Goal: Task Accomplishment & Management: Manage account settings

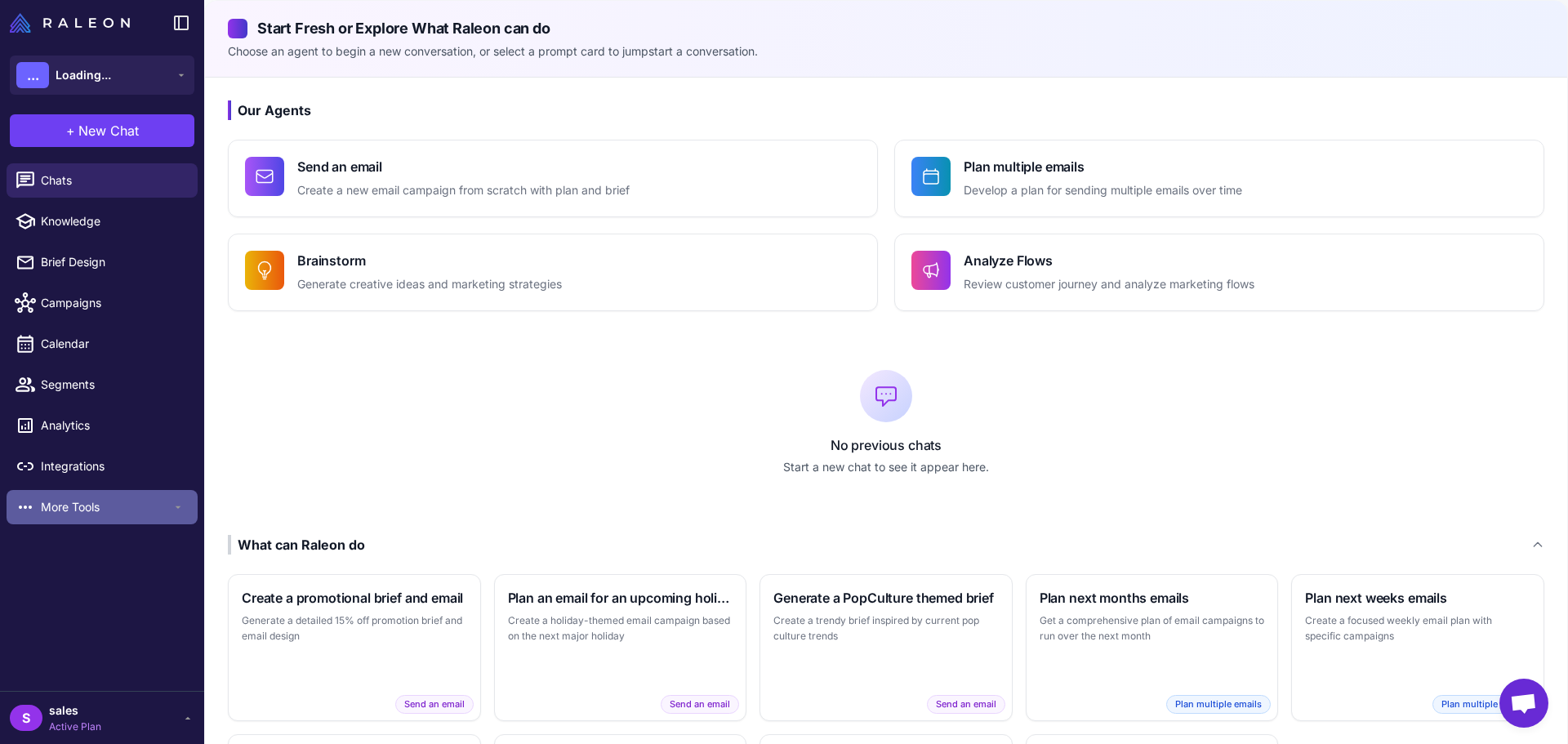
click at [96, 511] on span "More Tools" at bounding box center [106, 507] width 131 height 18
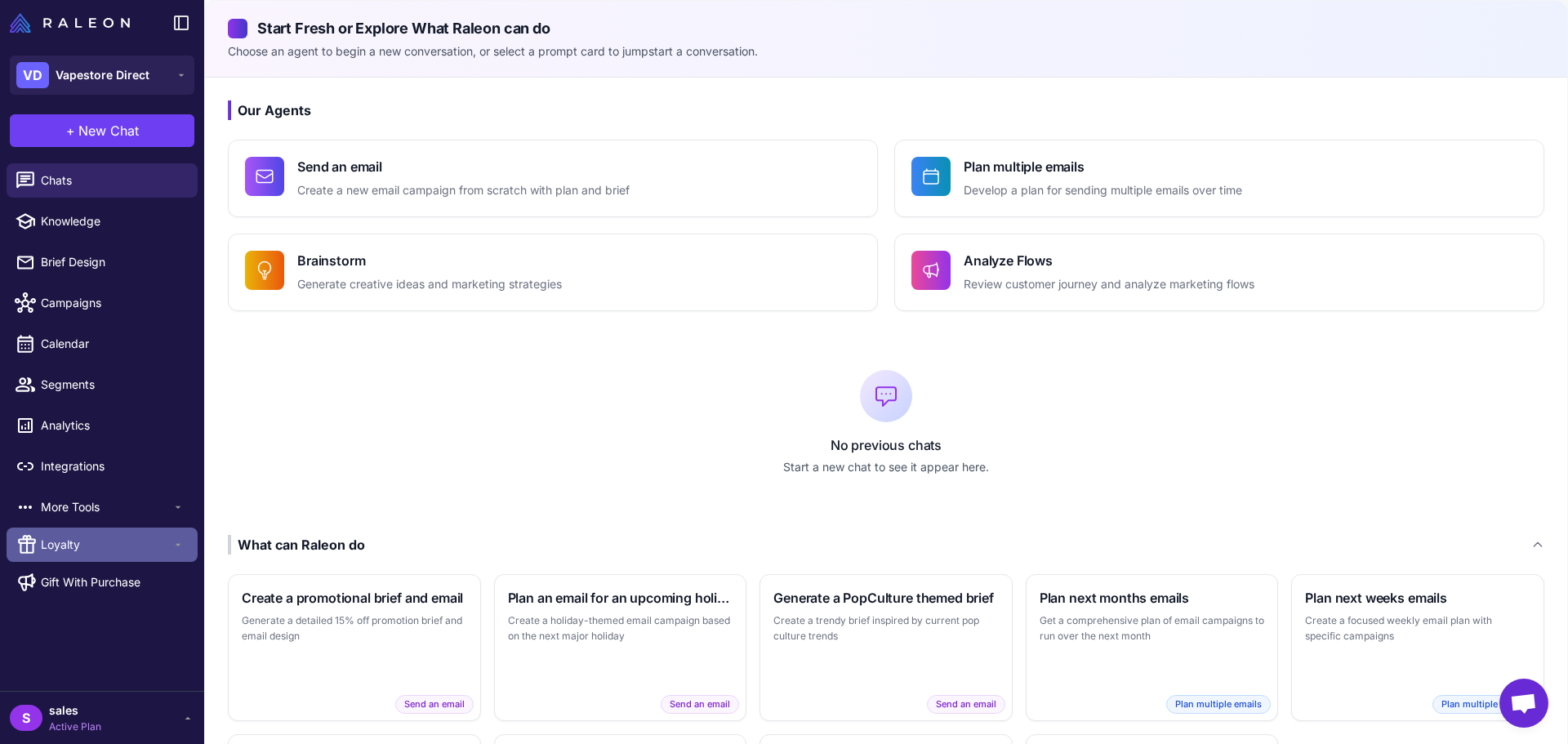
click at [88, 545] on span "Loyalty" at bounding box center [106, 544] width 131 height 18
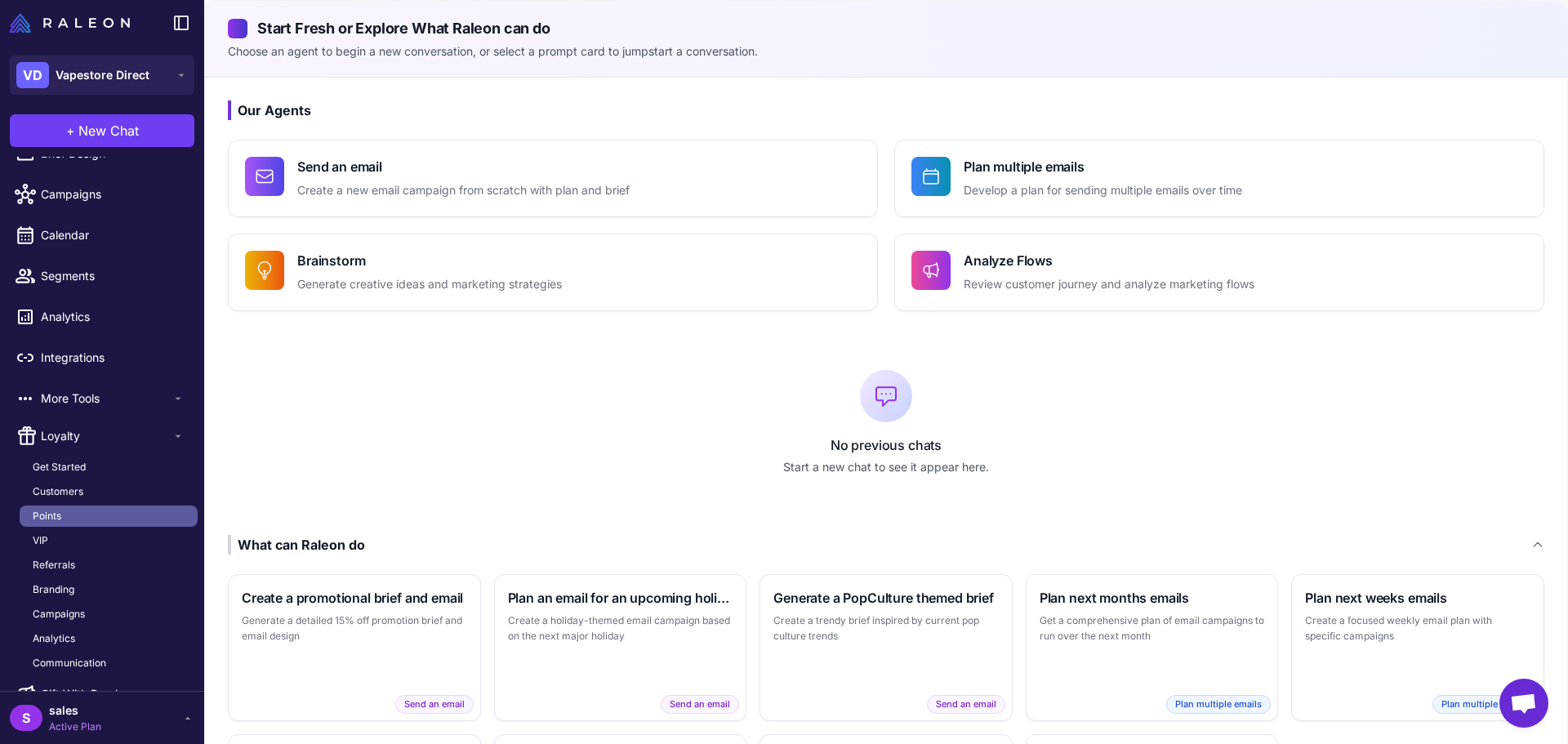
scroll to position [139, 0]
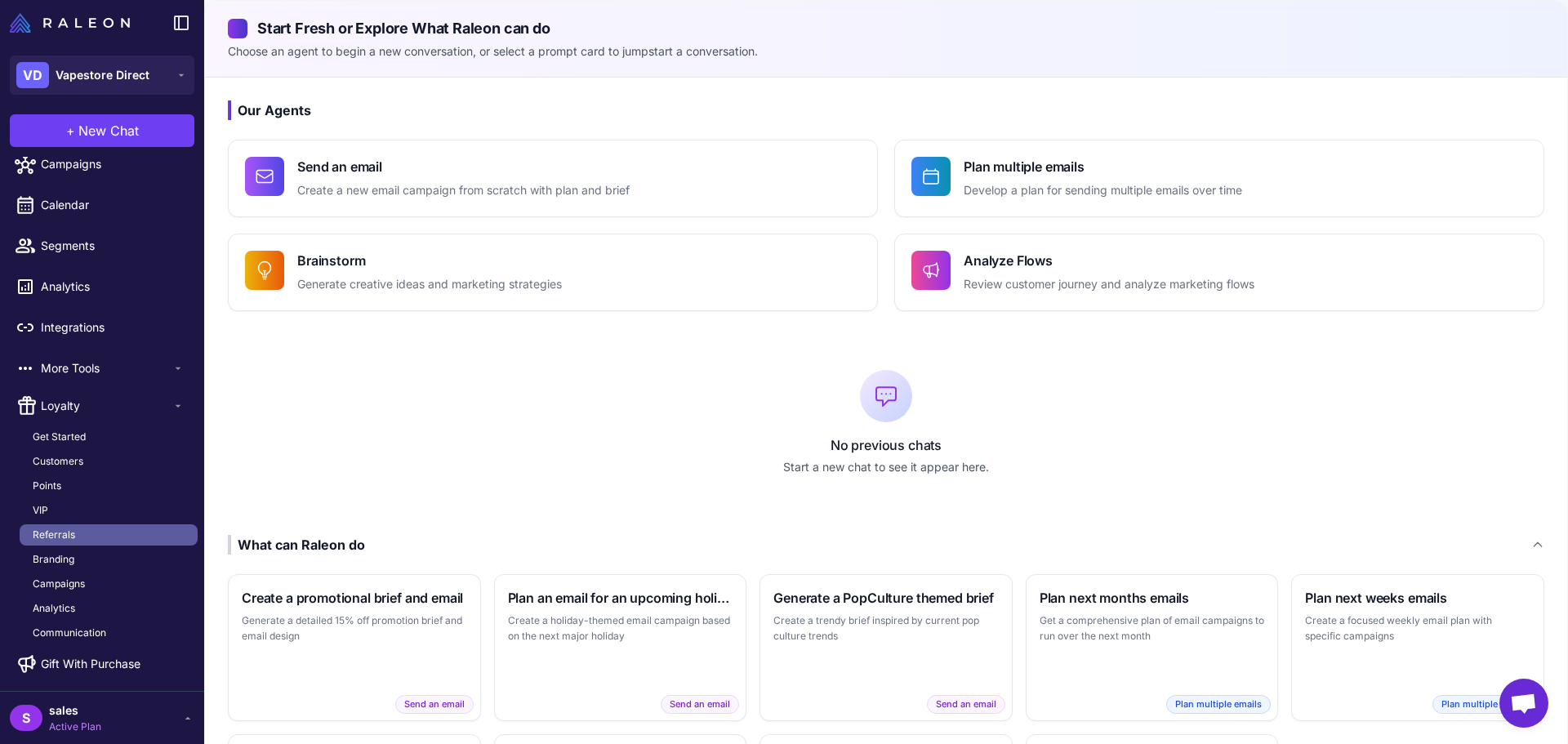
click at [62, 538] on span "Referrals" at bounding box center [54, 535] width 42 height 15
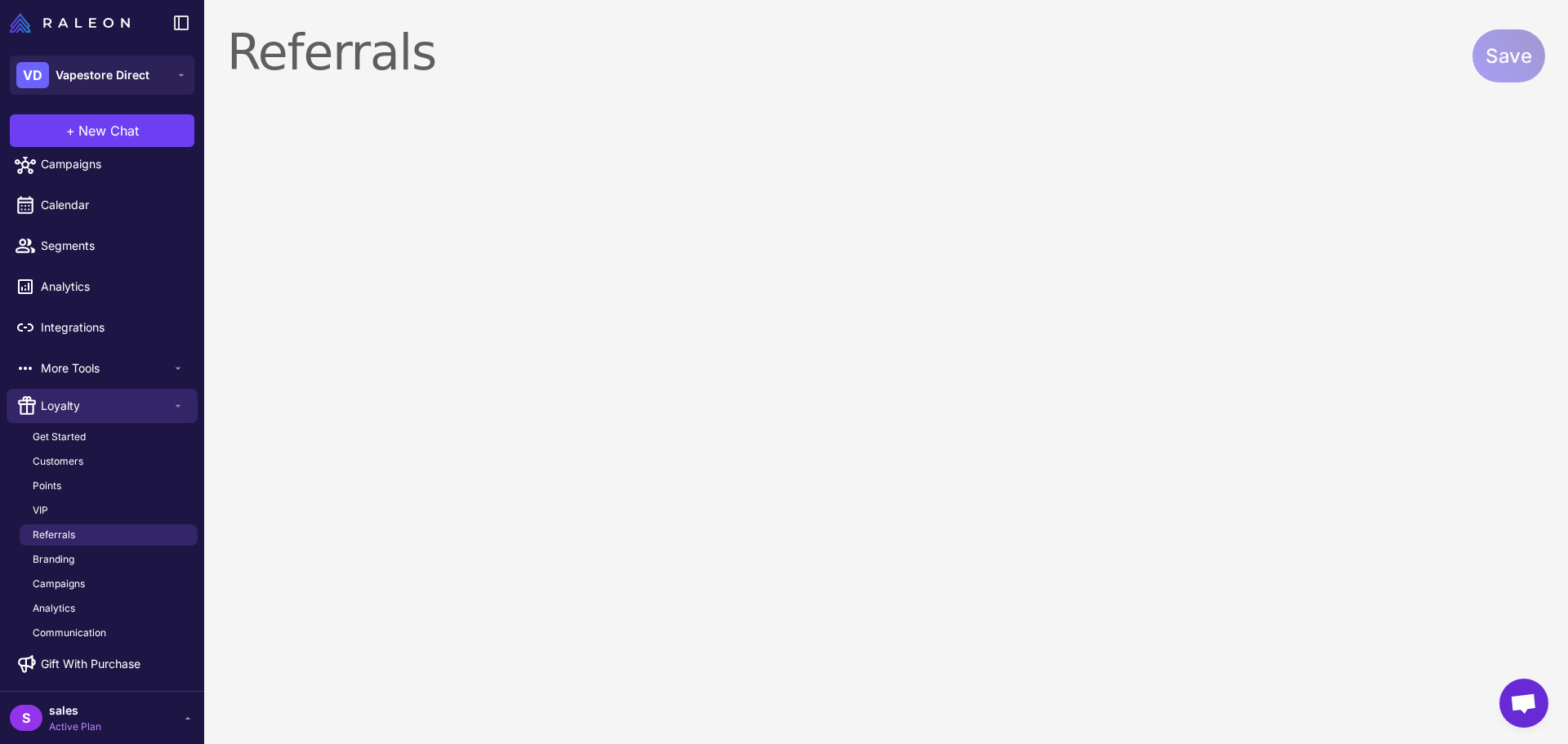
select select "**********"
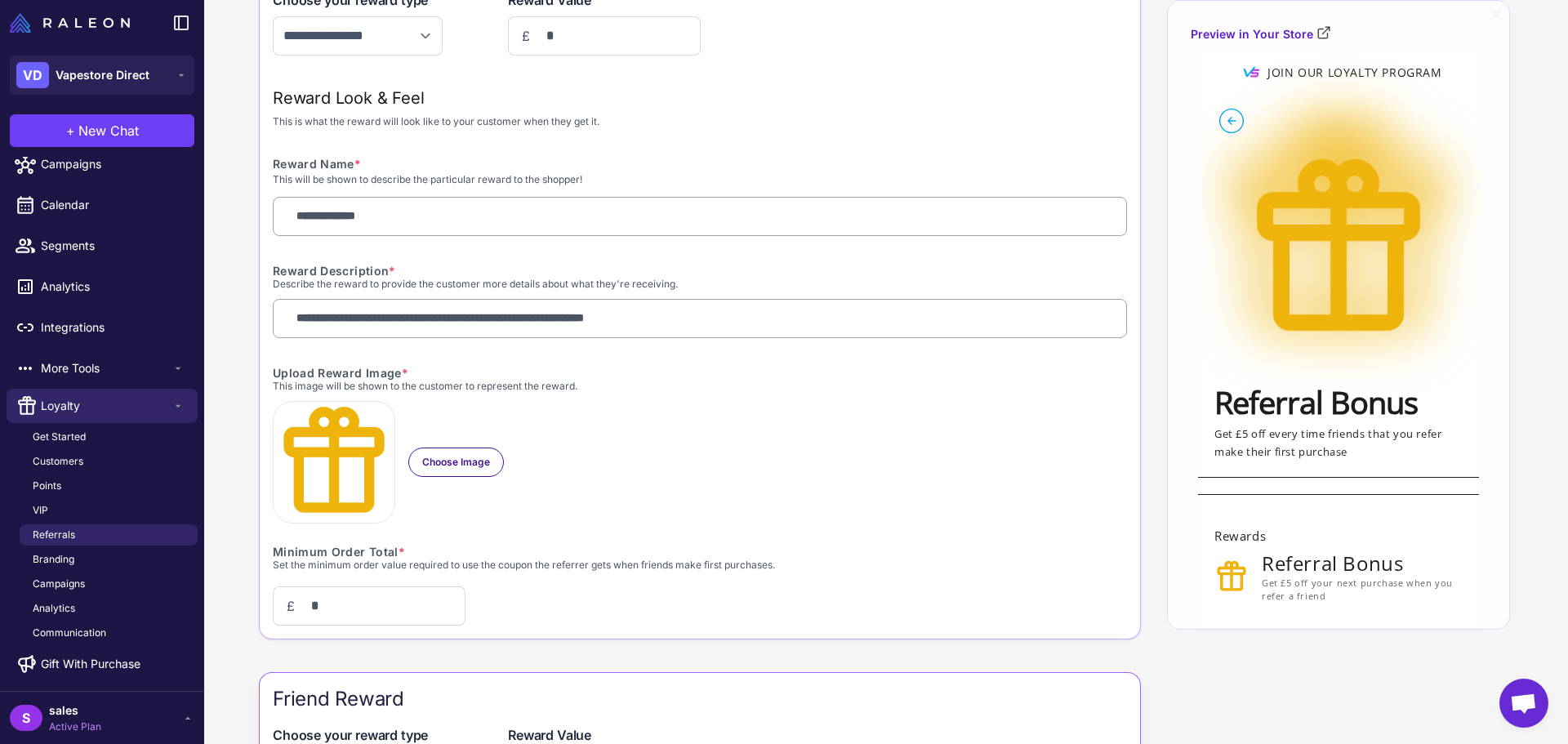
scroll to position [154, 0]
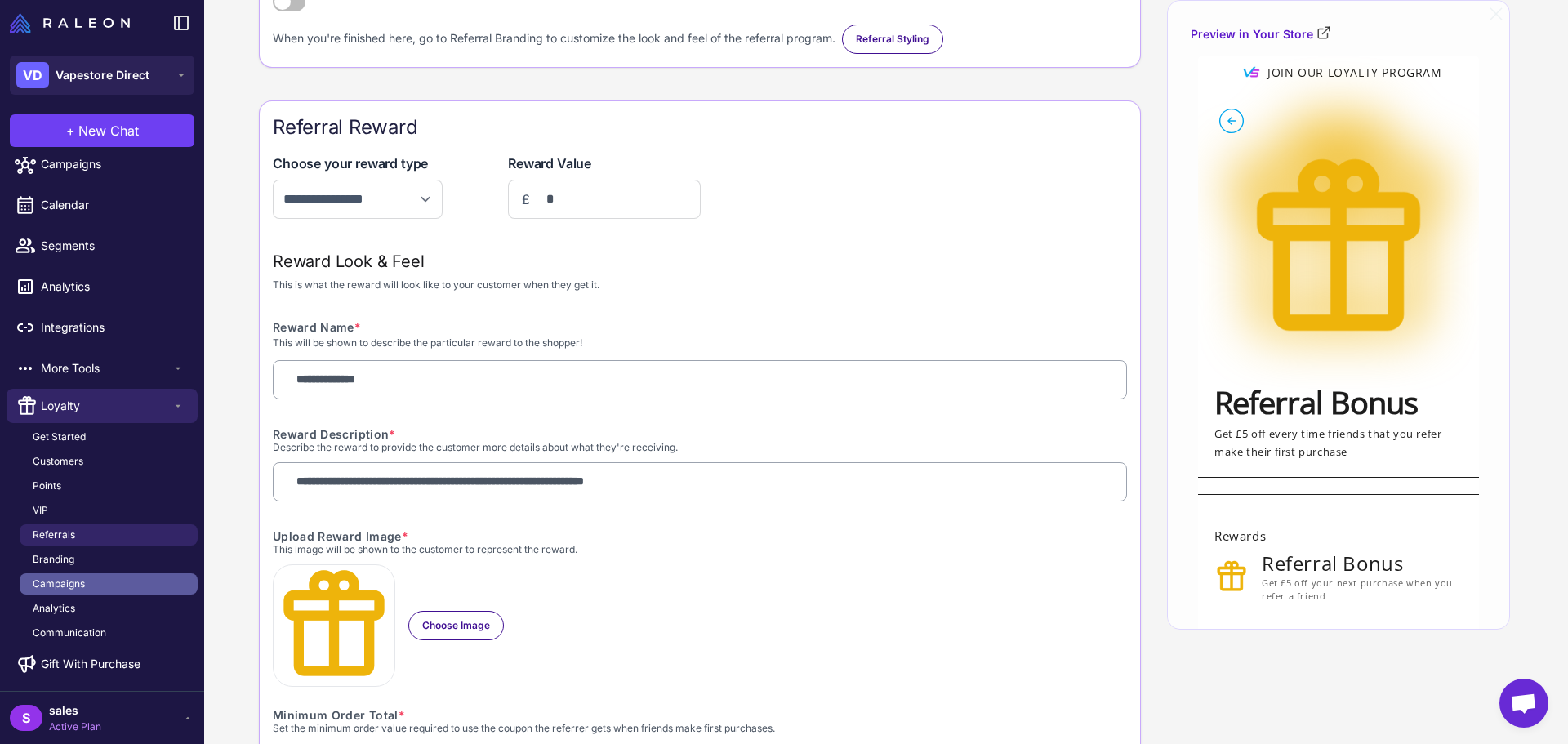
click at [62, 583] on span "Campaigns" at bounding box center [58, 583] width 52 height 15
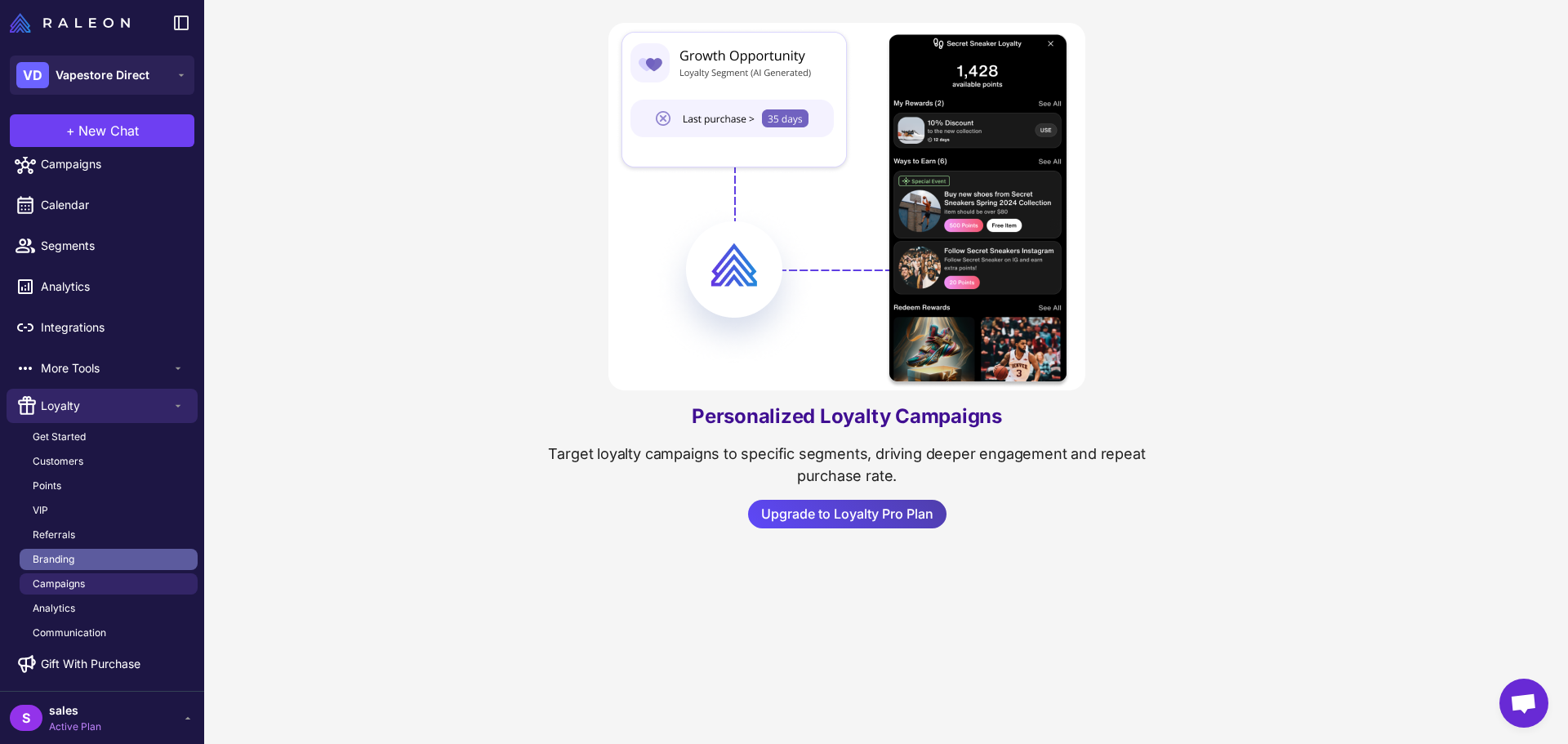
click at [57, 563] on span "Branding" at bounding box center [53, 558] width 41 height 15
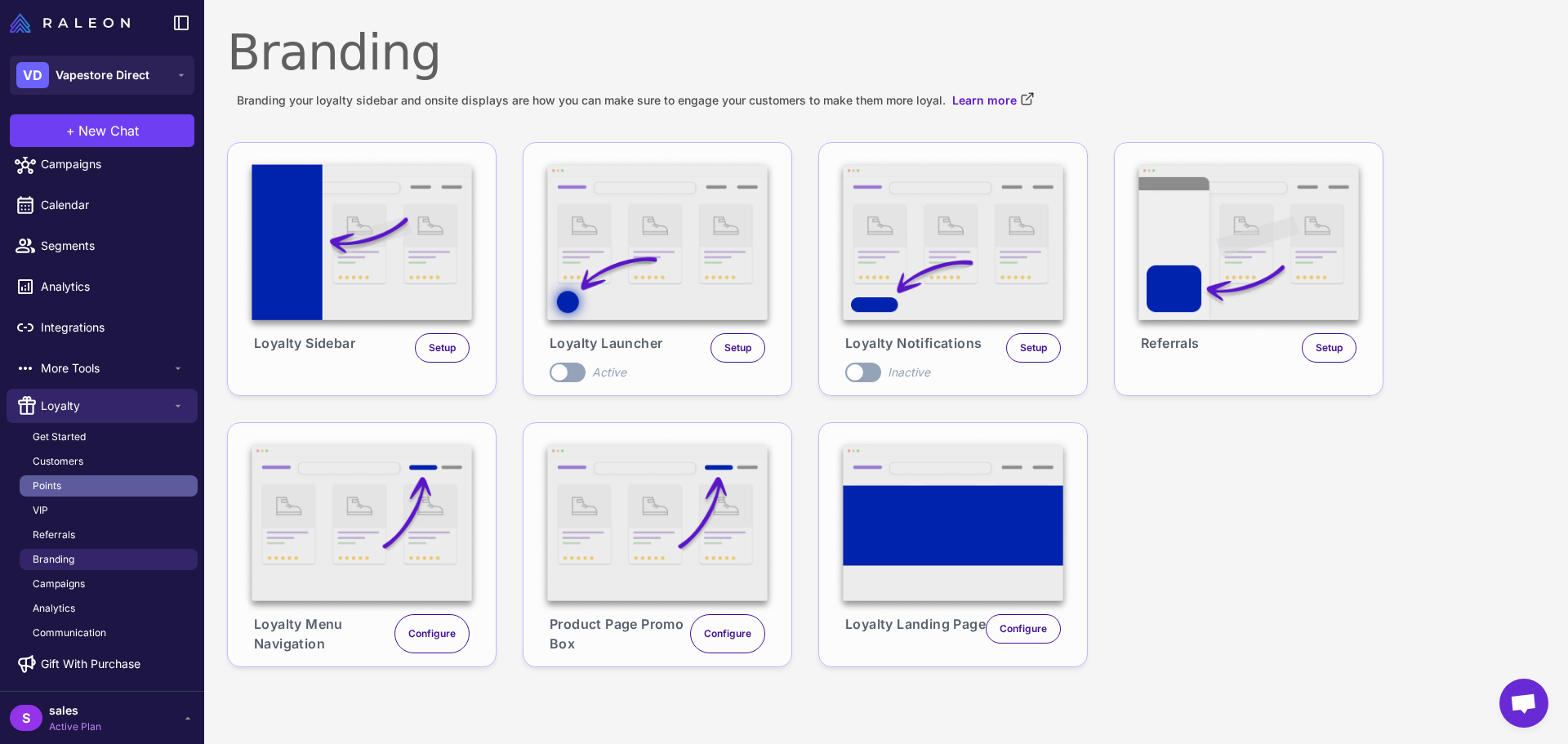
click at [62, 485] on link "Points" at bounding box center [108, 485] width 178 height 21
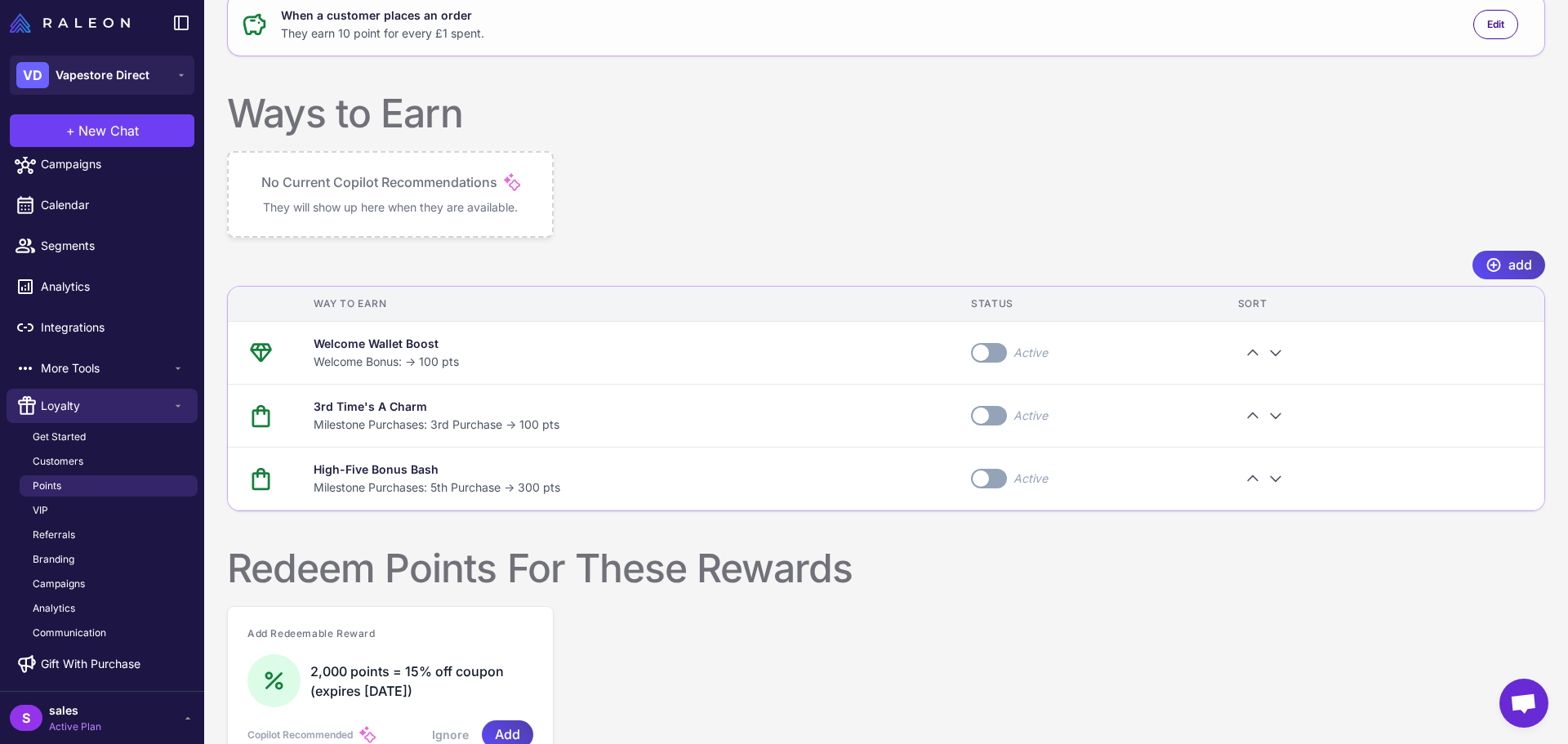
scroll to position [617, 0]
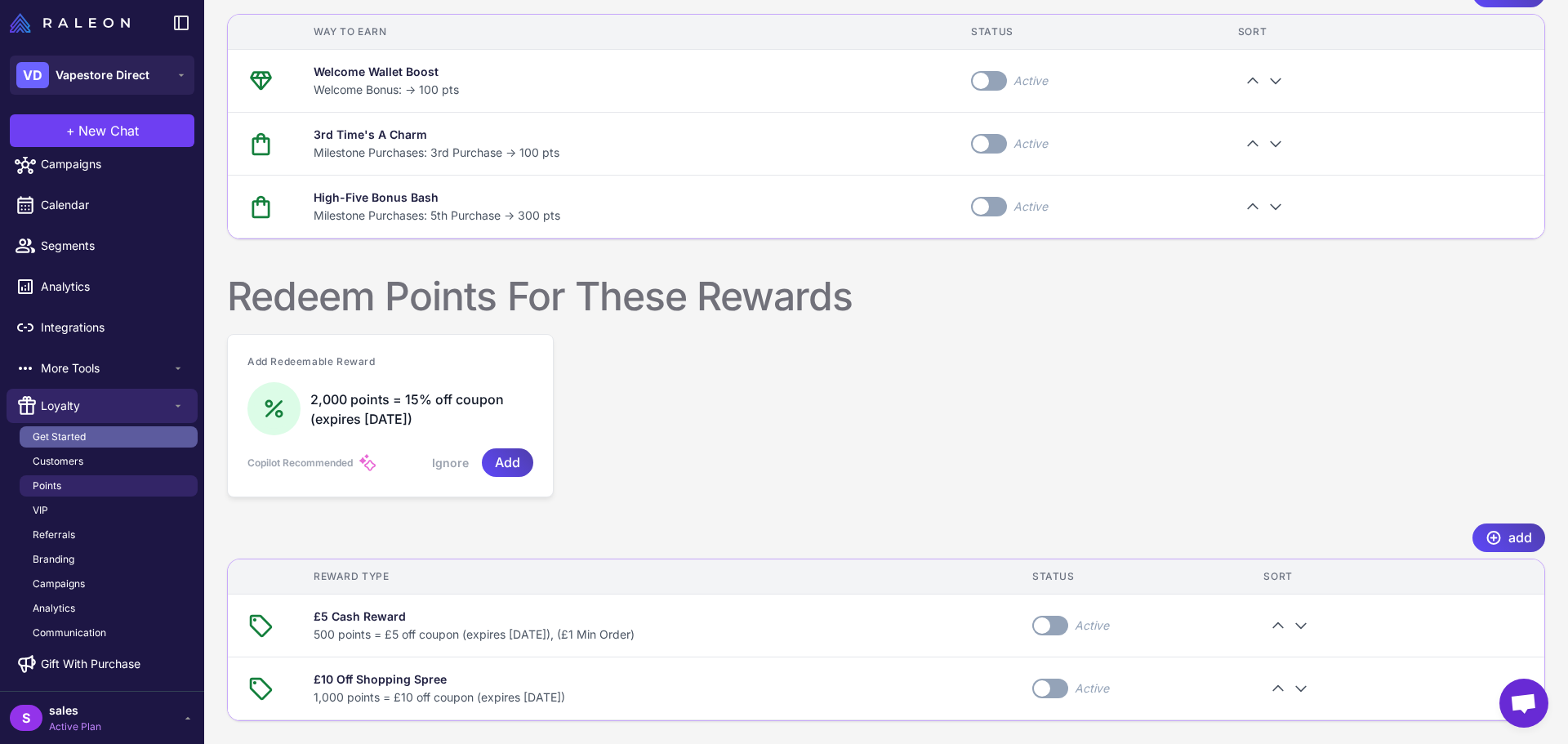
click at [72, 442] on span "Get Started" at bounding box center [59, 436] width 53 height 15
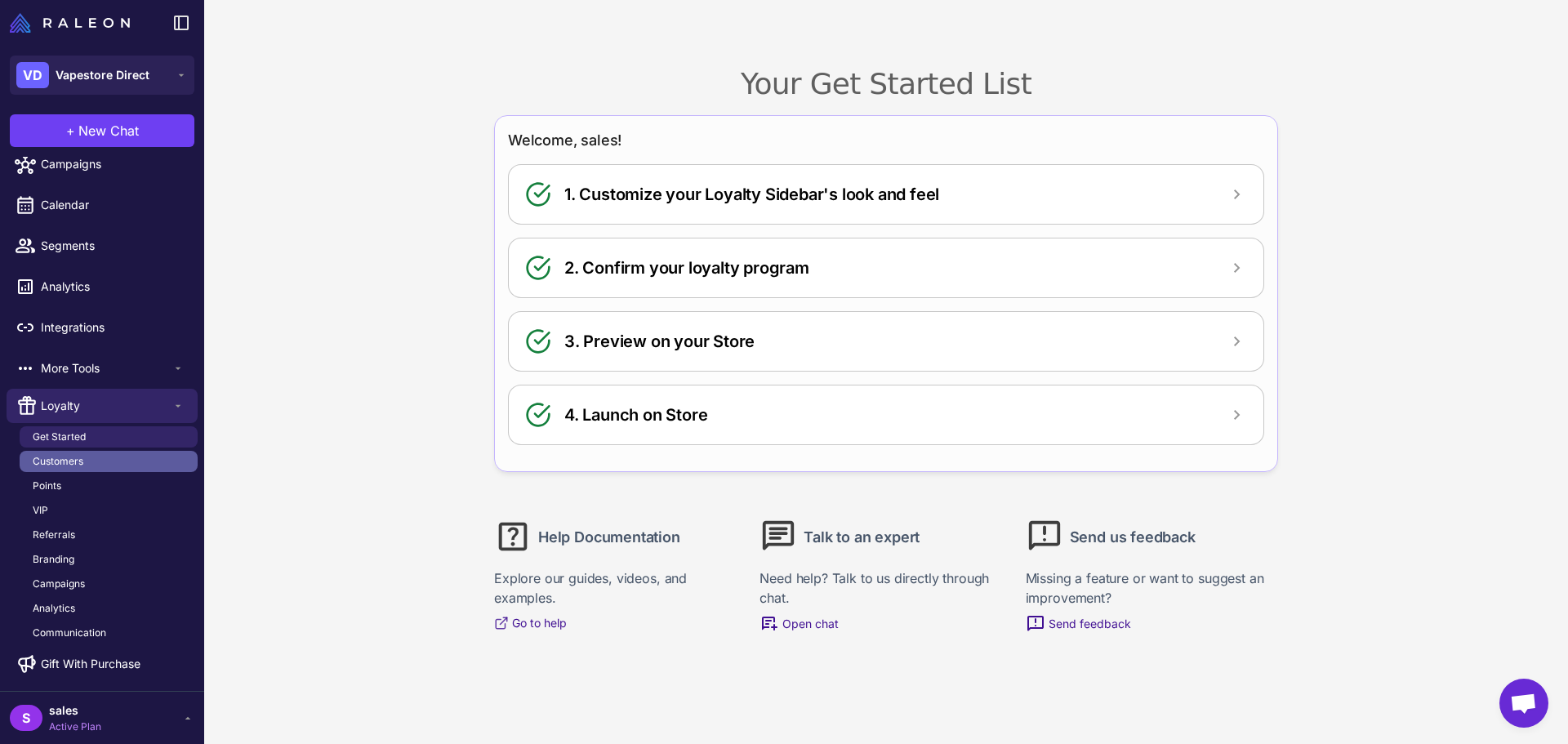
click at [72, 463] on span "Customers" at bounding box center [58, 461] width 51 height 15
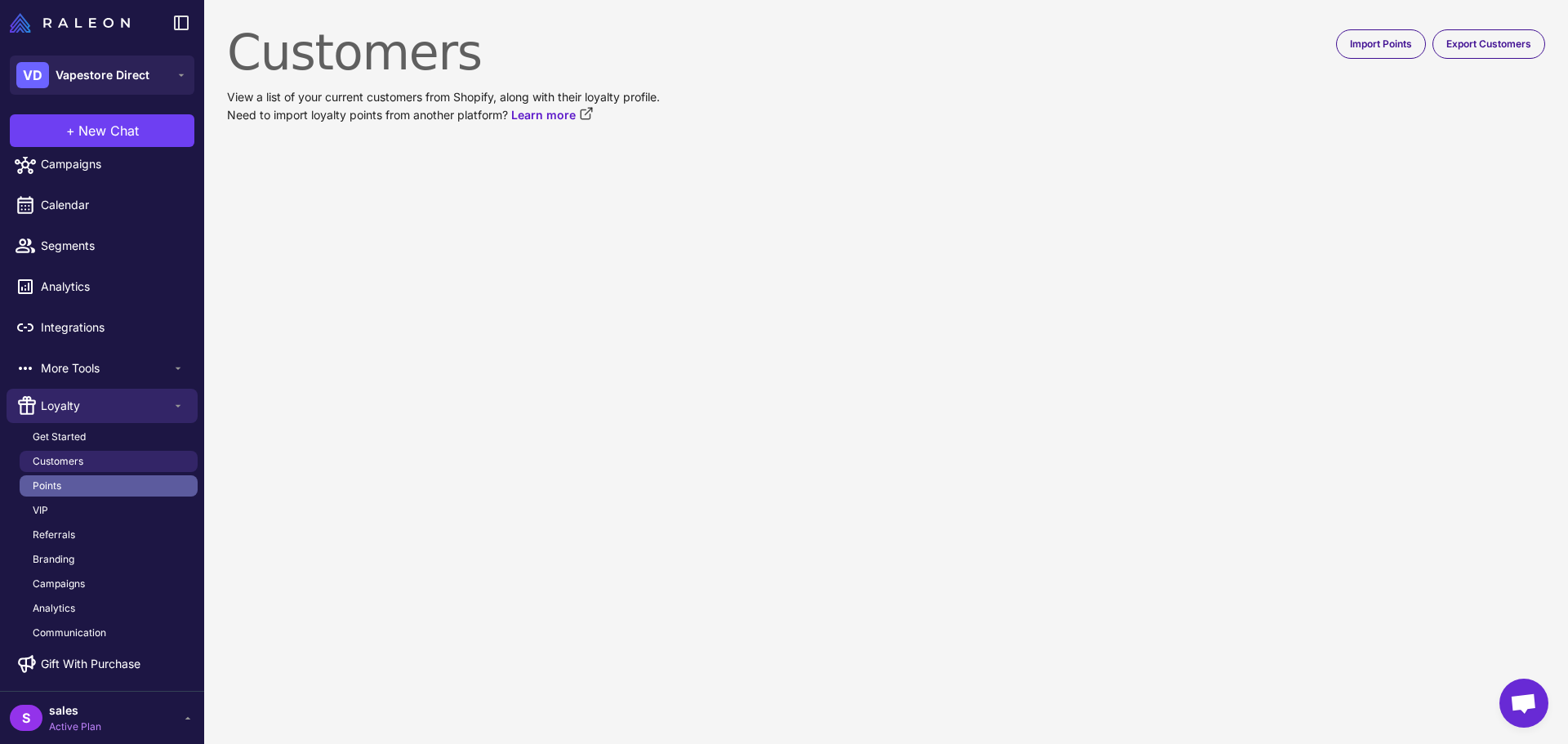
click at [60, 483] on span "Points" at bounding box center [47, 485] width 28 height 15
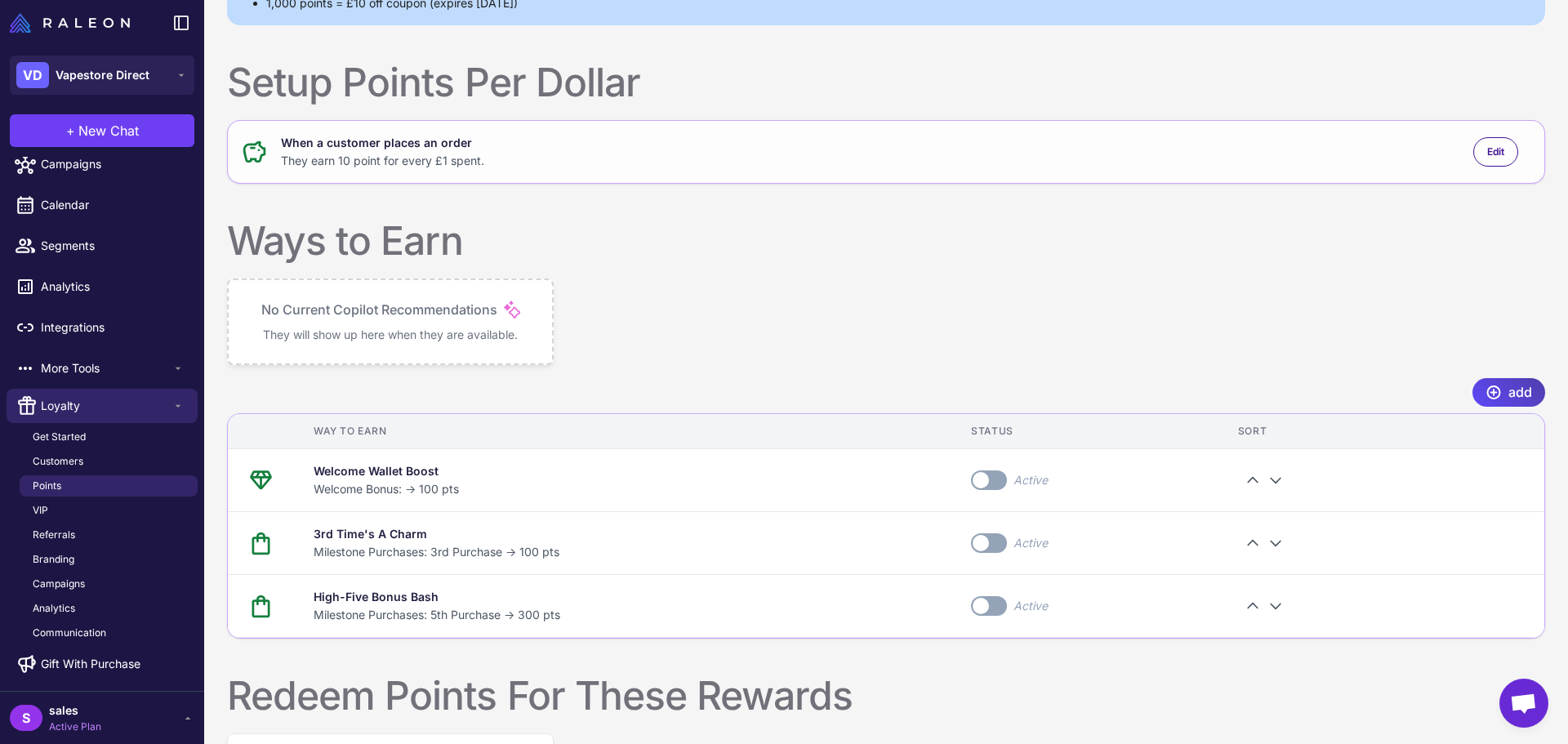
scroll to position [272, 0]
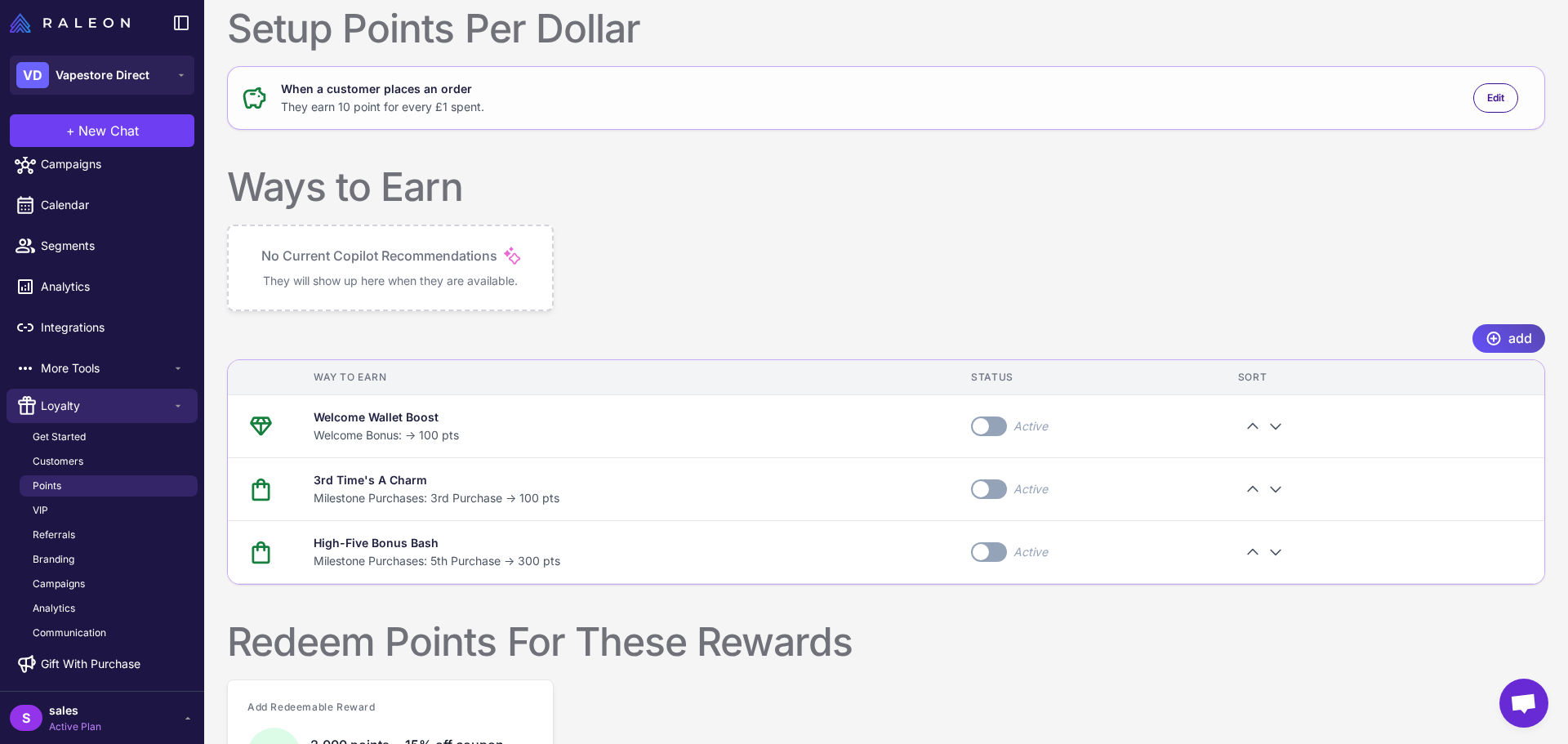
click at [1485, 332] on icon at bounding box center [1493, 338] width 17 height 17
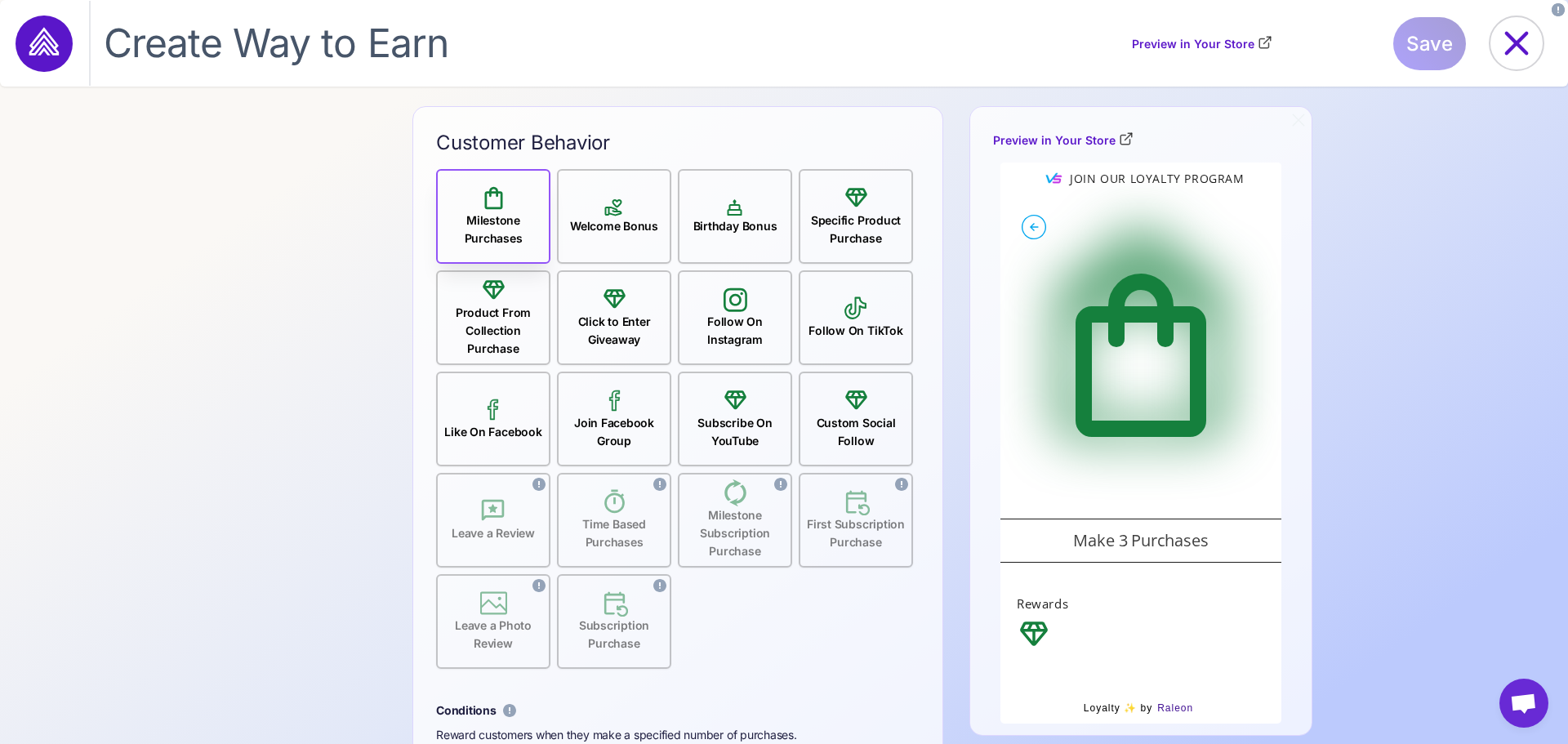
click at [487, 315] on div "Product From Collection Purchase" at bounding box center [494, 330] width 111 height 54
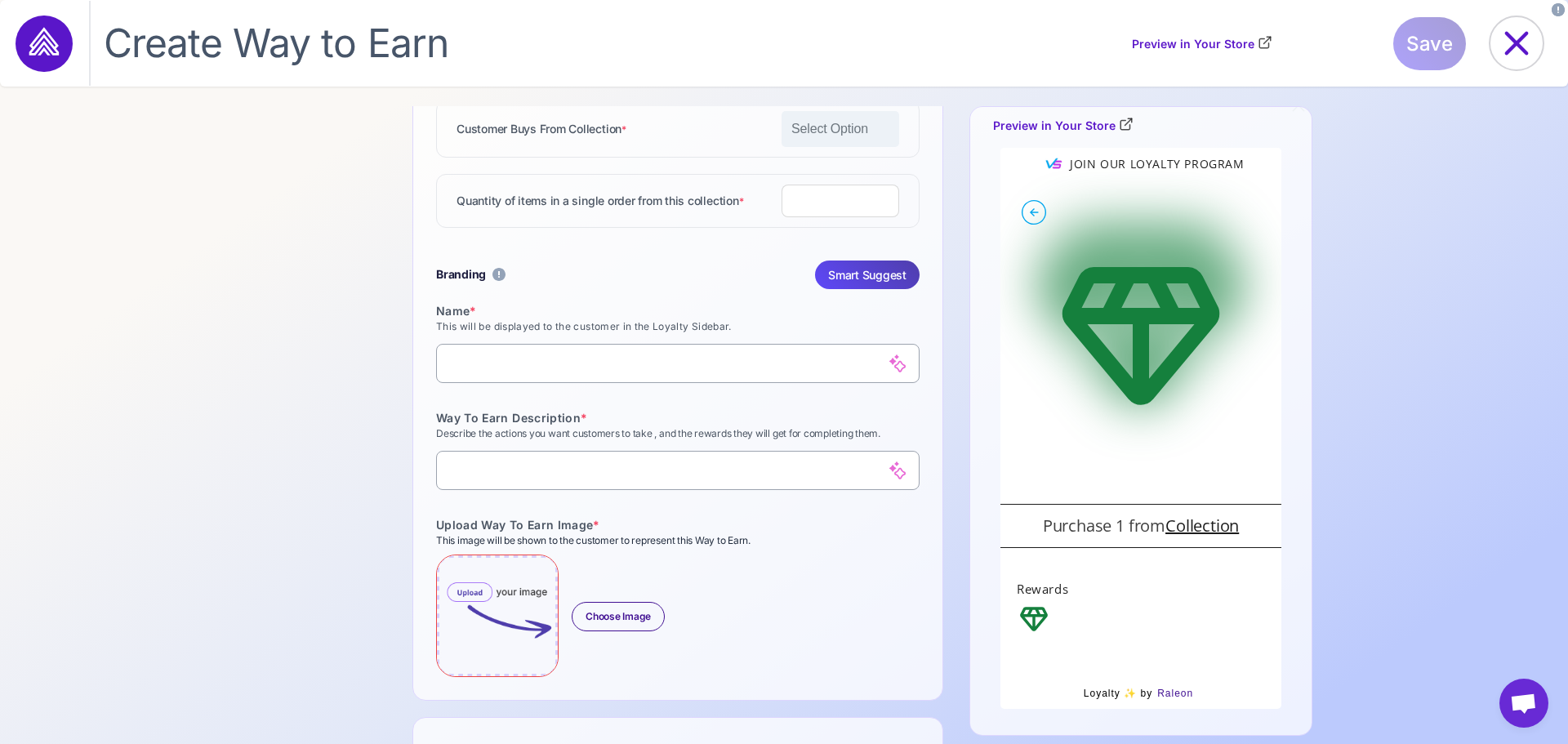
scroll to position [333, 0]
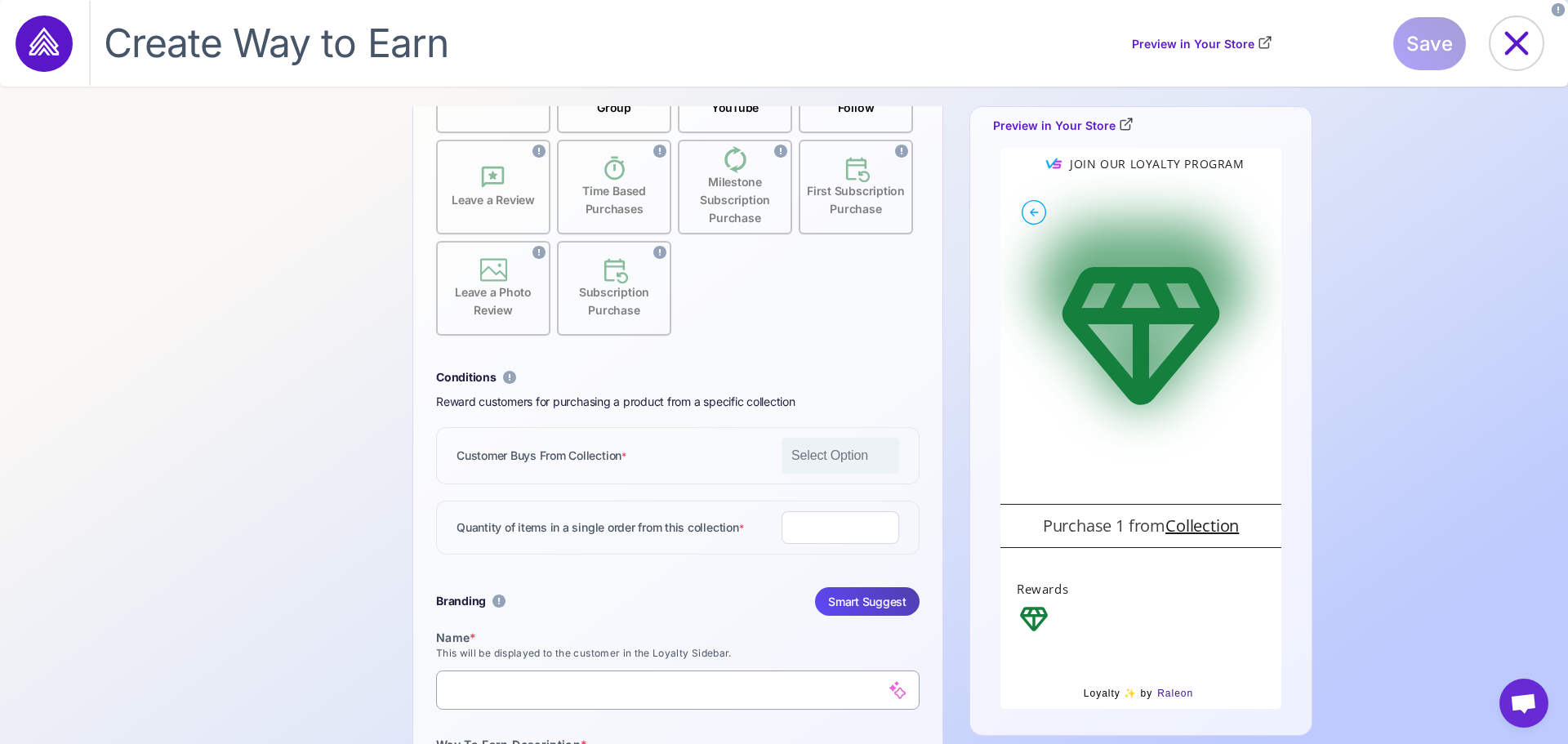
click at [817, 459] on span "Select Option" at bounding box center [835, 456] width 88 height 19
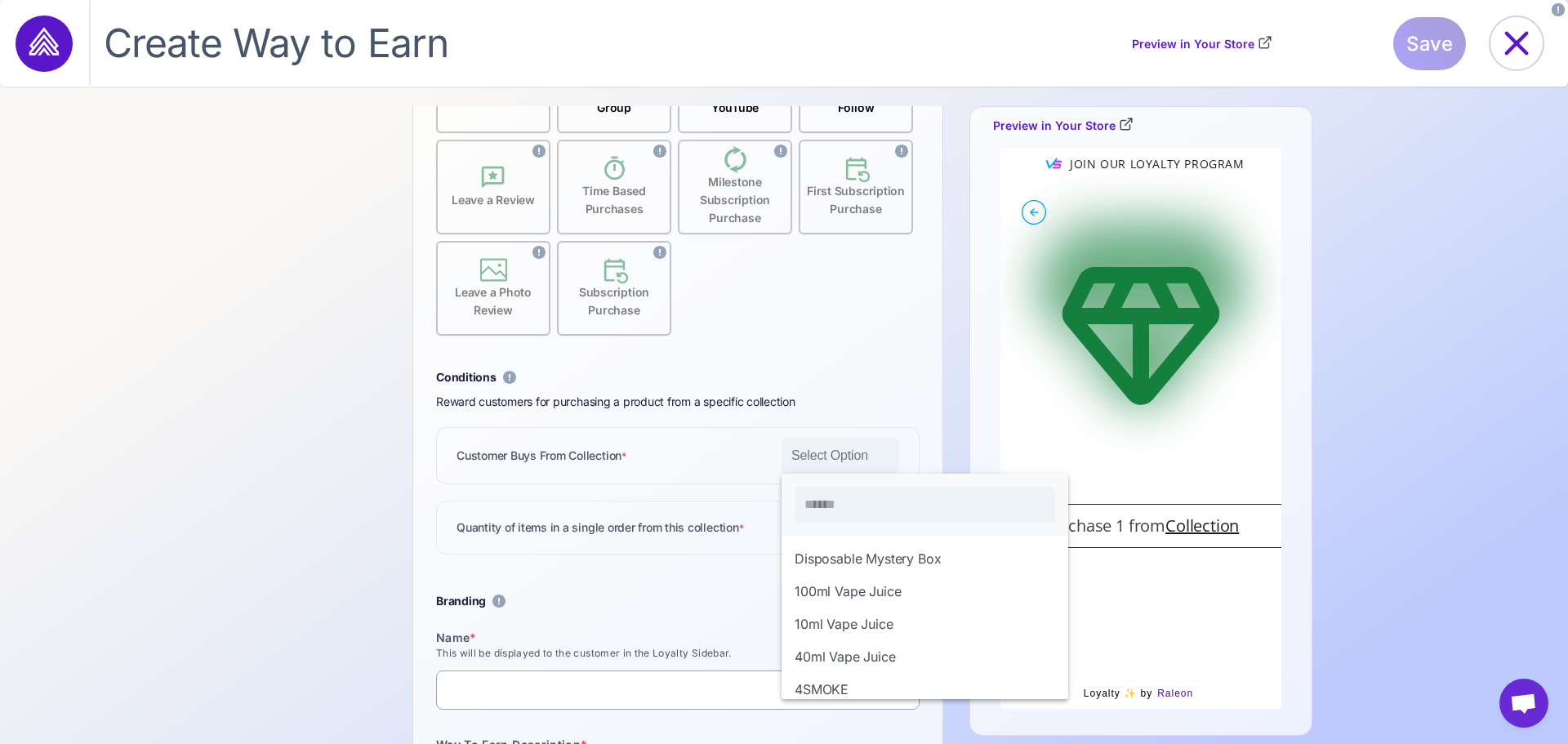
scroll to position [17, 90]
click at [627, 570] on div "Milestone Purchases Welcome Bonus Birthday Bonus Specific Product Purchase Prod…" at bounding box center [678, 419] width 484 height 1167
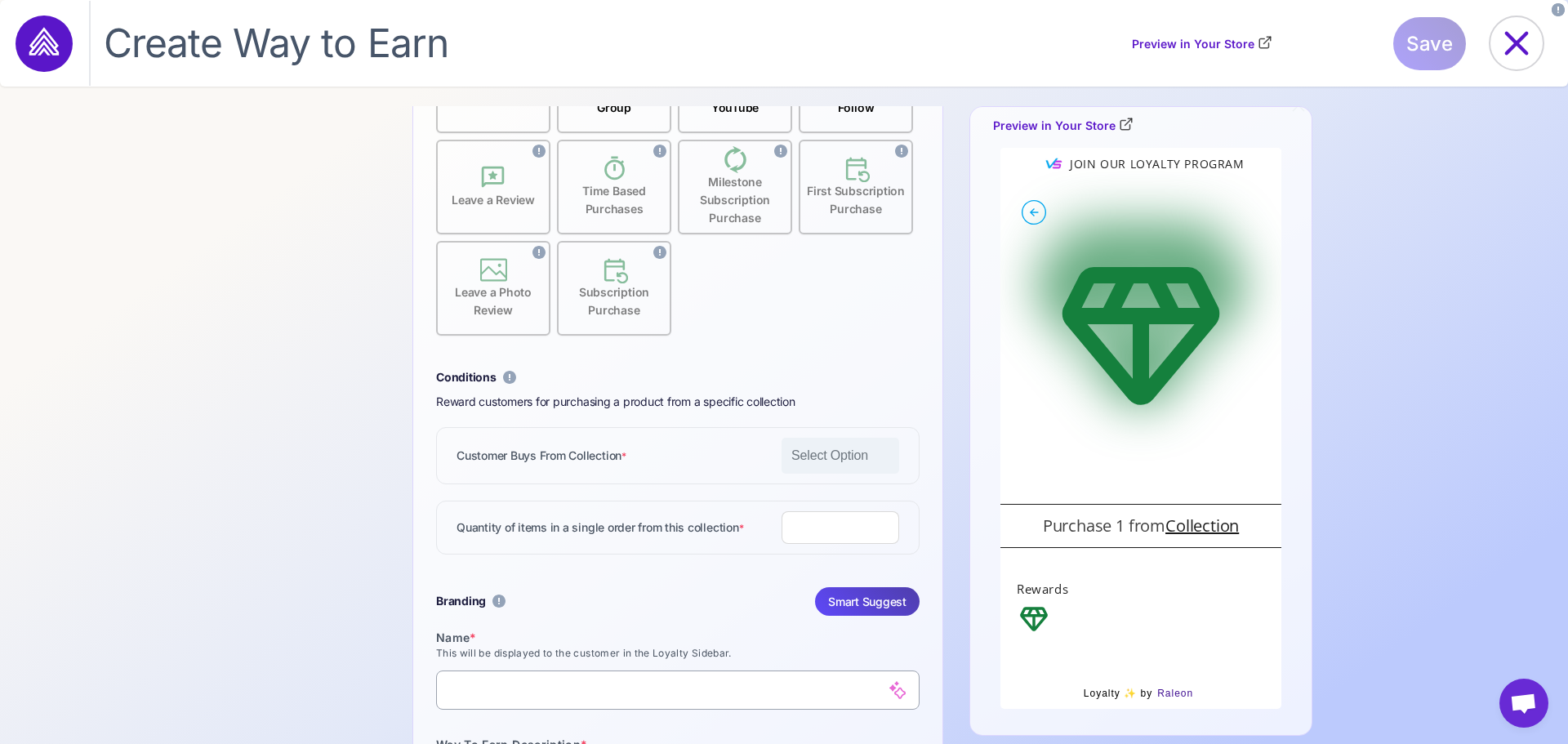
click at [850, 528] on input "*" at bounding box center [840, 527] width 118 height 33
click at [711, 600] on div "Branding We use AI to give you ideas on text and imagery here! What is branding…" at bounding box center [678, 601] width 484 height 28
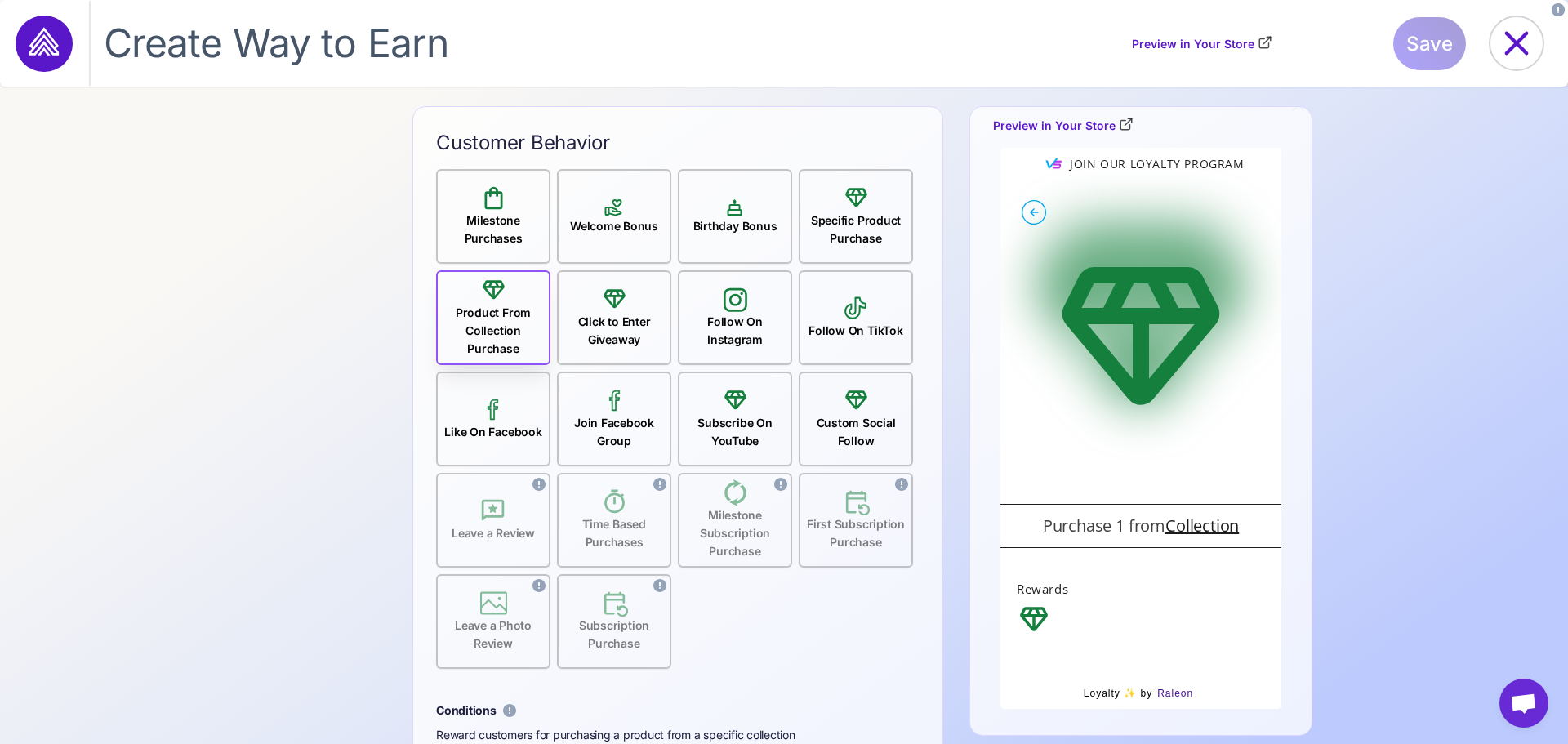
scroll to position [326, 0]
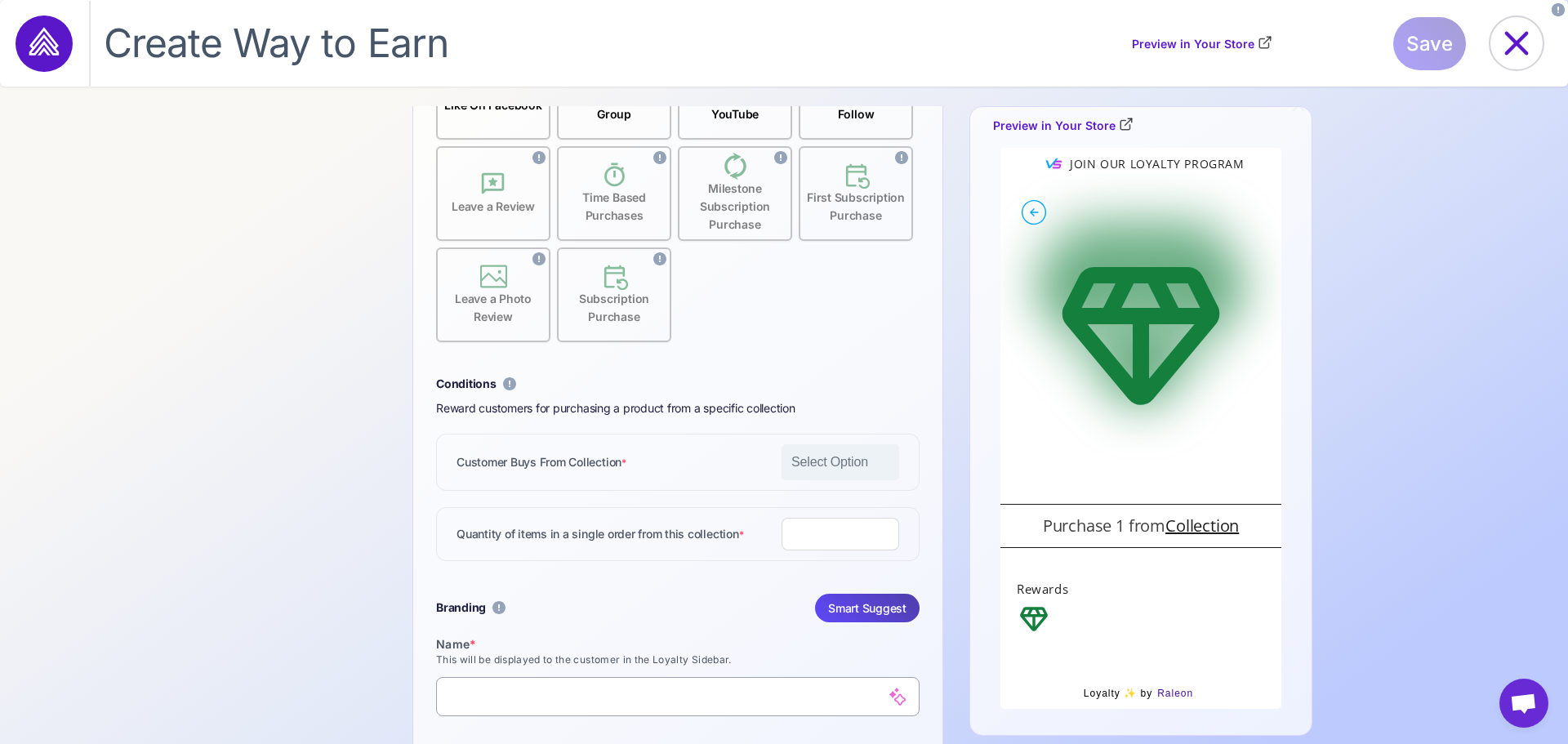
click at [819, 532] on input "*" at bounding box center [840, 533] width 118 height 33
type input "*"
click at [874, 541] on input "*" at bounding box center [840, 533] width 118 height 33
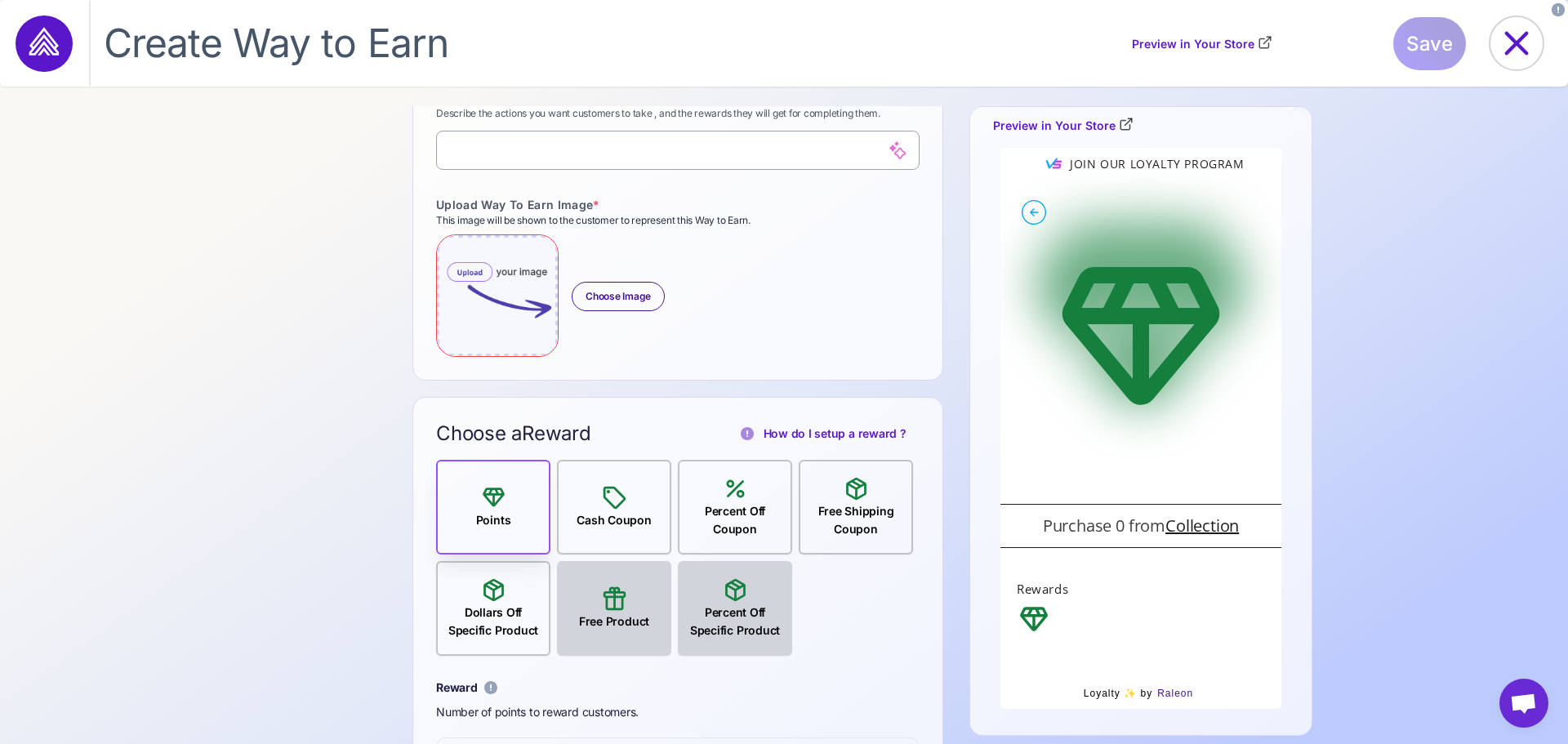
scroll to position [1306, 0]
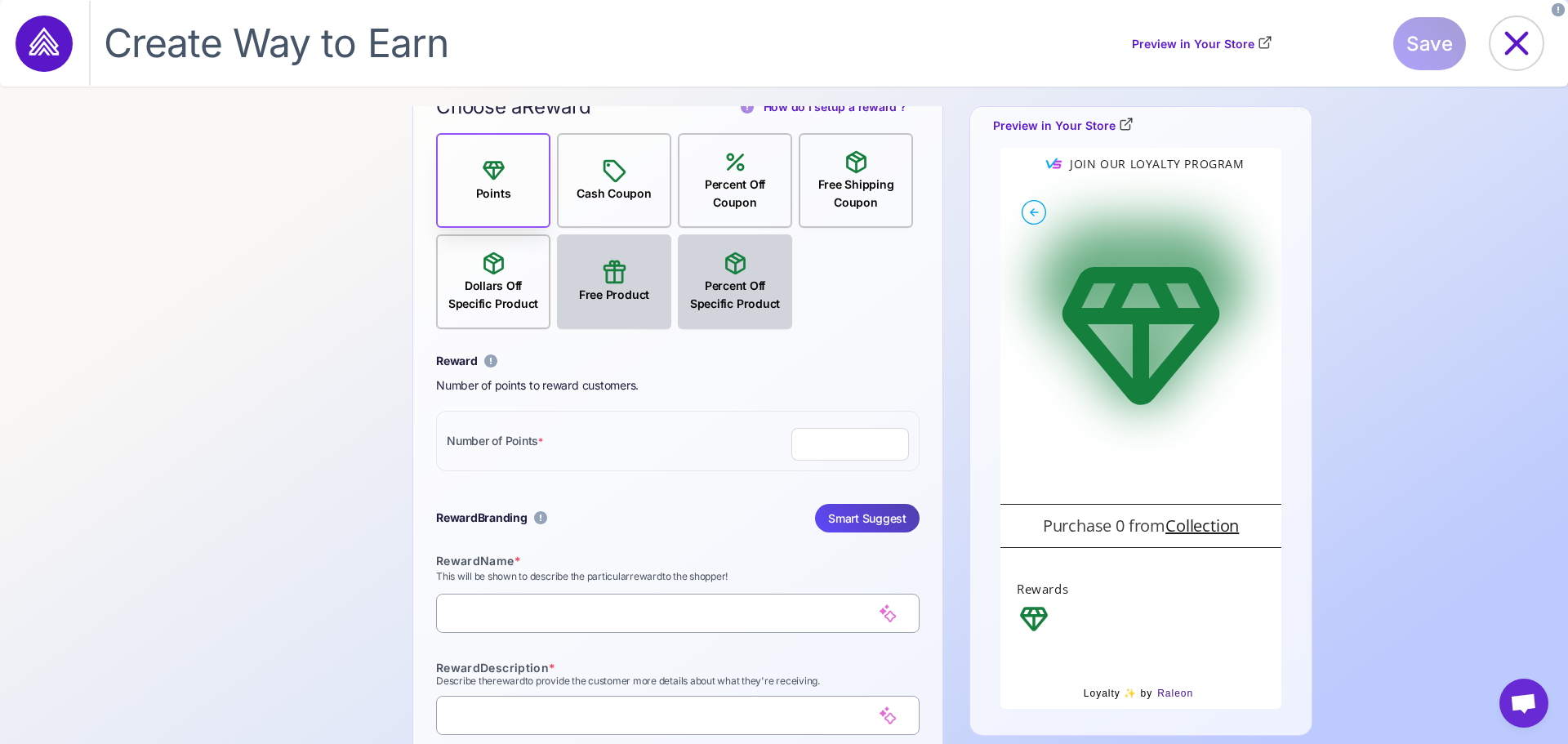
click at [633, 188] on div "Cash Coupon" at bounding box center [613, 193] width 87 height 18
select select "**********"
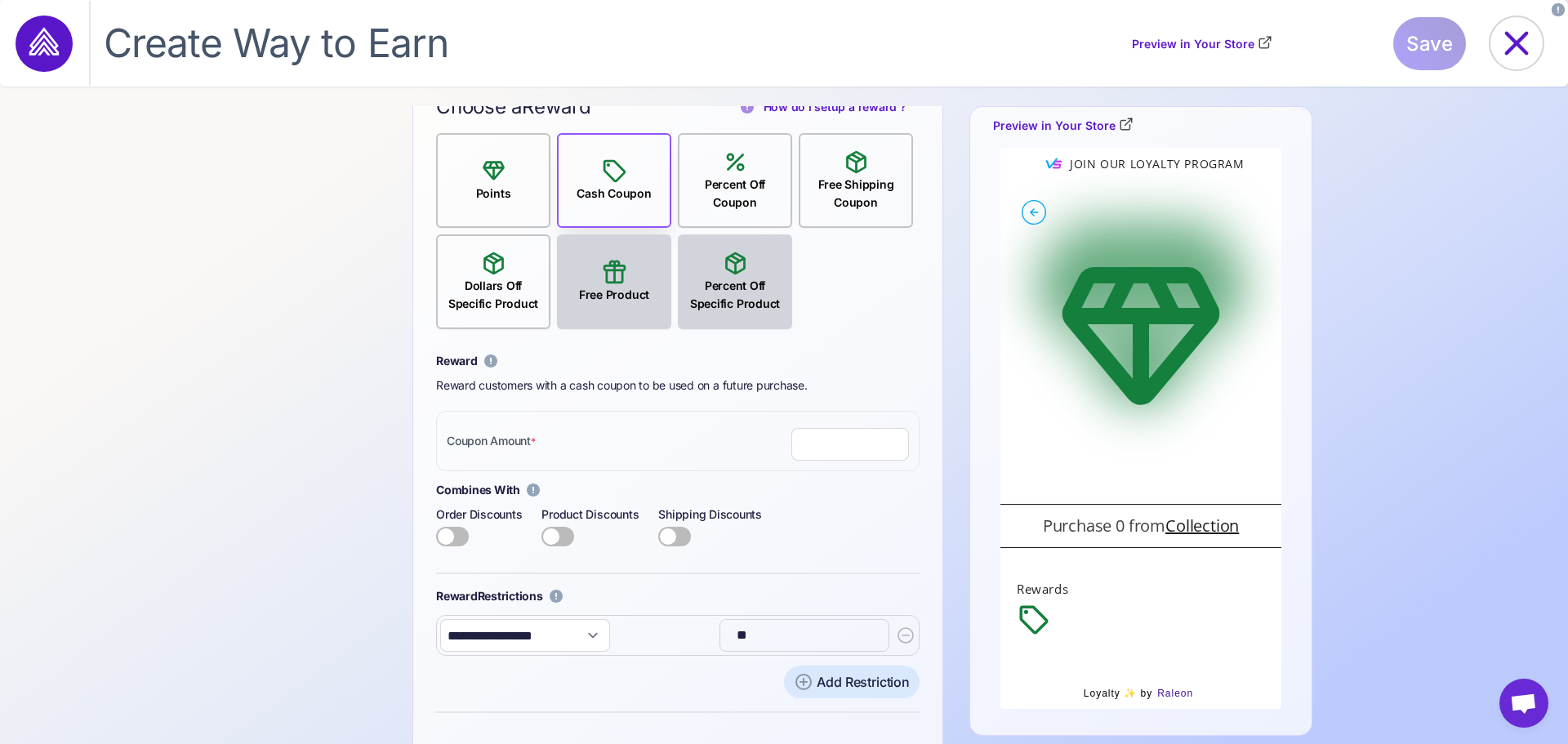
click at [731, 191] on div "Percent Off Coupon" at bounding box center [735, 193] width 111 height 36
click at [825, 192] on div "Free Shipping Coupon" at bounding box center [856, 193] width 111 height 36
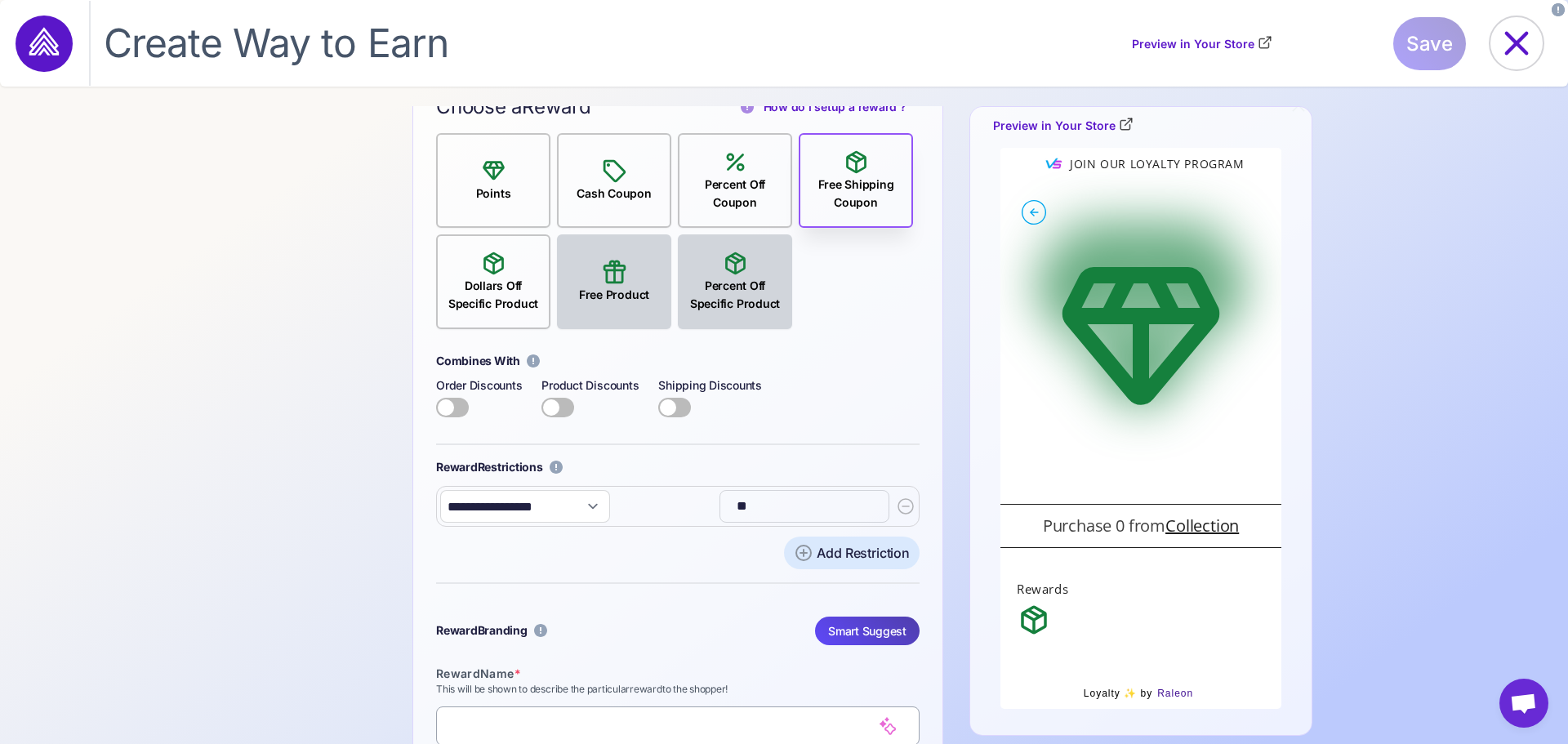
click at [510, 292] on div "Dollars Off Specific Product" at bounding box center [494, 295] width 111 height 36
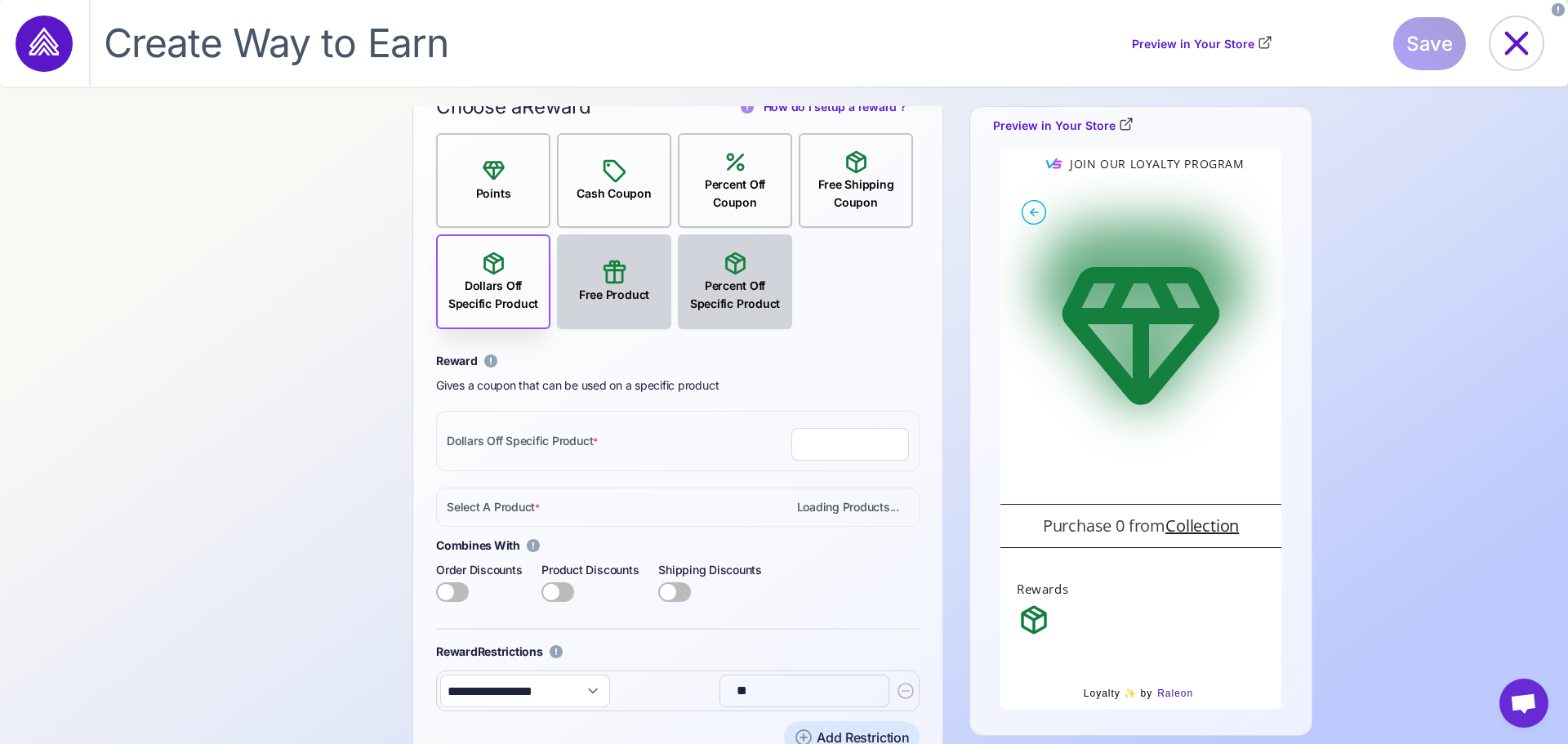
click at [515, 205] on div "Points" at bounding box center [494, 180] width 114 height 95
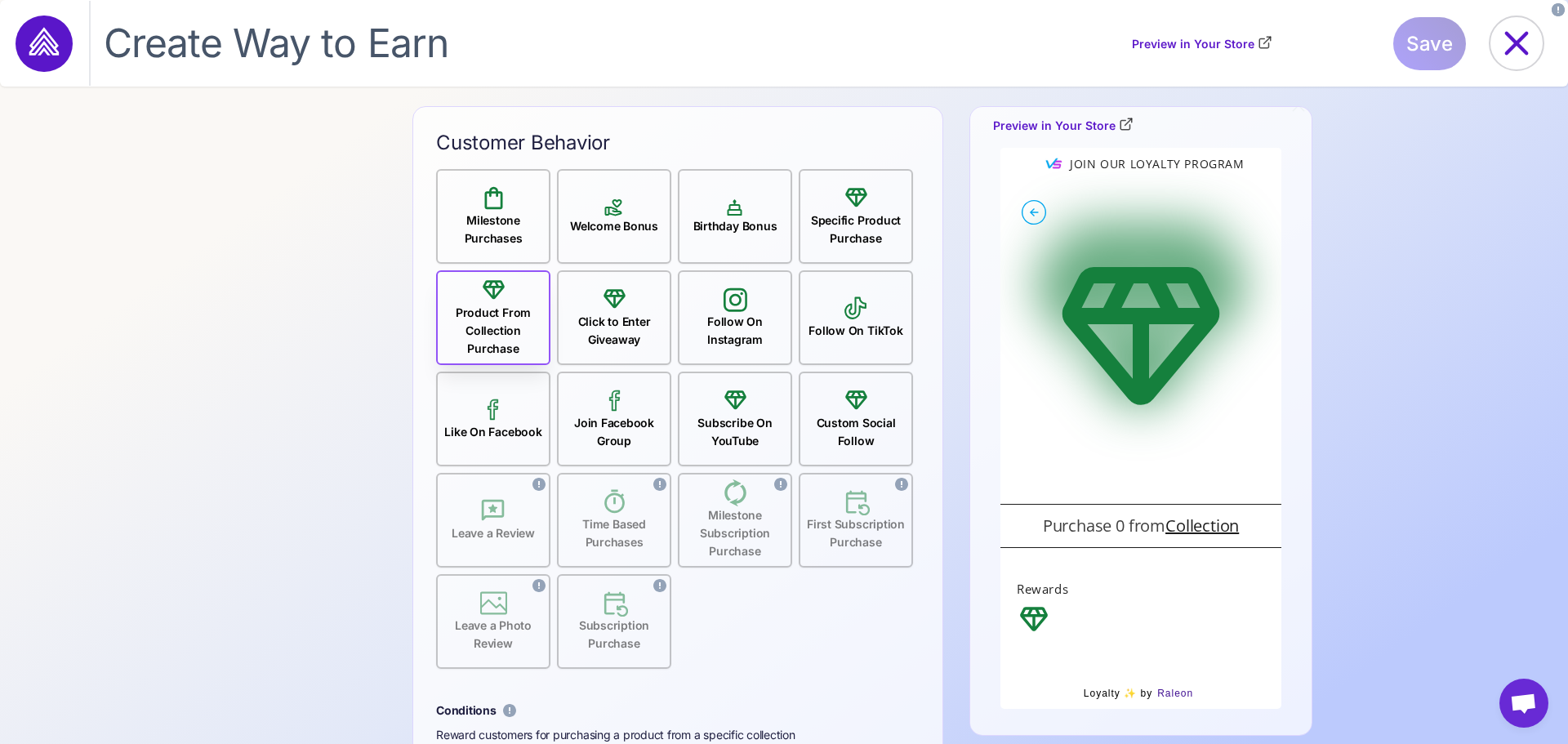
scroll to position [490, 0]
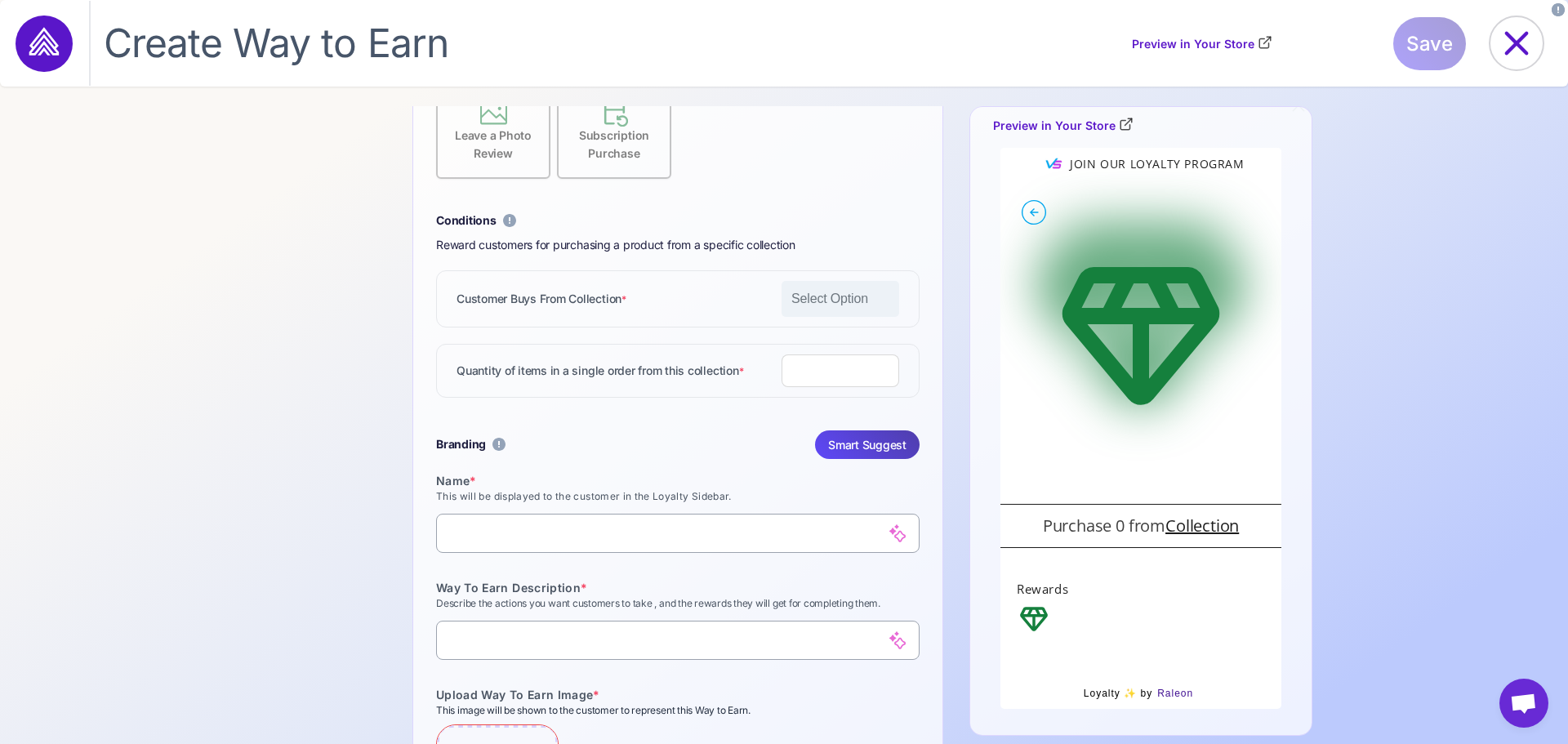
type input "*"
click at [876, 366] on input "*" at bounding box center [840, 370] width 118 height 33
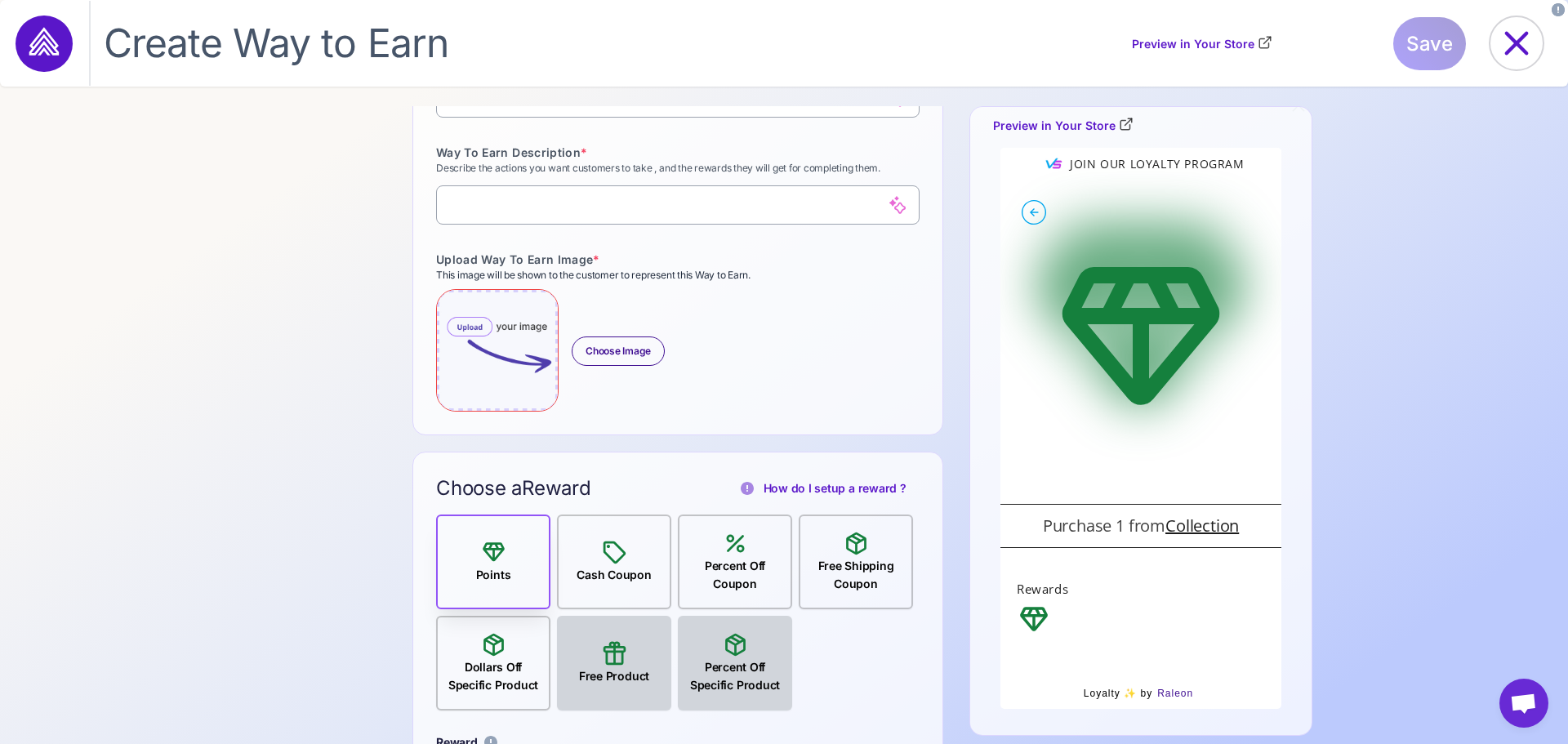
scroll to position [980, 0]
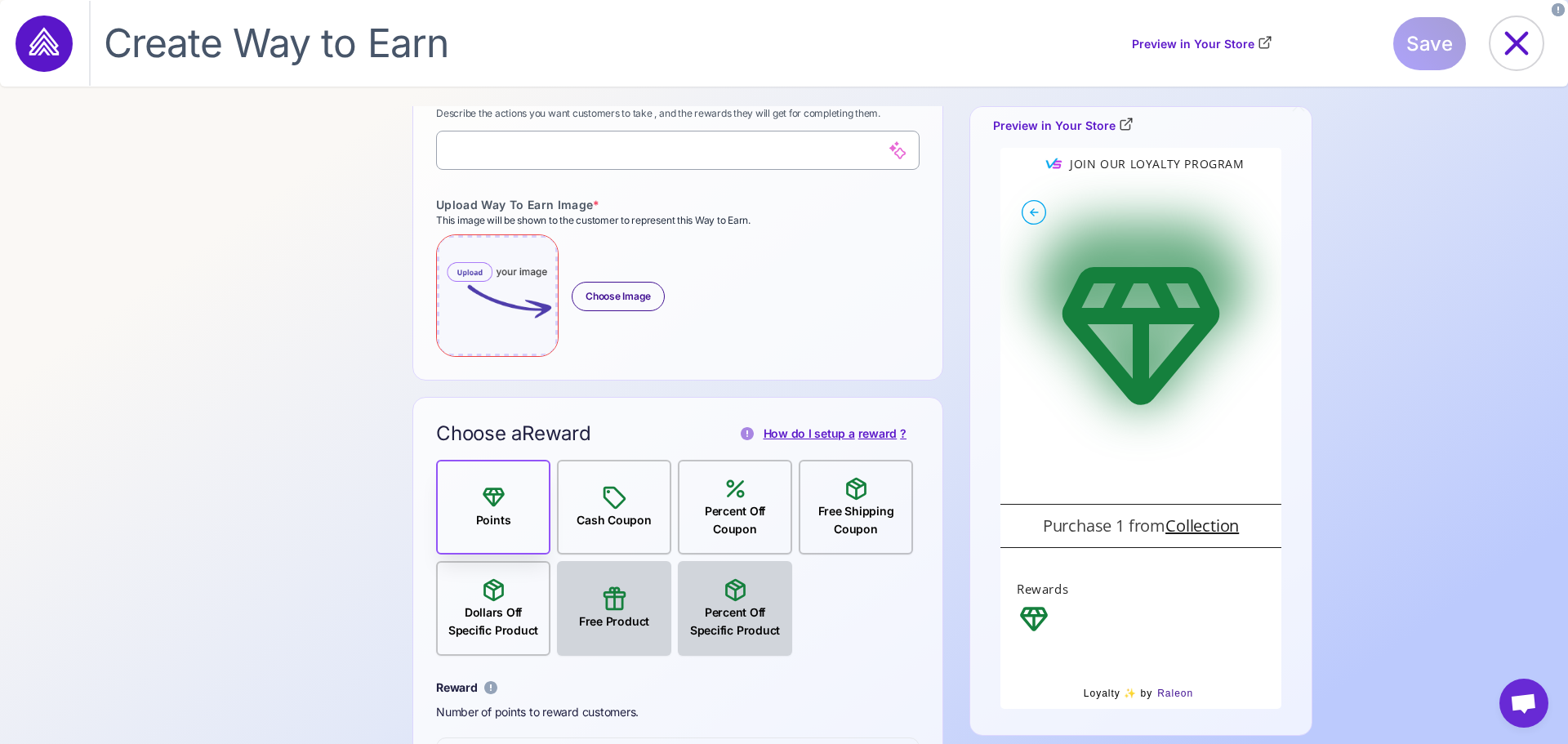
click at [801, 439] on link "How do I setup a reward ?" at bounding box center [827, 434] width 187 height 18
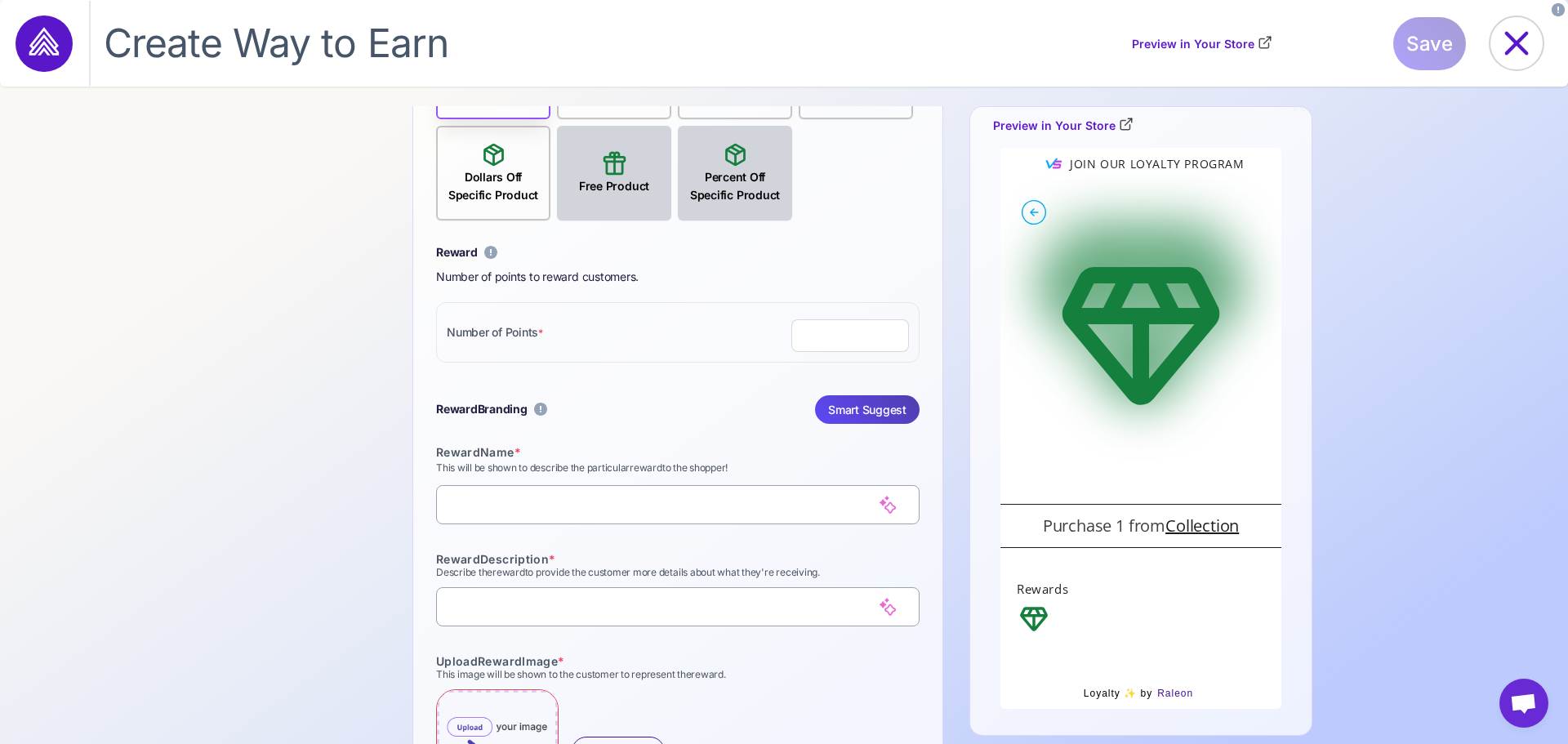
scroll to position [1585, 0]
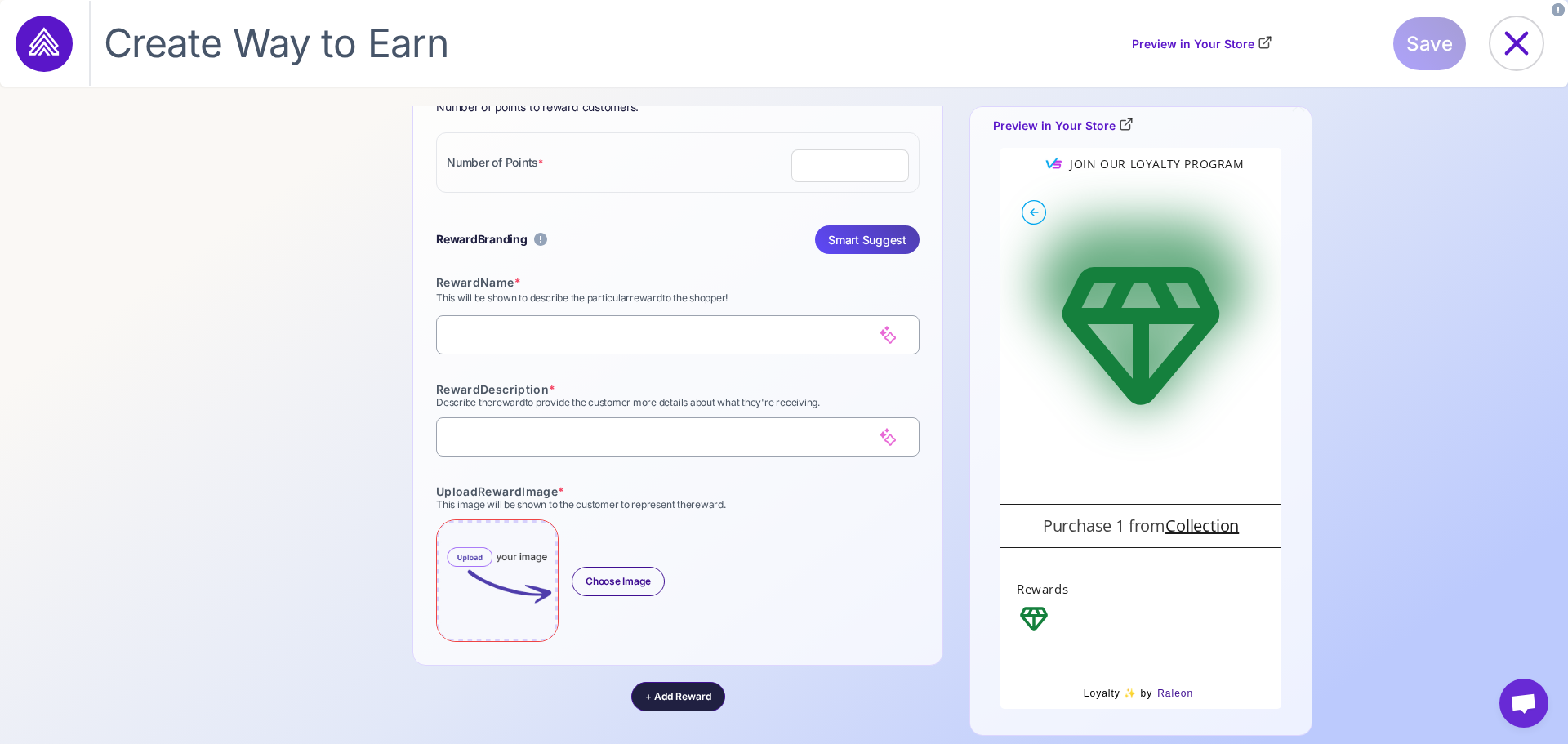
click at [660, 697] on span "+ Add Reward" at bounding box center [678, 696] width 66 height 15
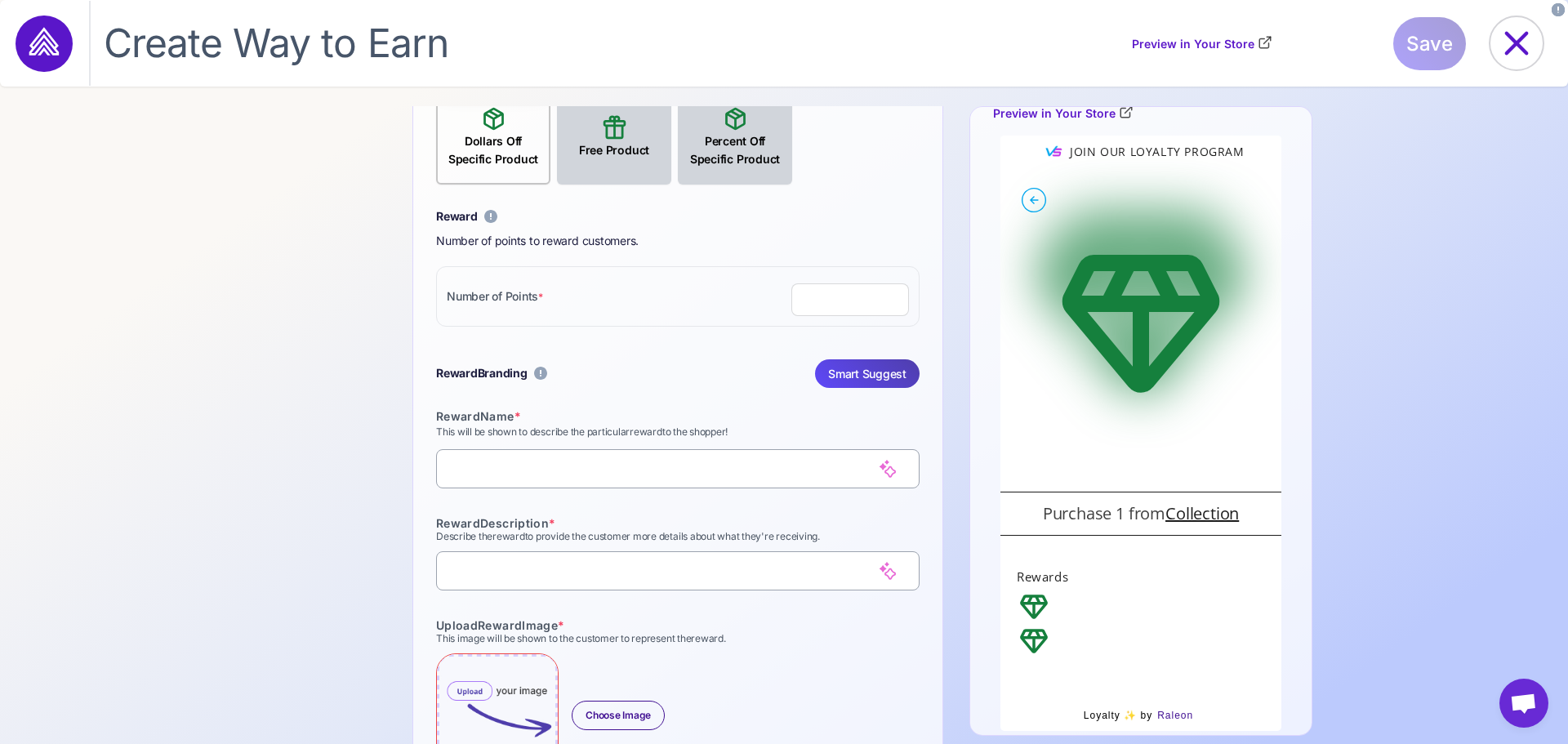
scroll to position [2504, 0]
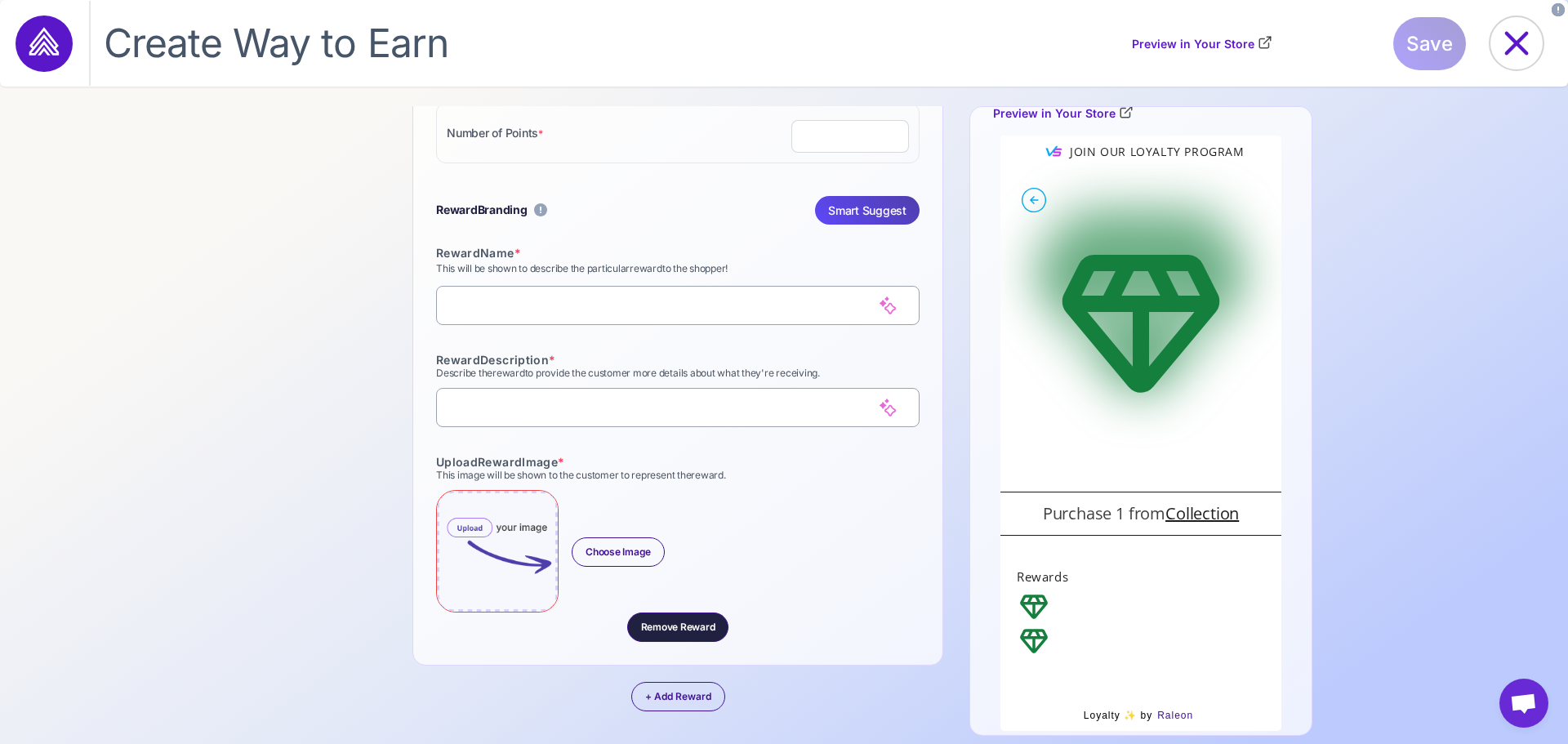
click at [685, 623] on span "Remove Reward" at bounding box center [678, 627] width 74 height 15
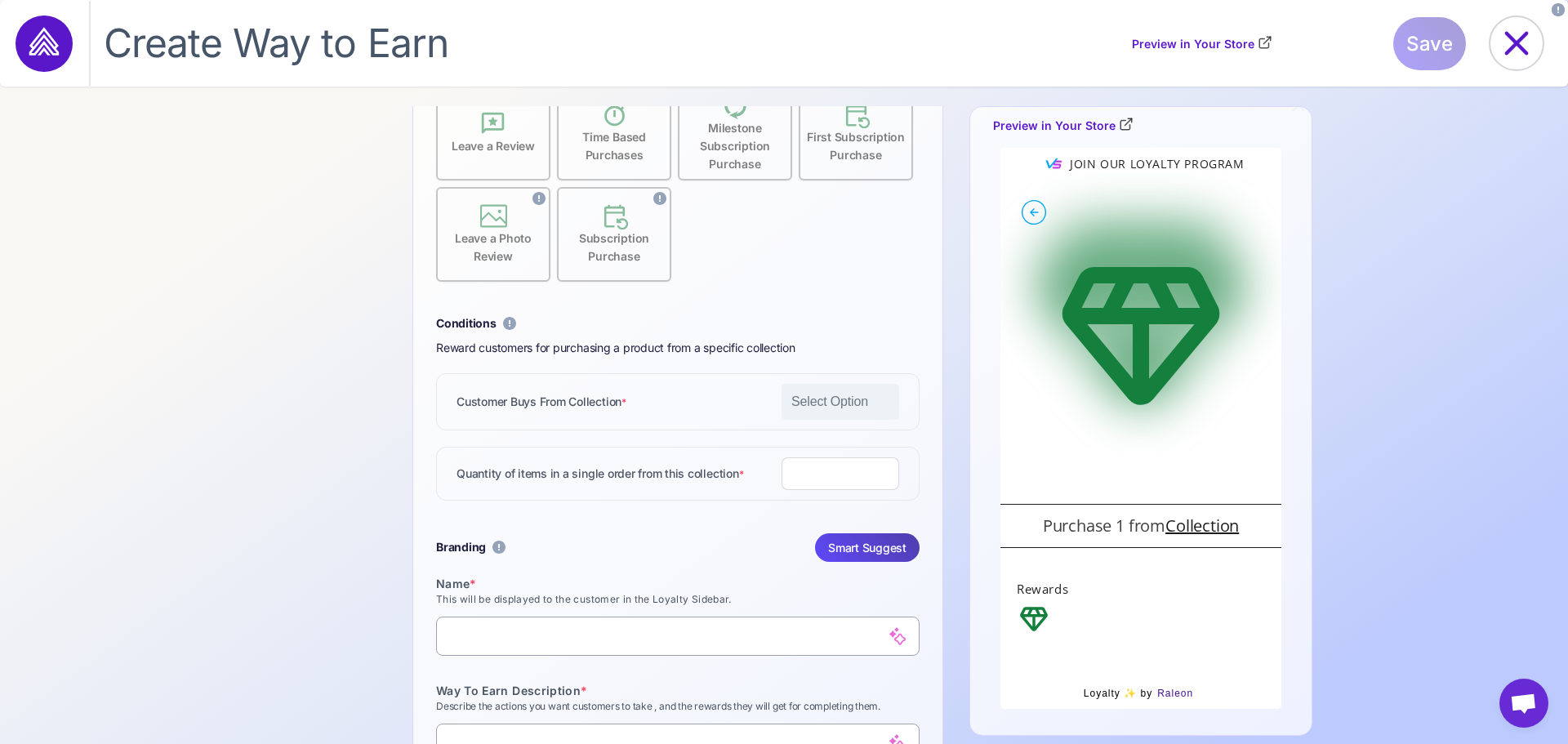
scroll to position [0, 0]
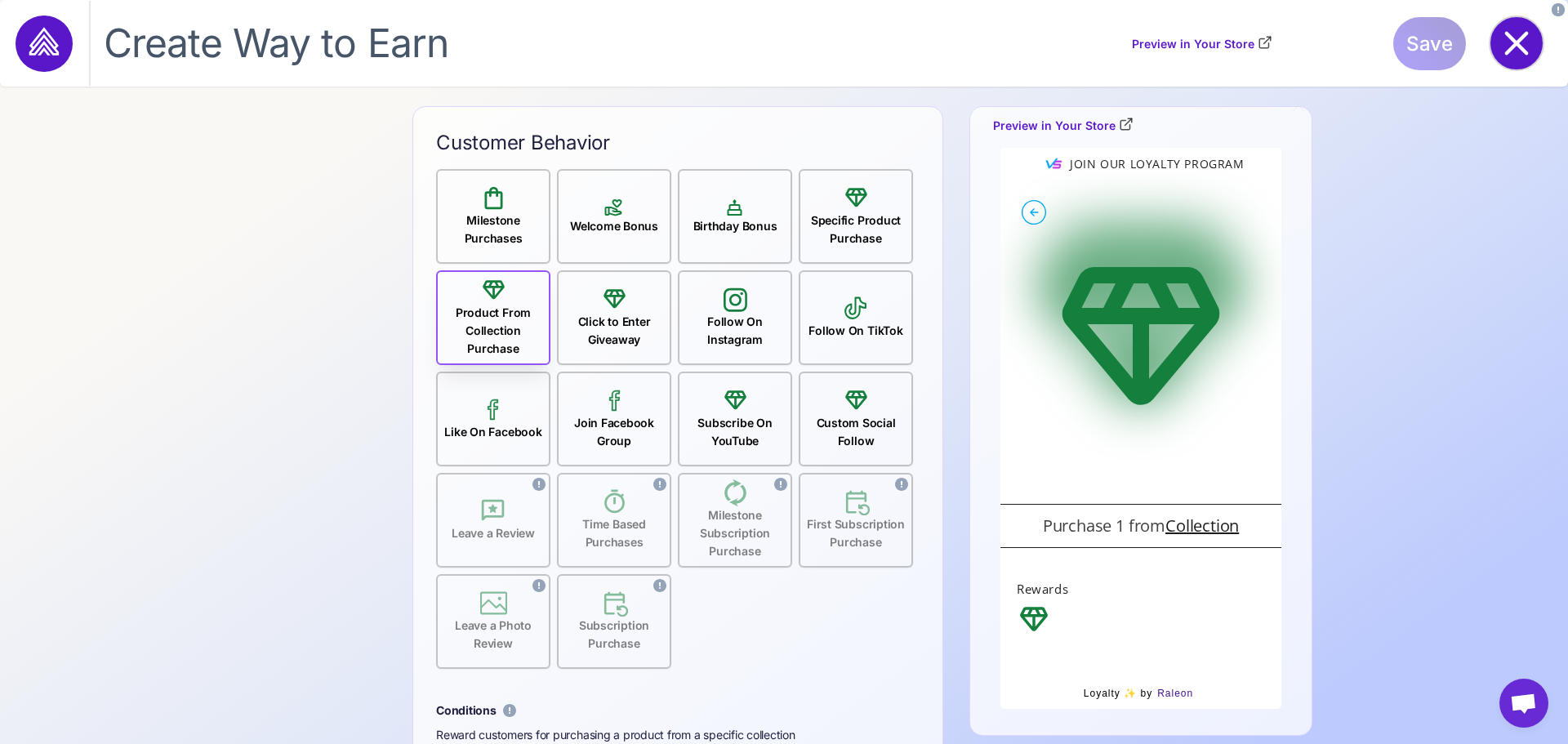
click at [1496, 50] on icon at bounding box center [1516, 42] width 52 height 52
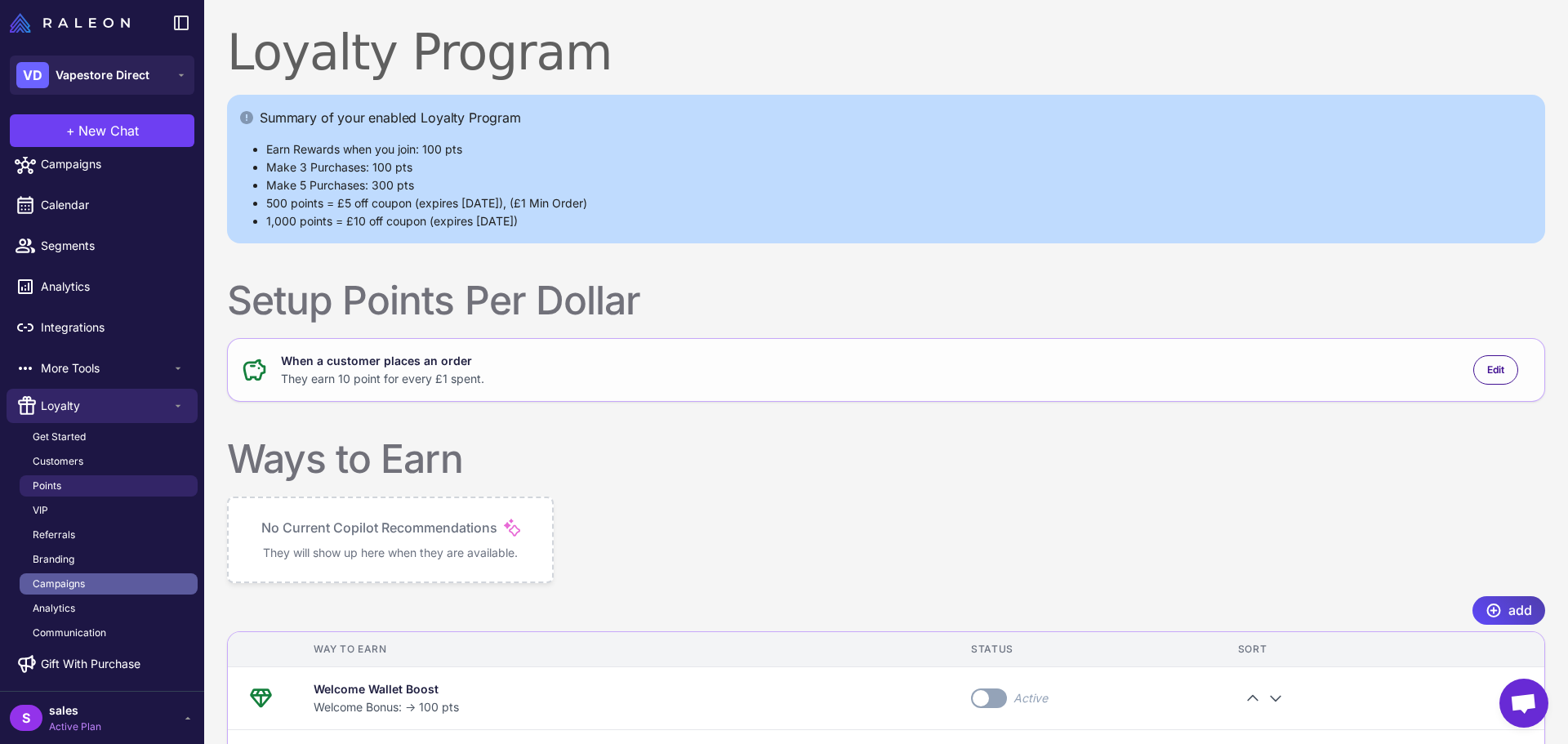
click at [70, 580] on span "Campaigns" at bounding box center [58, 583] width 52 height 15
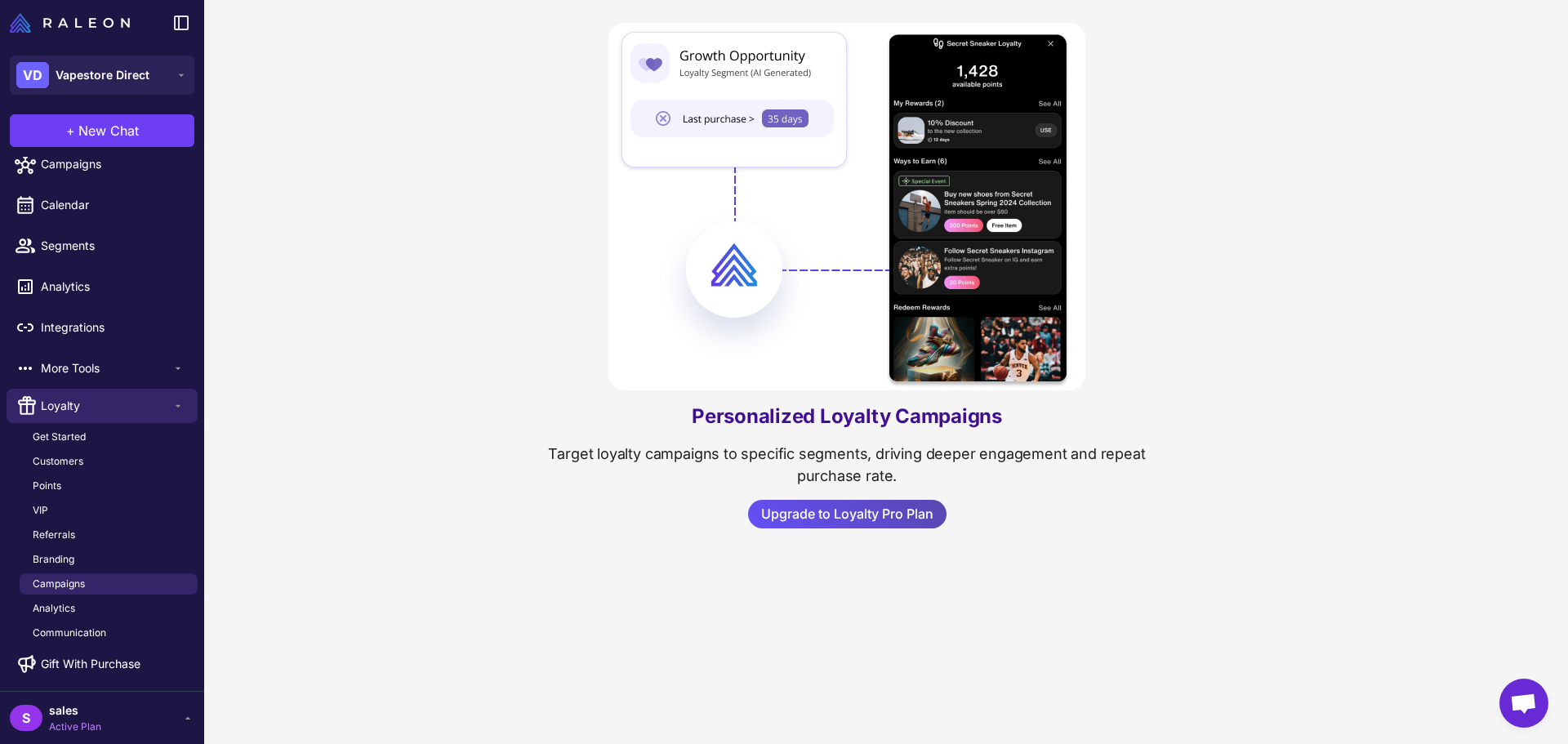
click at [800, 518] on span "Upgrade to Loyalty Pro Plan" at bounding box center [847, 514] width 172 height 28
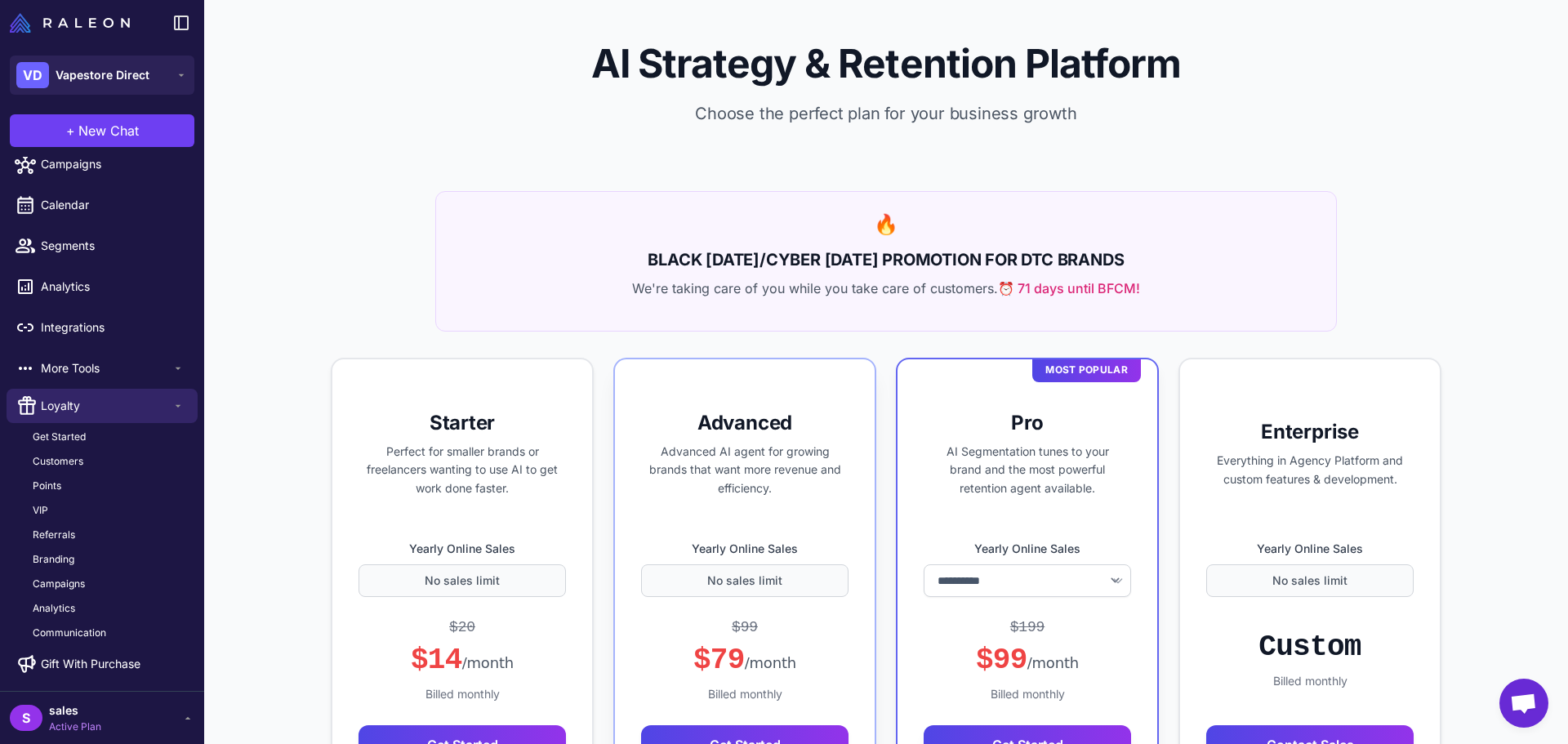
scroll to position [326, 0]
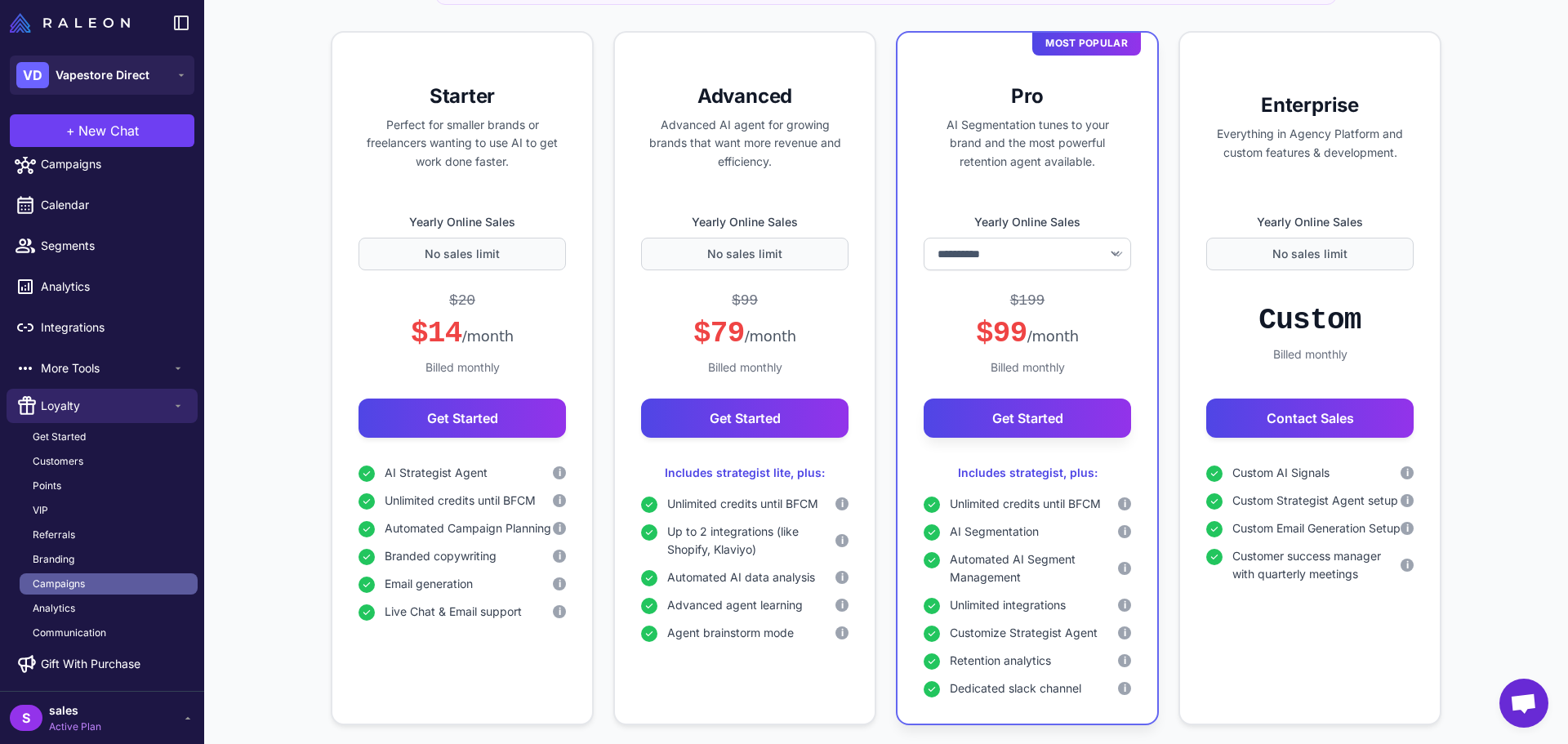
click at [71, 585] on span "Campaigns" at bounding box center [58, 583] width 52 height 15
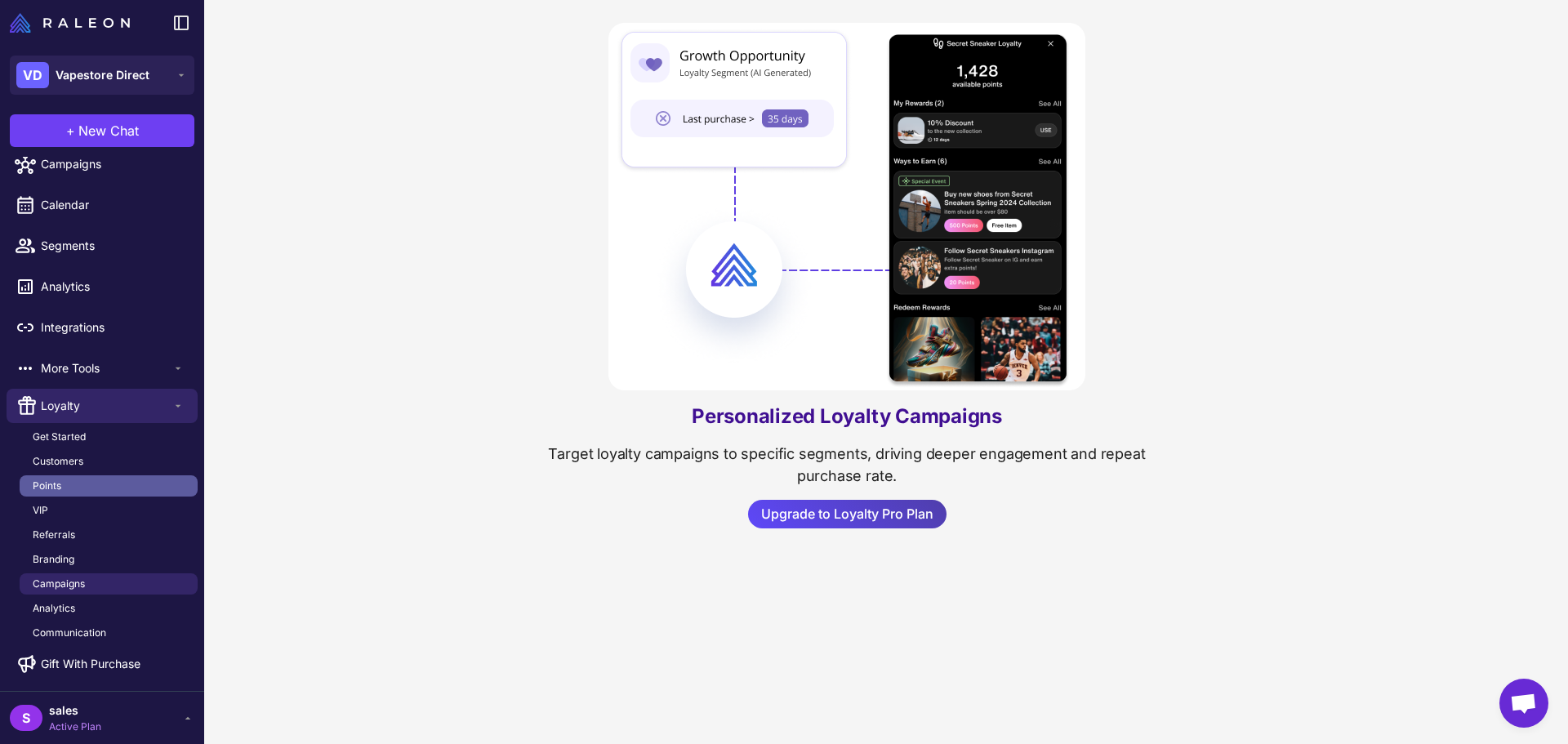
click at [33, 477] on link "Points" at bounding box center [108, 485] width 178 height 21
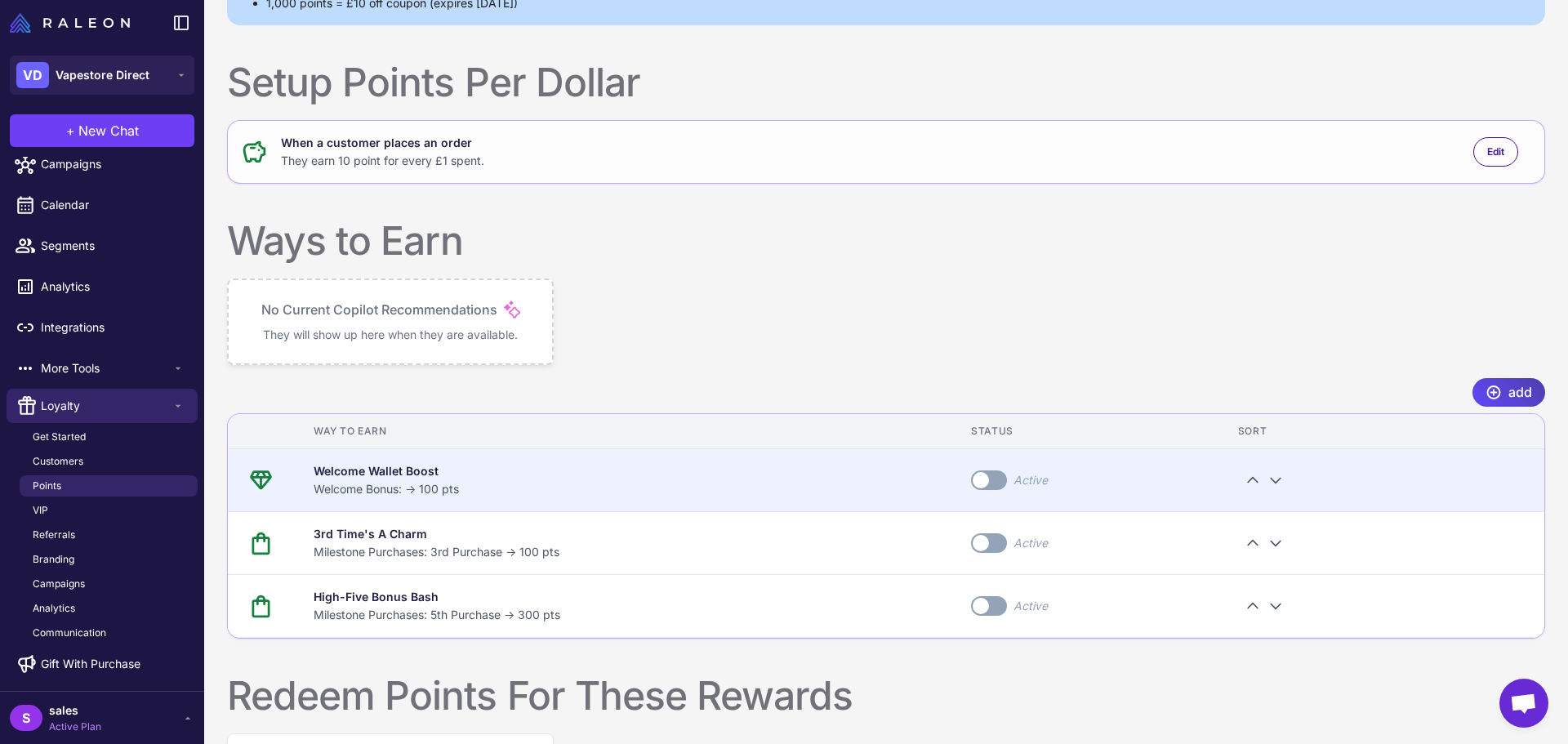
scroll to position [272, 0]
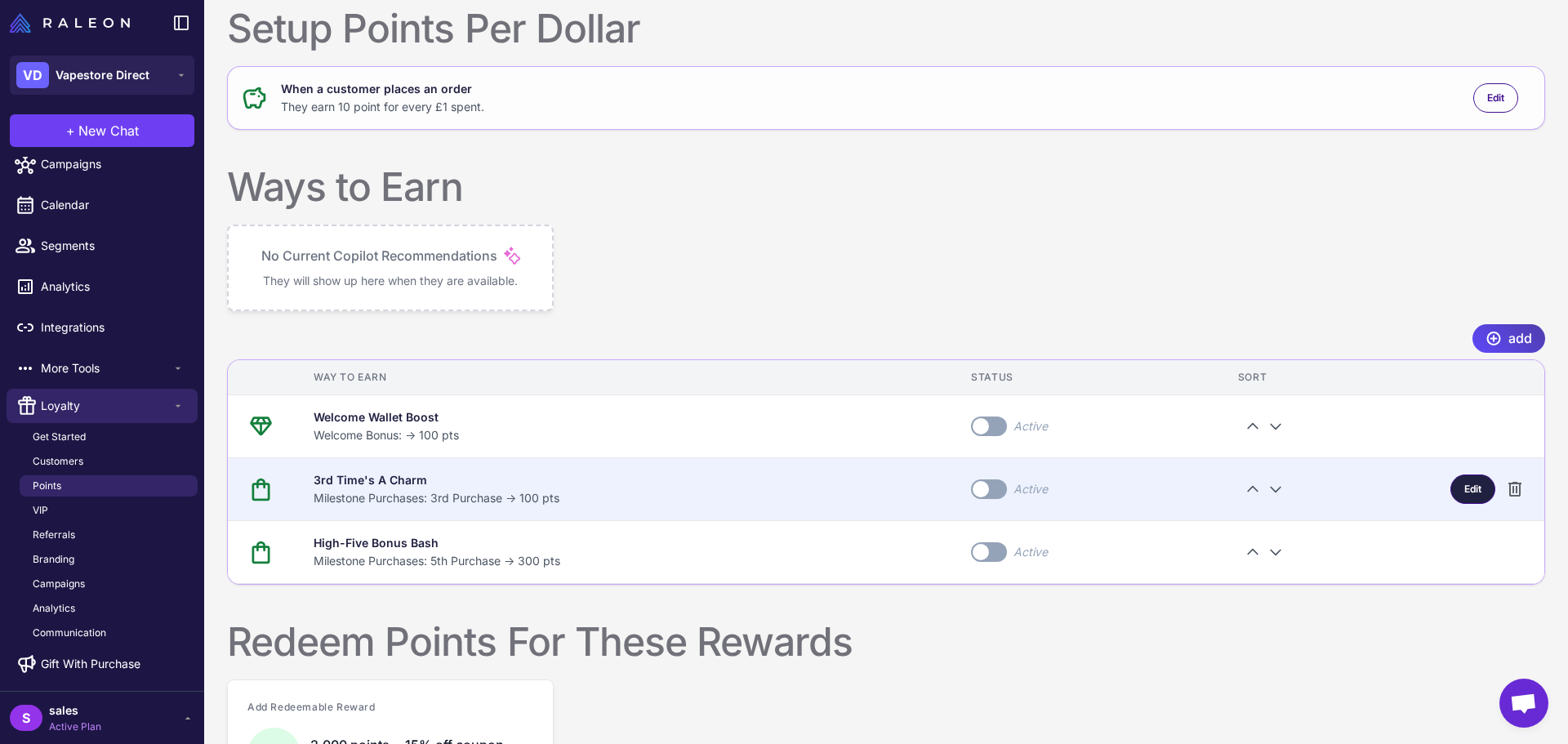
click at [1464, 486] on span "Edit" at bounding box center [1472, 489] width 17 height 15
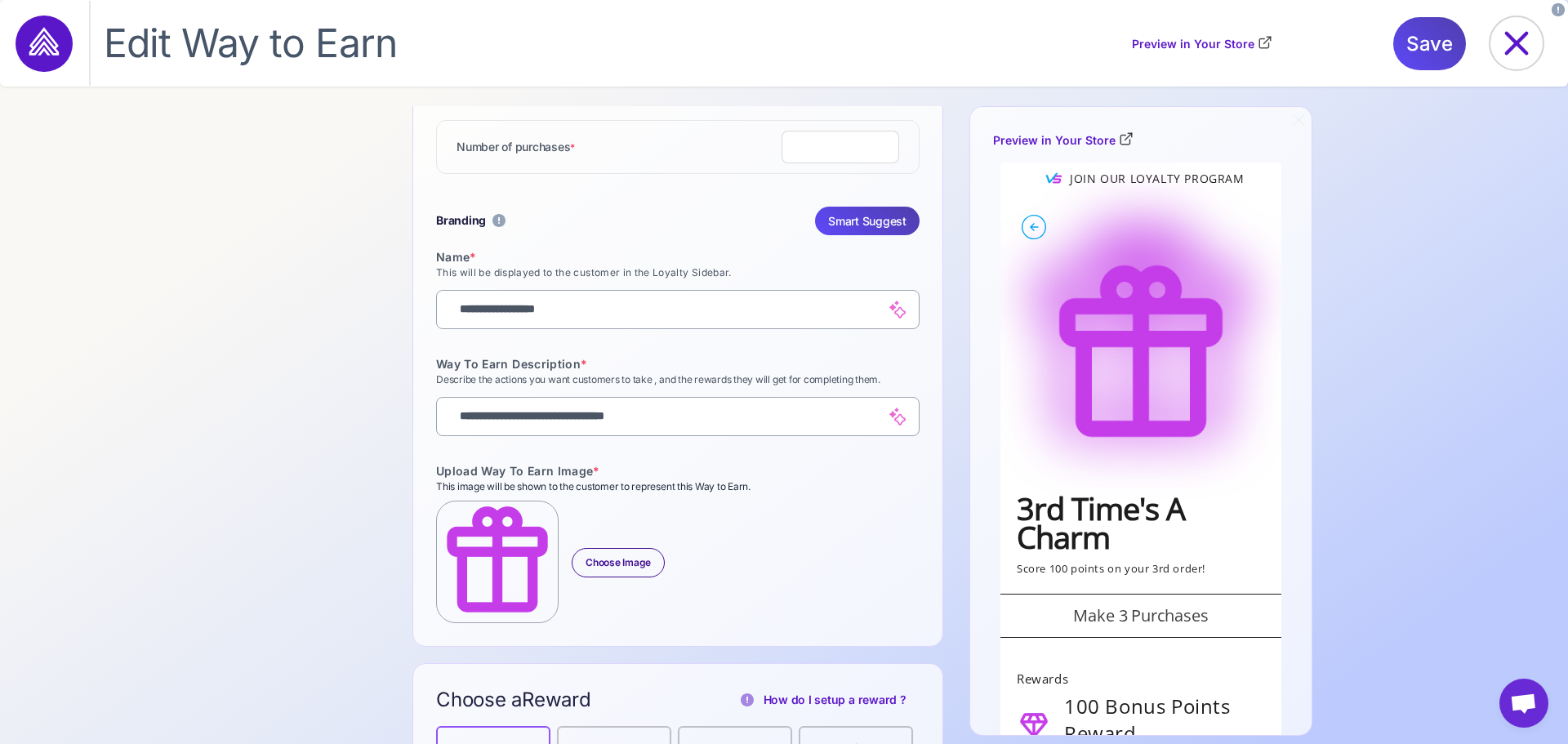
scroll to position [313, 0]
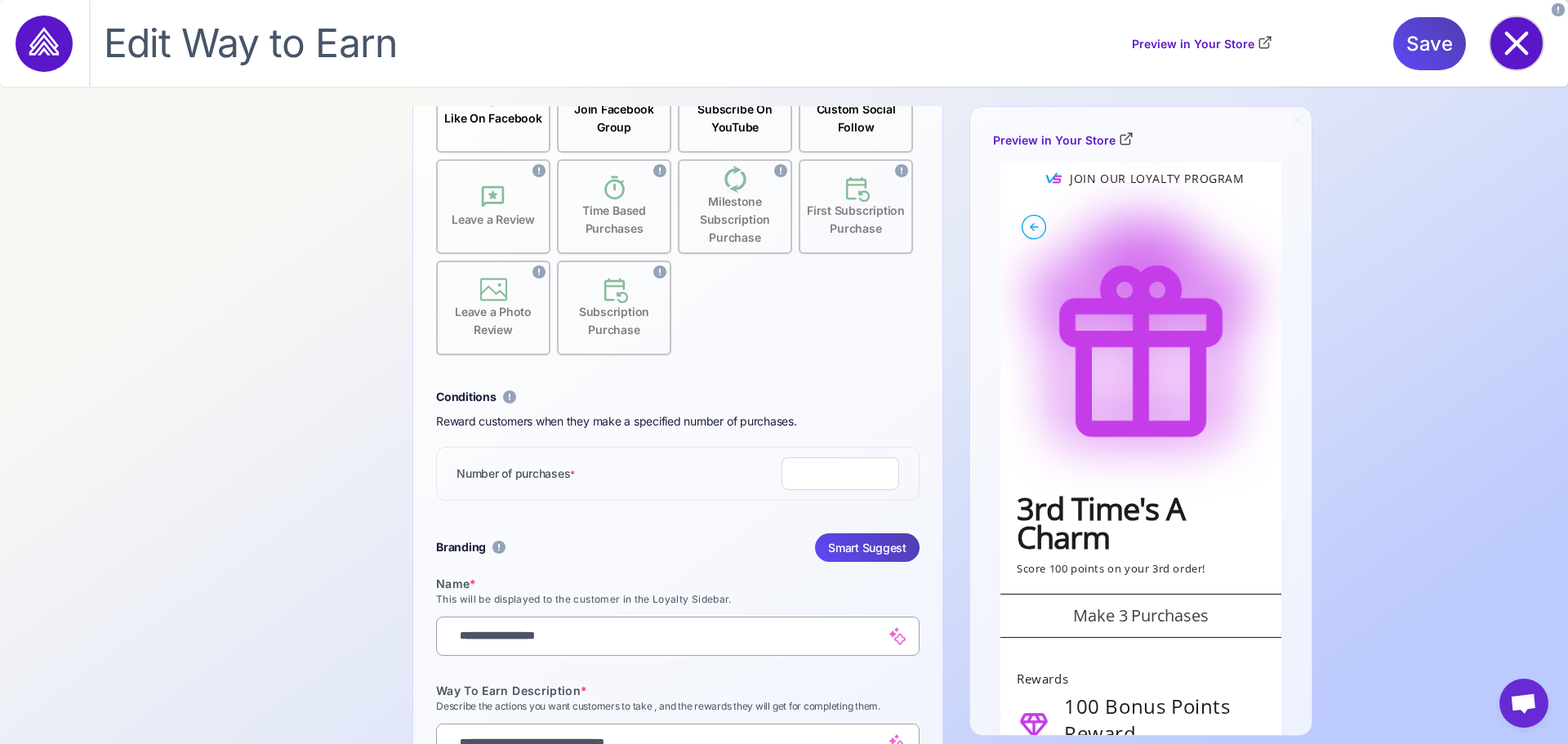
click at [1511, 44] on icon at bounding box center [1516, 42] width 52 height 52
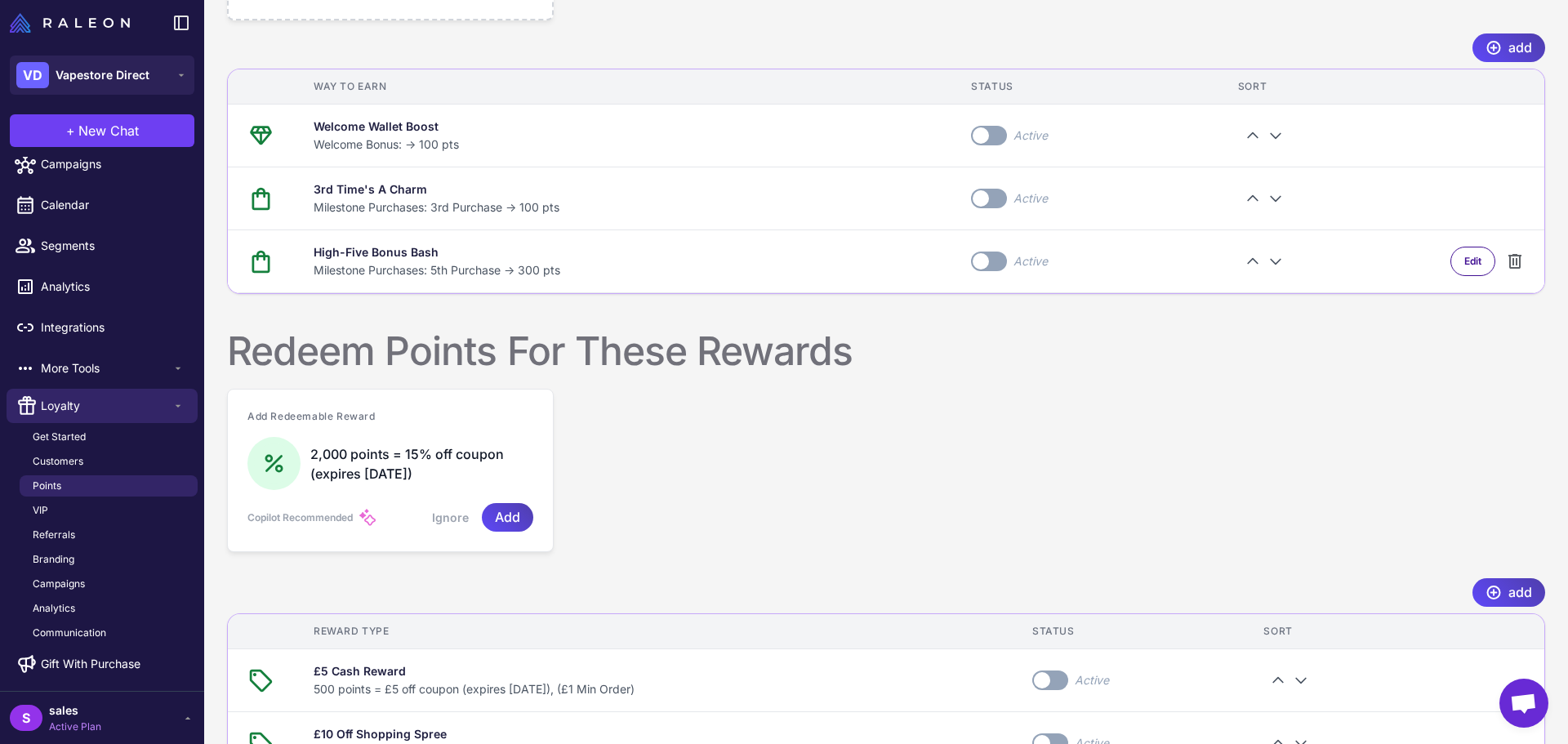
scroll to position [617, 0]
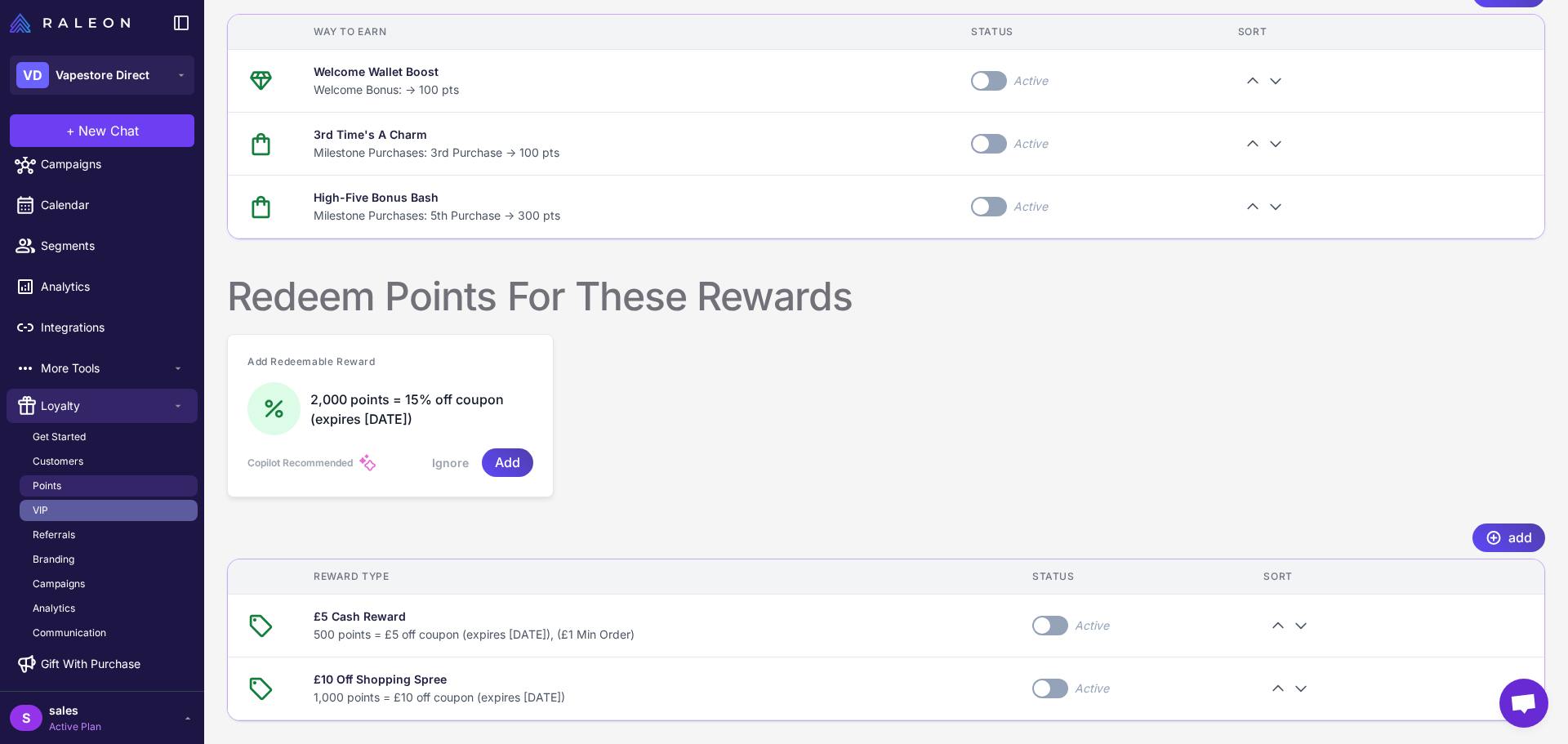
click at [71, 514] on link "VIP" at bounding box center [108, 510] width 178 height 21
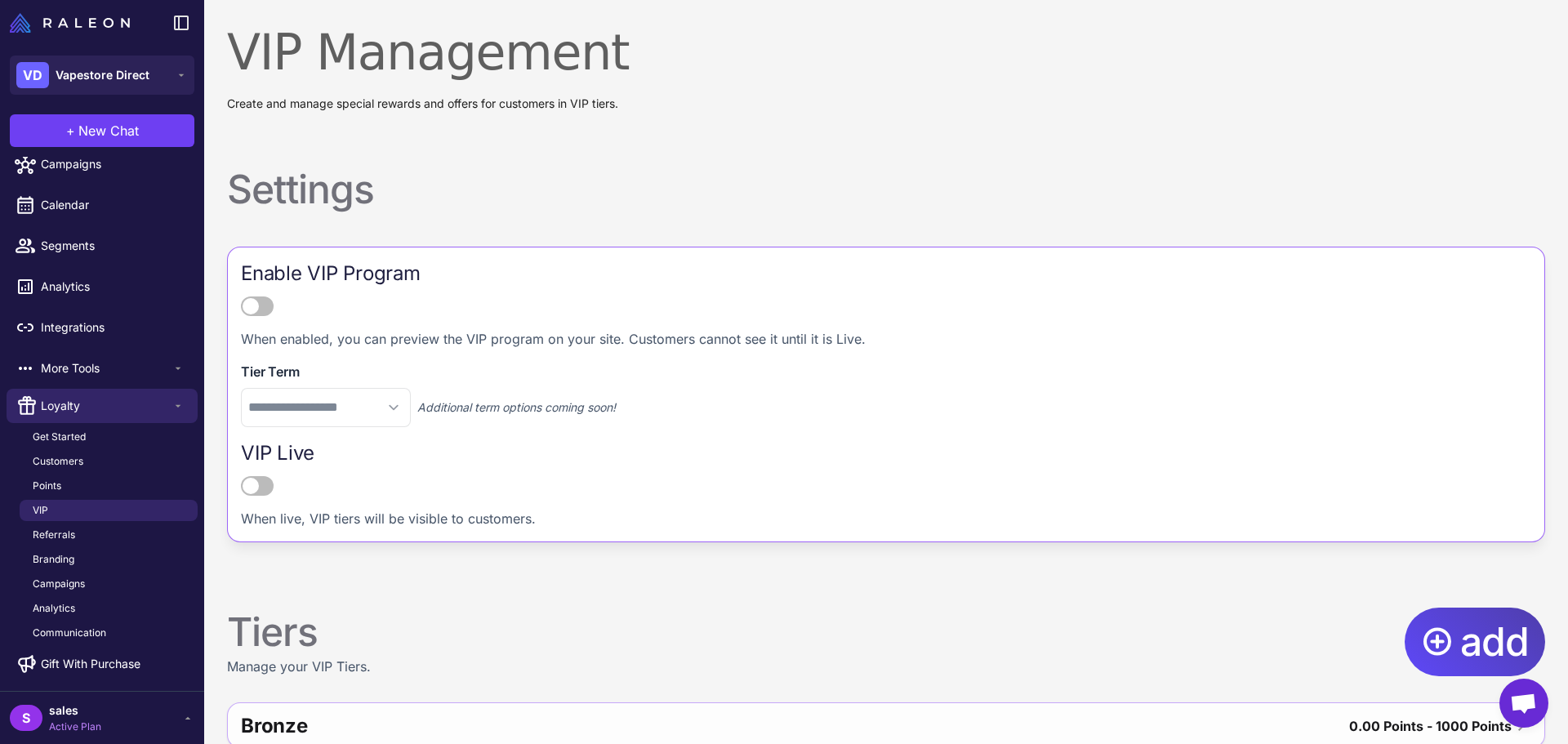
scroll to position [144, 0]
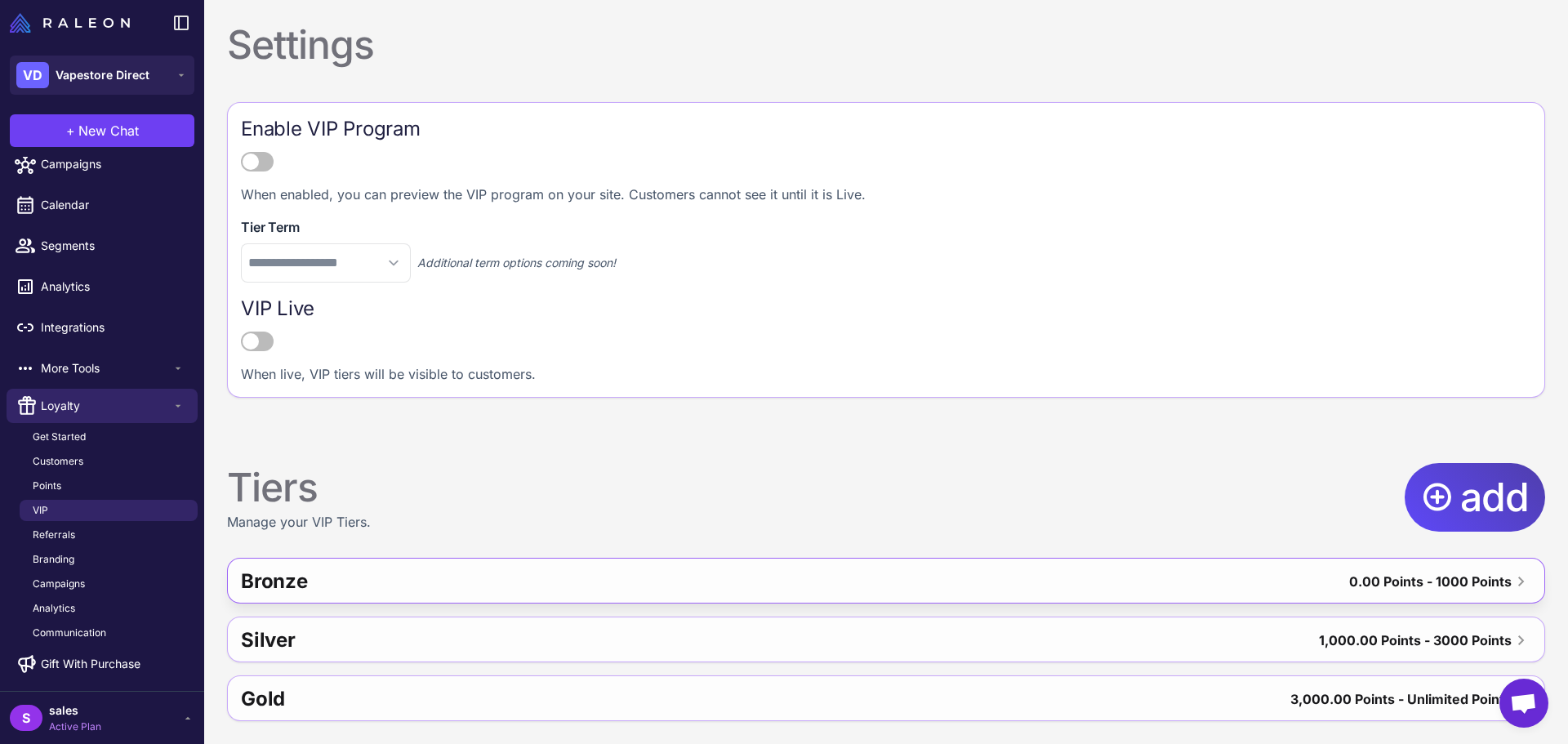
click at [1512, 581] on icon at bounding box center [1521, 581] width 19 height 19
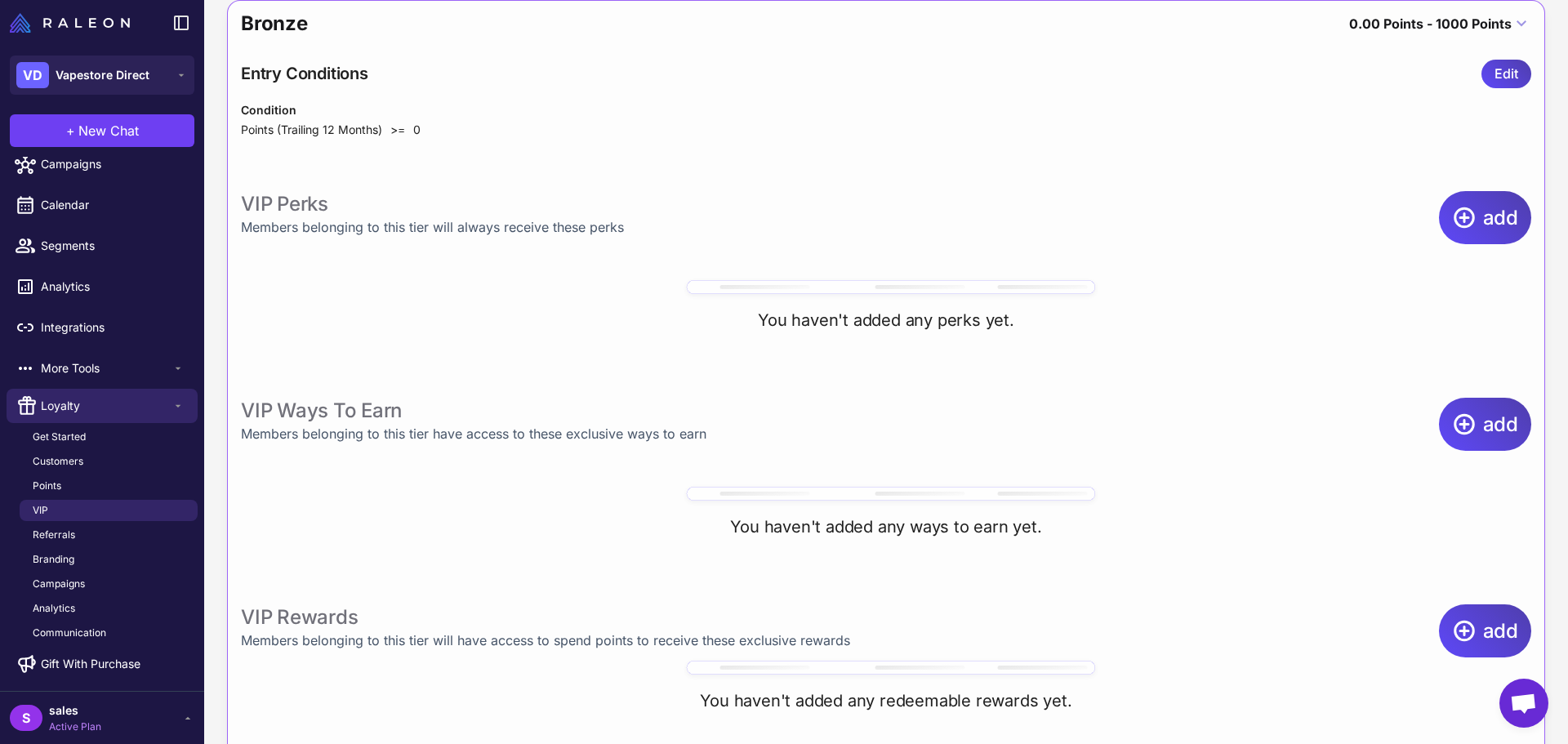
scroll to position [430, 0]
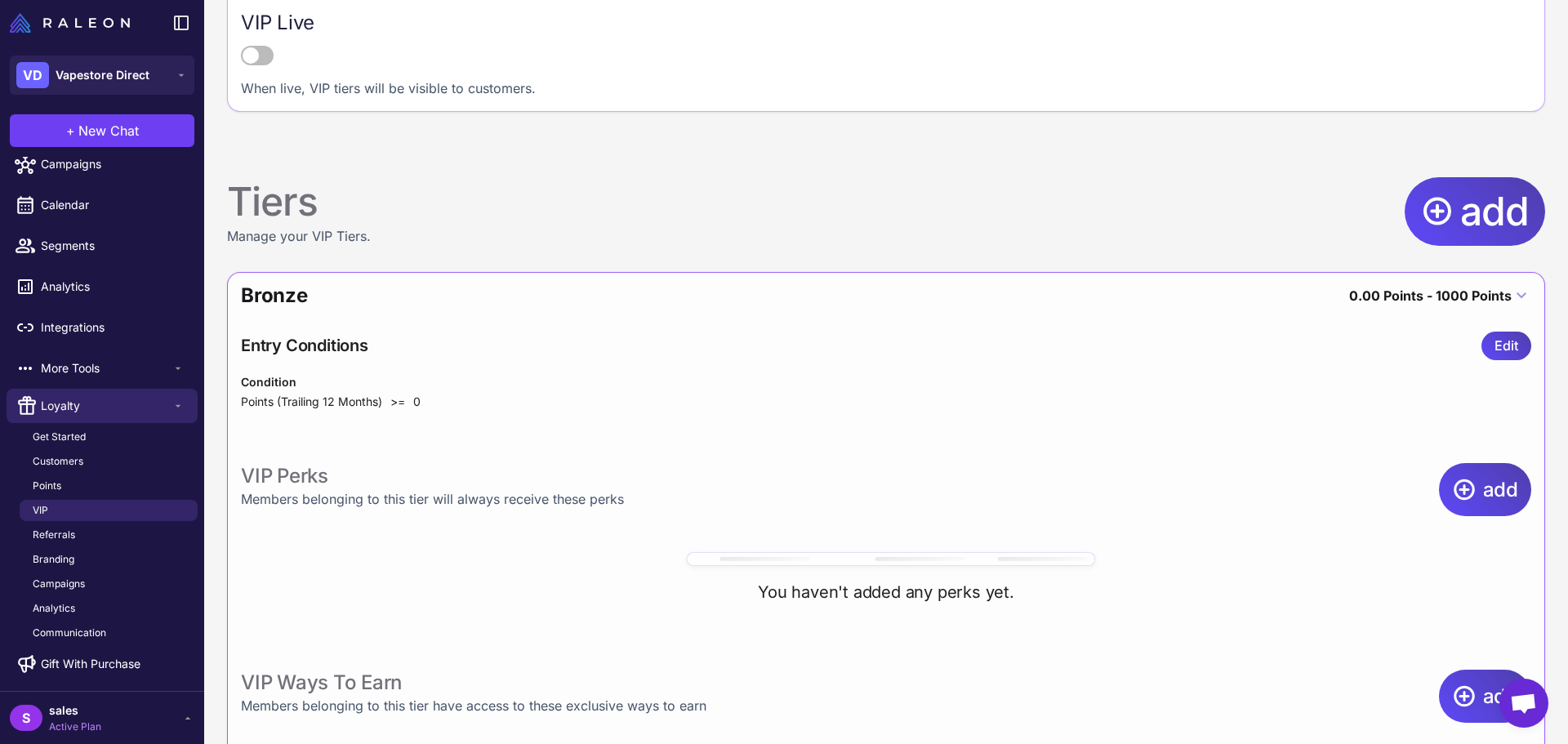
click at [1512, 295] on icon at bounding box center [1521, 295] width 19 height 19
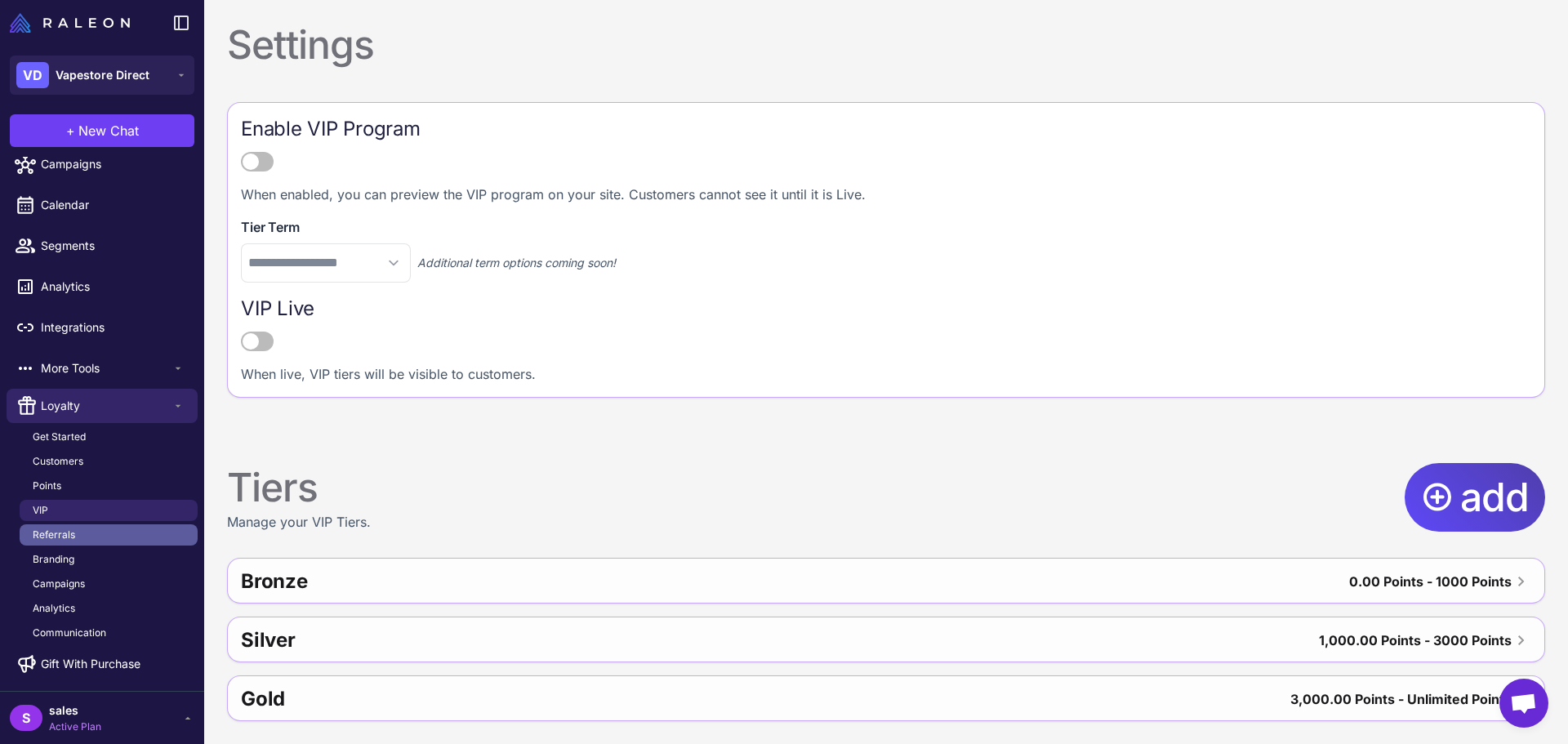
click at [69, 529] on span "Referrals" at bounding box center [54, 535] width 42 height 15
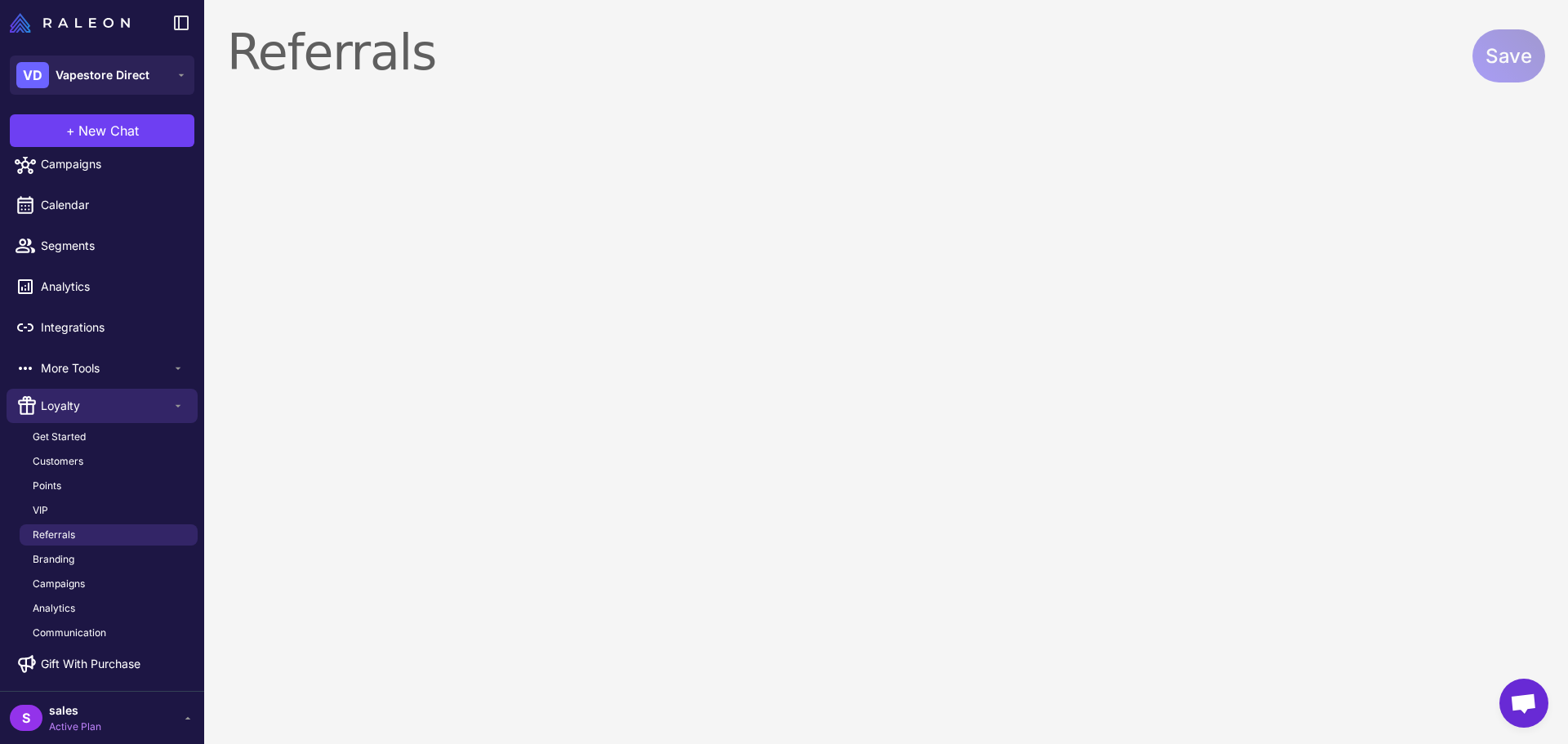
select select "**********"
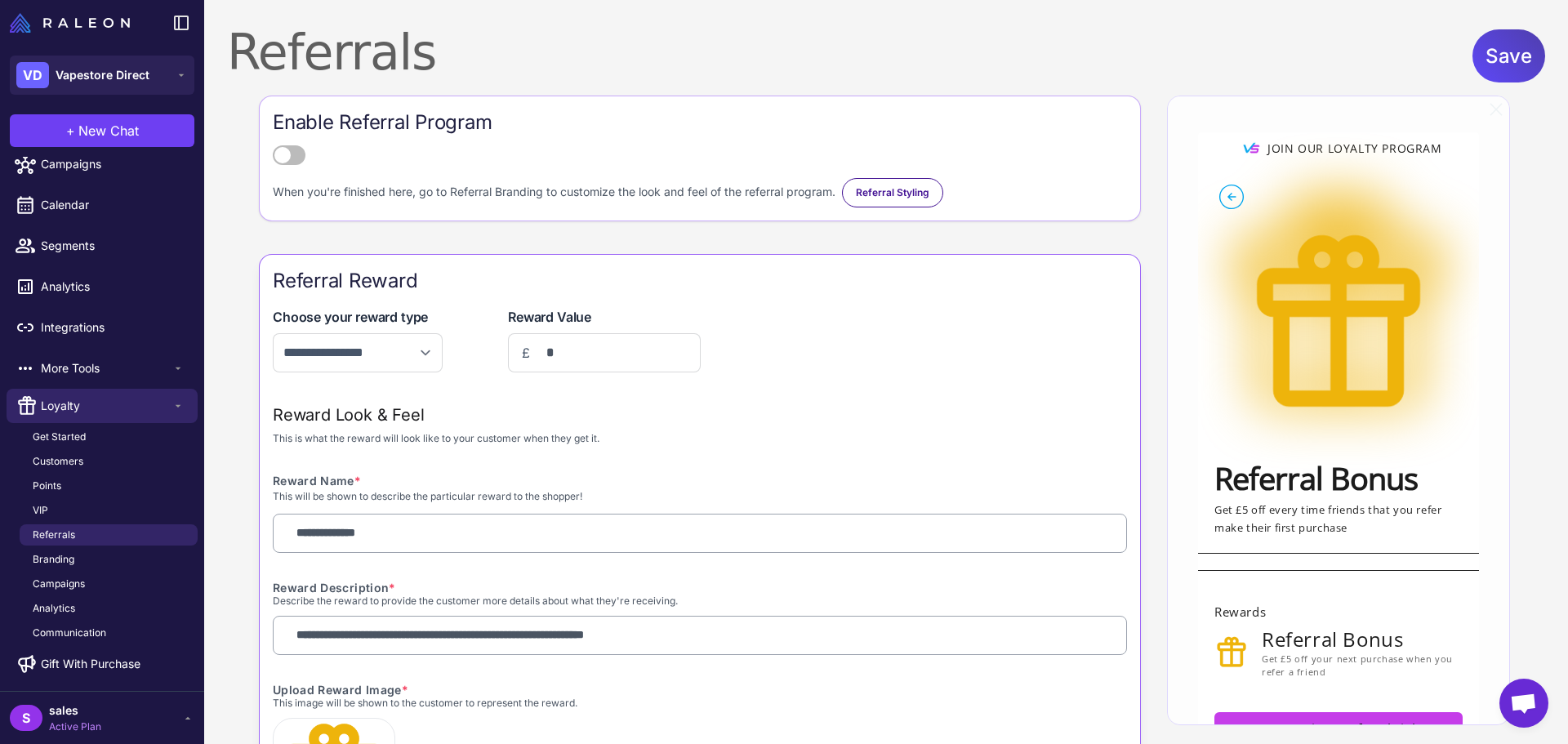
drag, startPoint x: 533, startPoint y: 355, endPoint x: 561, endPoint y: 354, distance: 28.0
click at [561, 354] on input "*" at bounding box center [612, 352] width 150 height 33
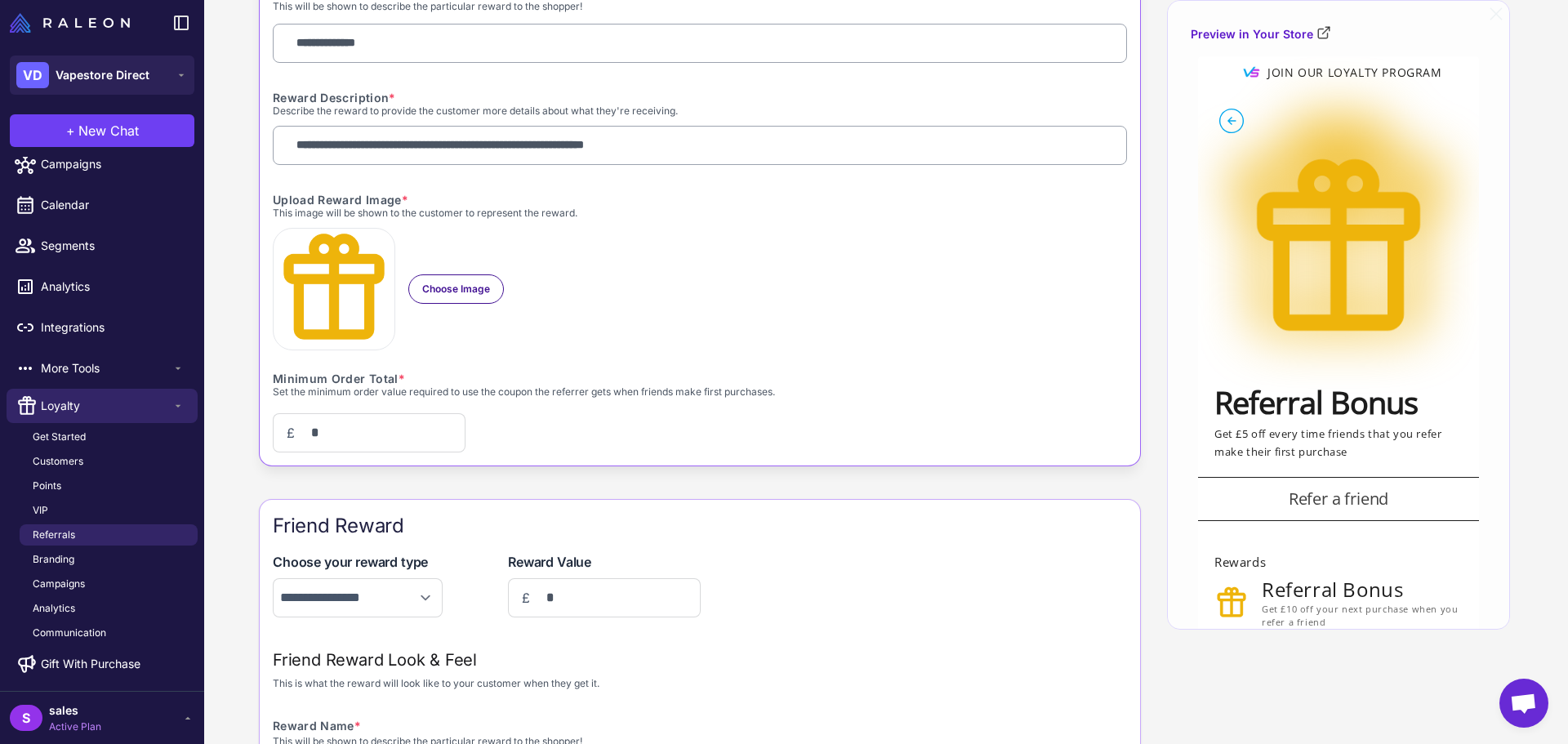
scroll to position [544, 0]
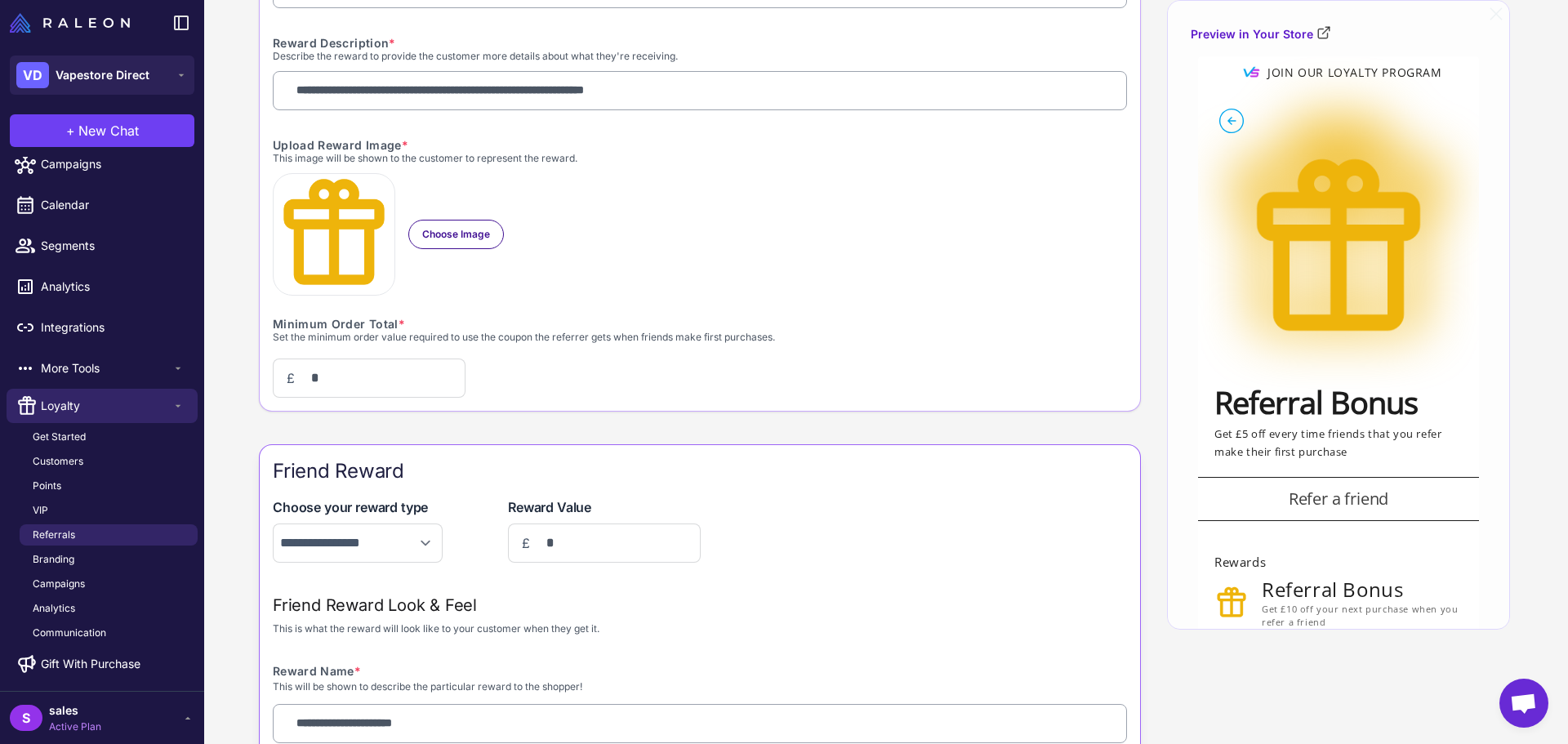
type input "**"
drag, startPoint x: 553, startPoint y: 536, endPoint x: 537, endPoint y: 543, distance: 17.5
click at [537, 543] on input "*" at bounding box center [612, 543] width 150 height 33
type input "**"
drag, startPoint x: 301, startPoint y: 378, endPoint x: 326, endPoint y: 379, distance: 25.0
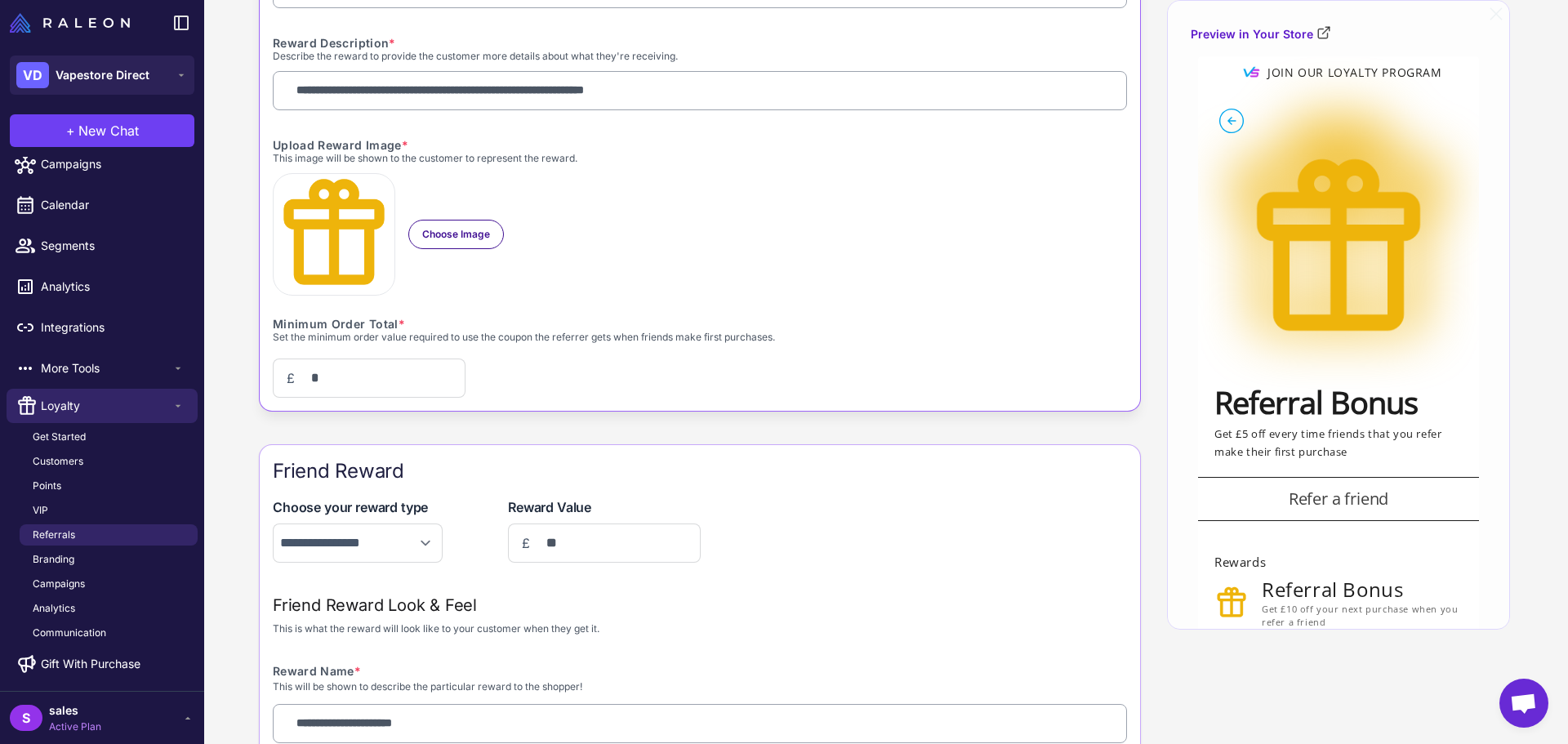
click at [326, 379] on input "*" at bounding box center [377, 377] width 150 height 33
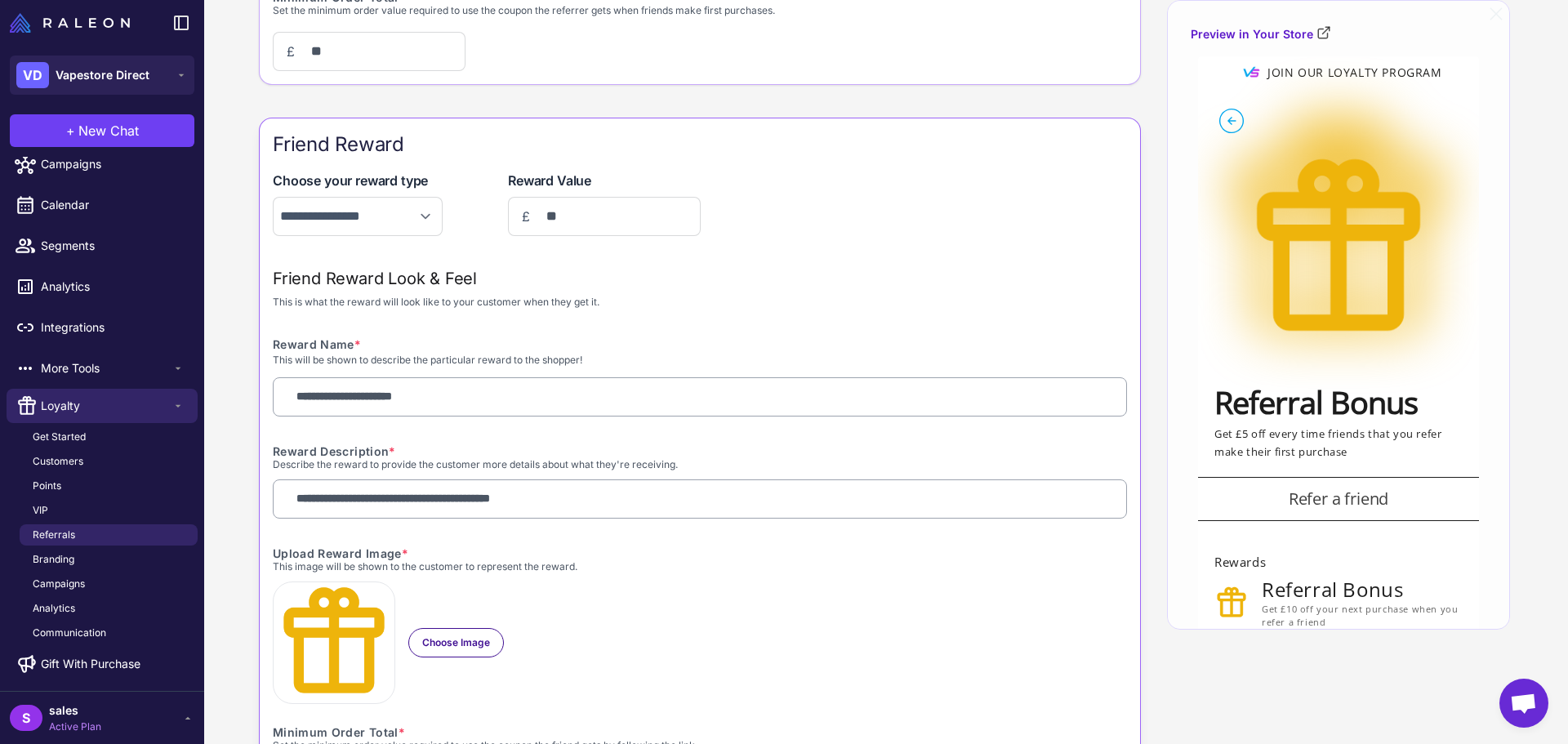
scroll to position [970, 0]
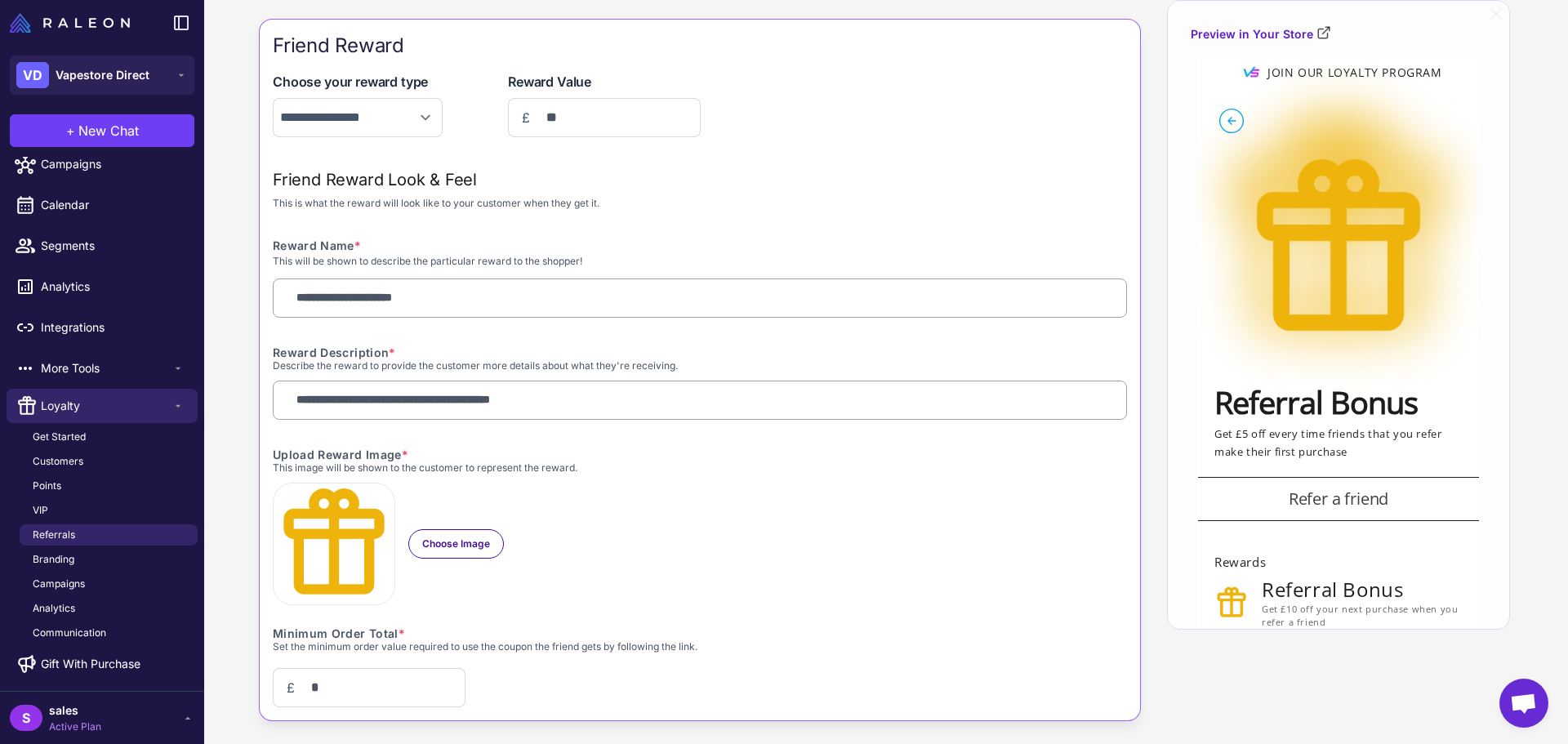
type input "**"
drag, startPoint x: 302, startPoint y: 689, endPoint x: 326, endPoint y: 690, distance: 24.0
click at [326, 690] on input "*" at bounding box center [377, 687] width 150 height 33
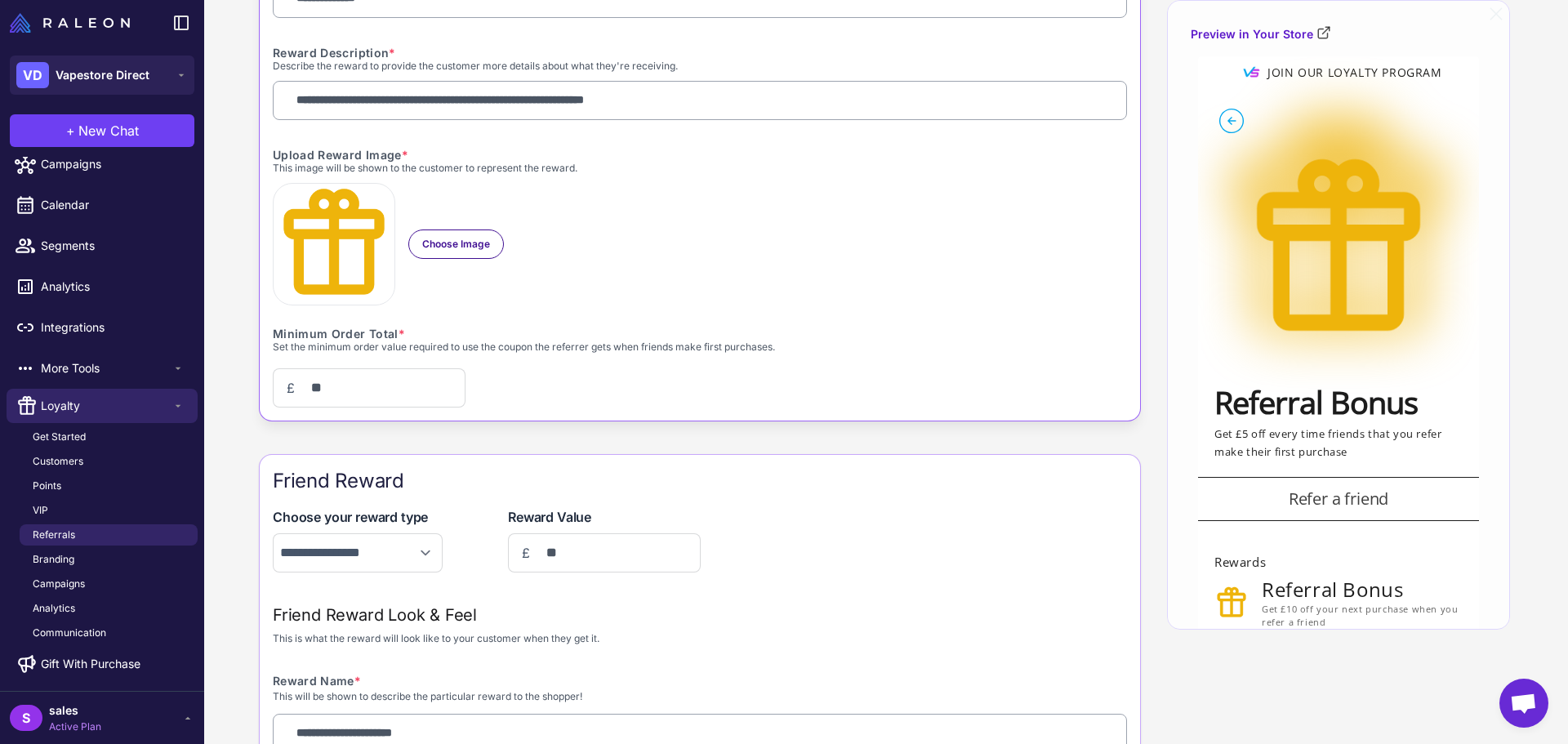
scroll to position [45, 0]
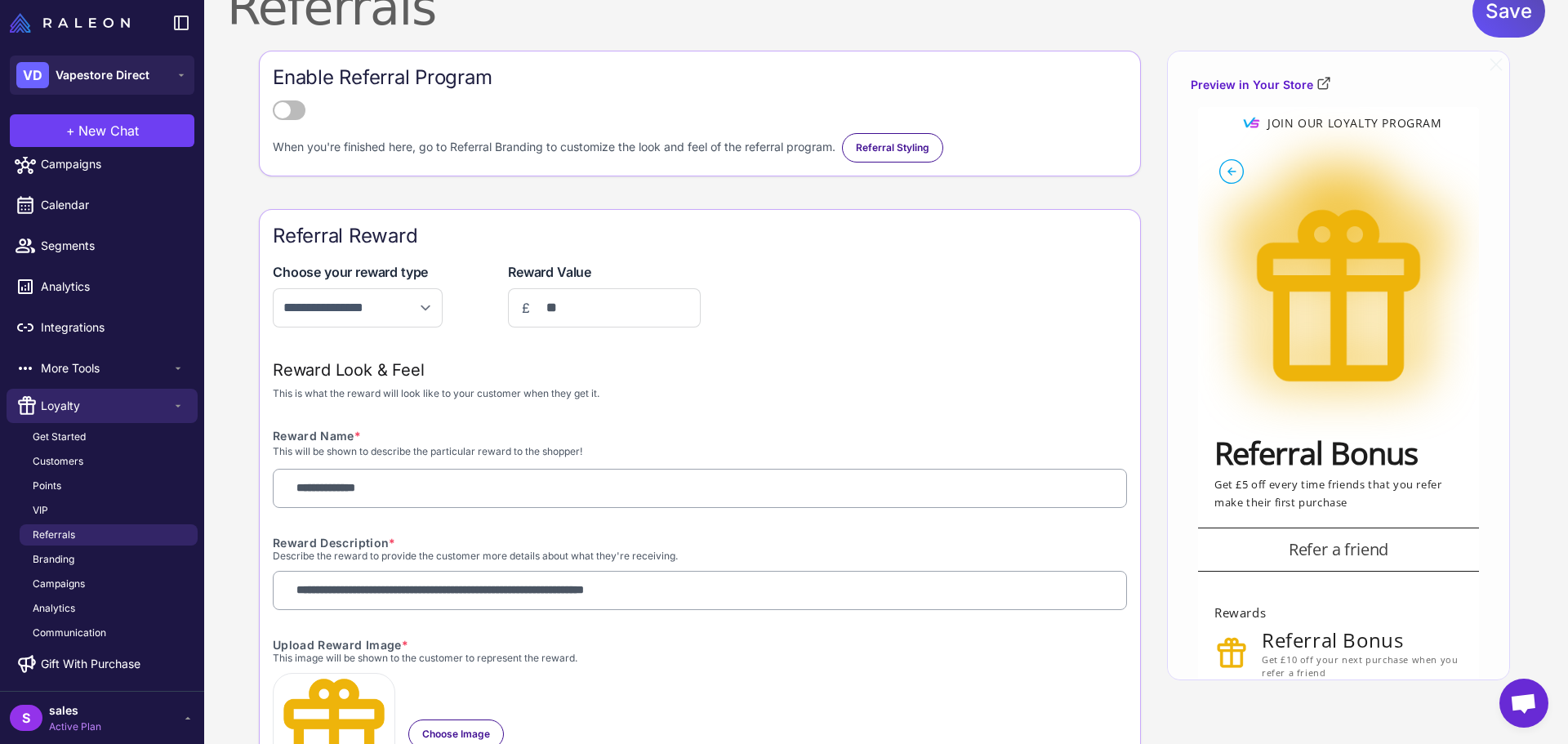
type input "**"
click at [1495, 11] on span "Save" at bounding box center [1508, 11] width 47 height 53
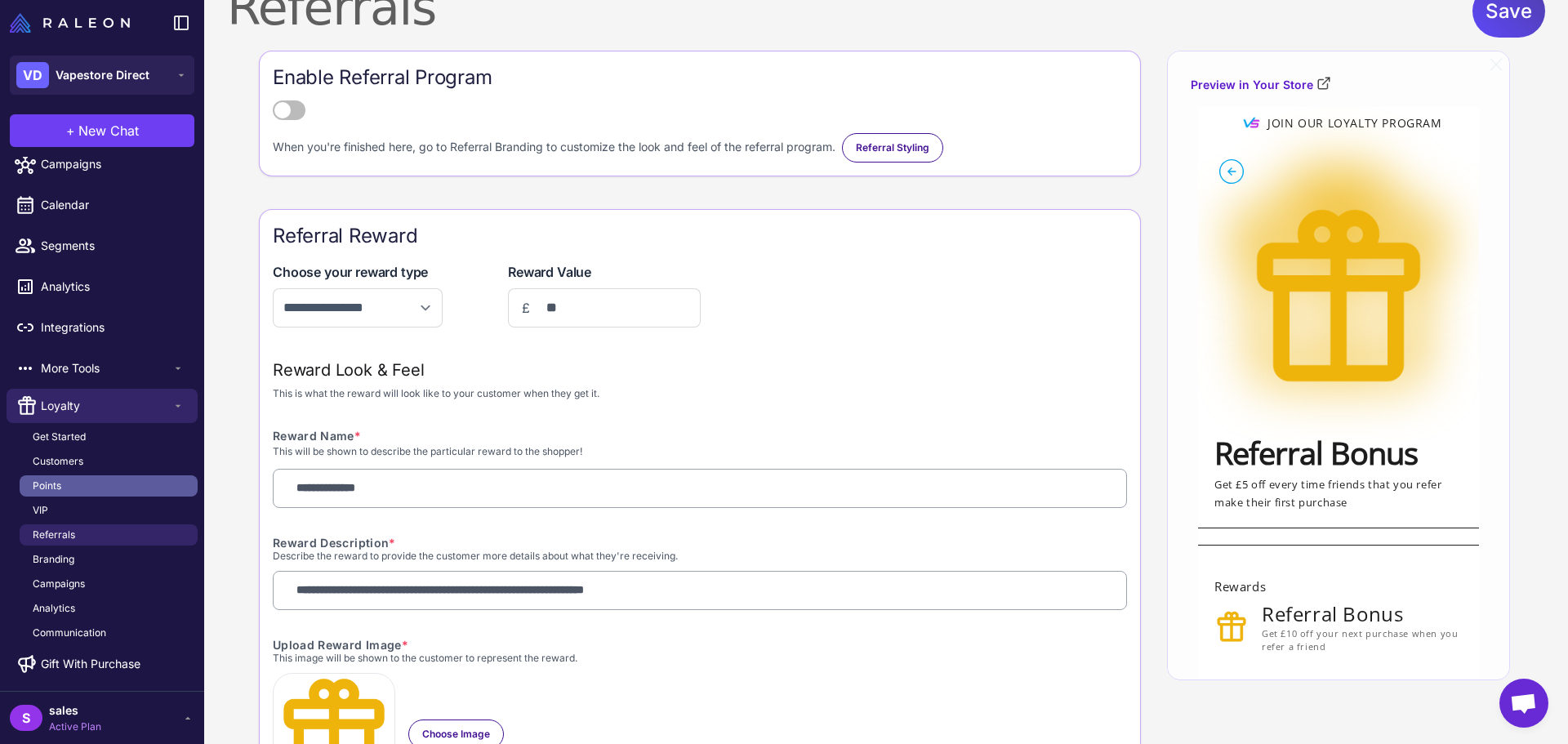
click at [55, 488] on span "Points" at bounding box center [47, 485] width 28 height 15
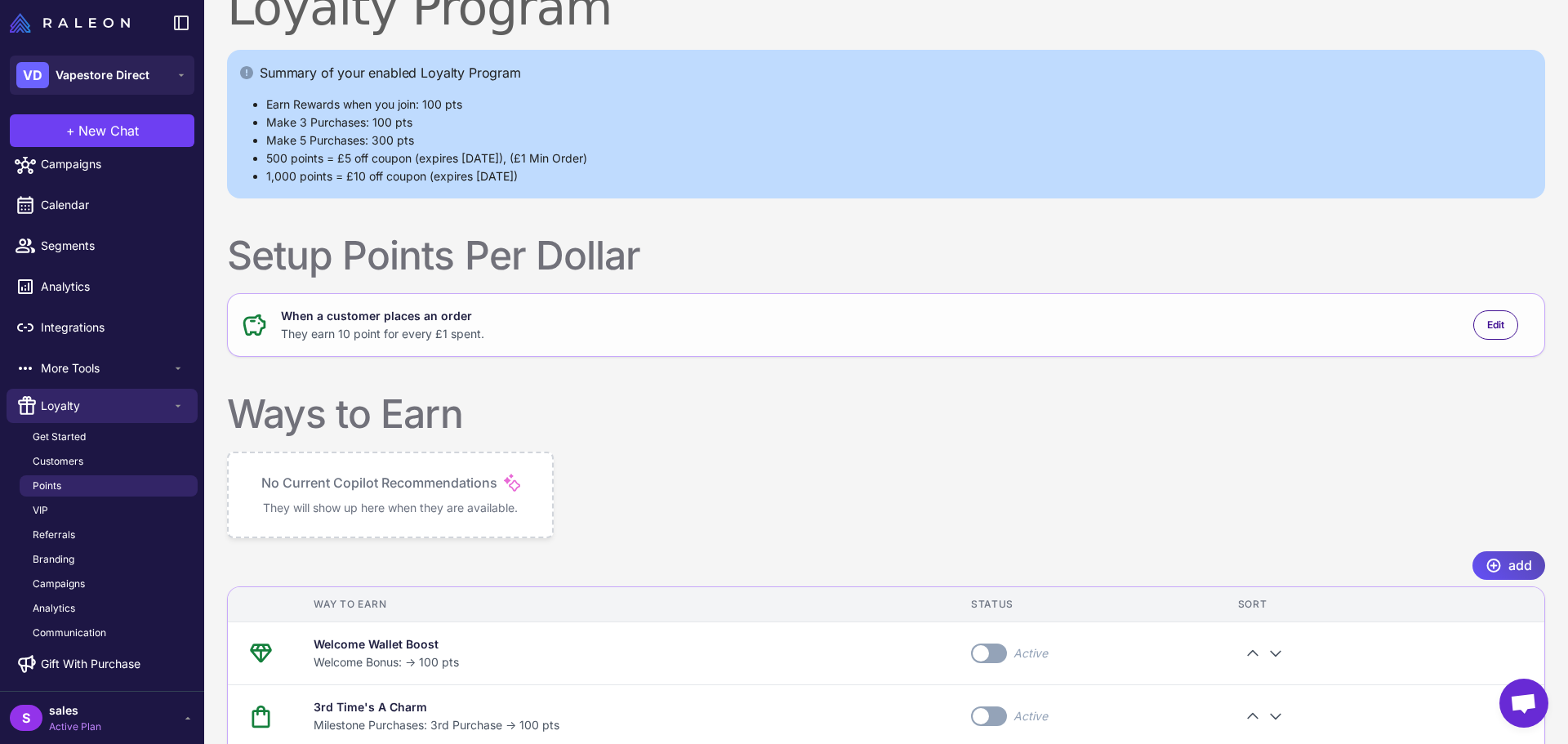
click at [1508, 565] on span "add" at bounding box center [1520, 565] width 24 height 28
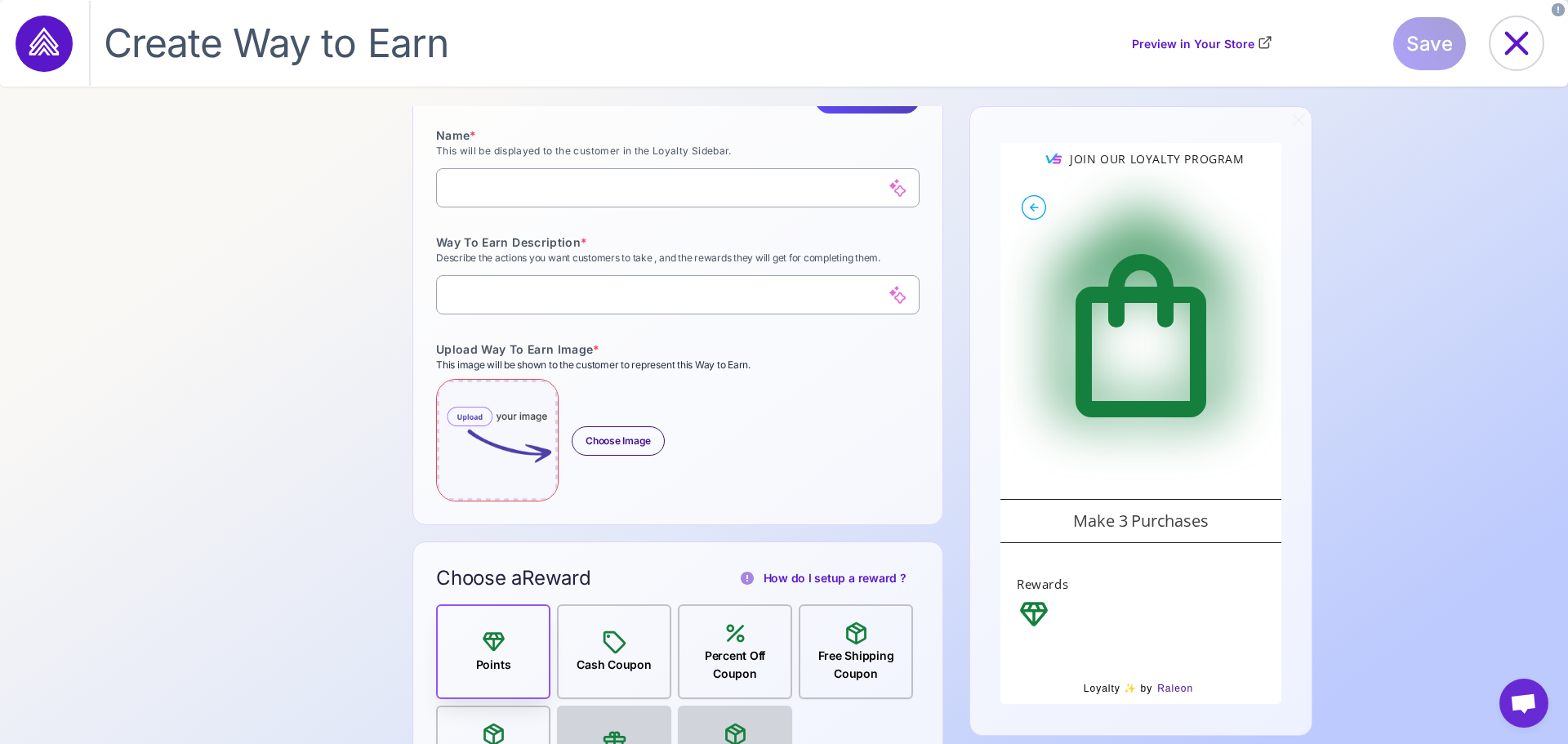
scroll to position [1143, 0]
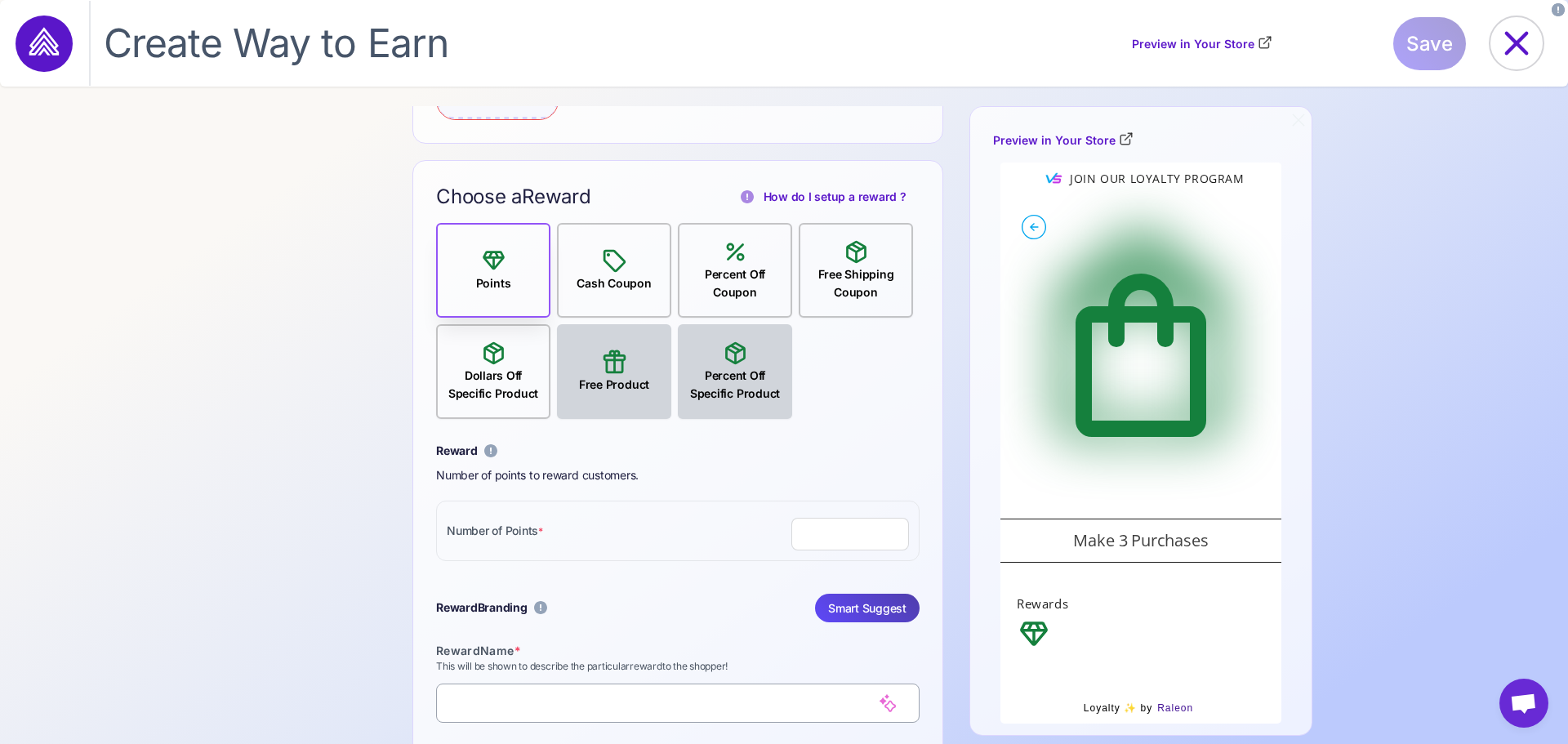
click at [711, 295] on div "Percent Off Coupon" at bounding box center [735, 283] width 111 height 36
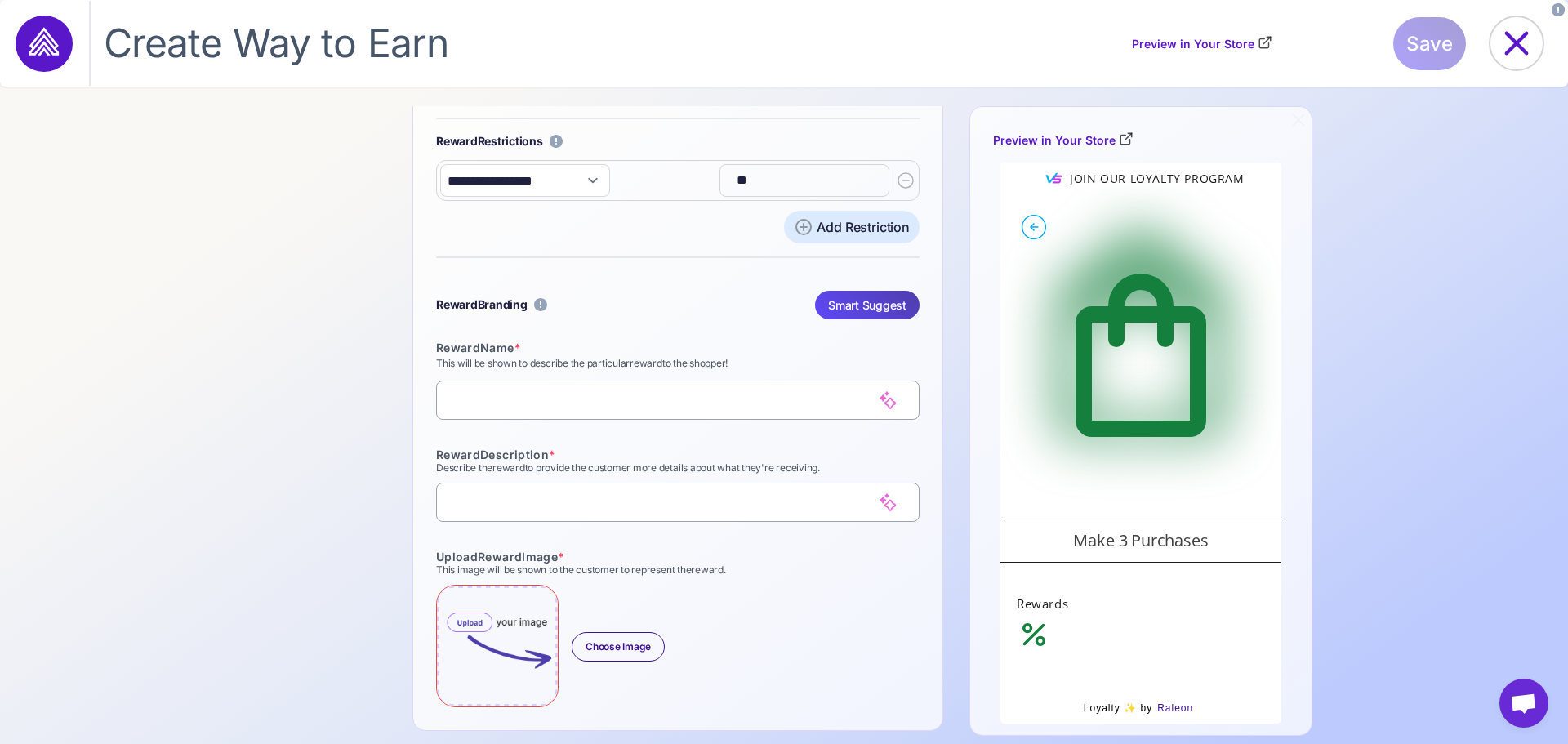
scroll to position [1198, 0]
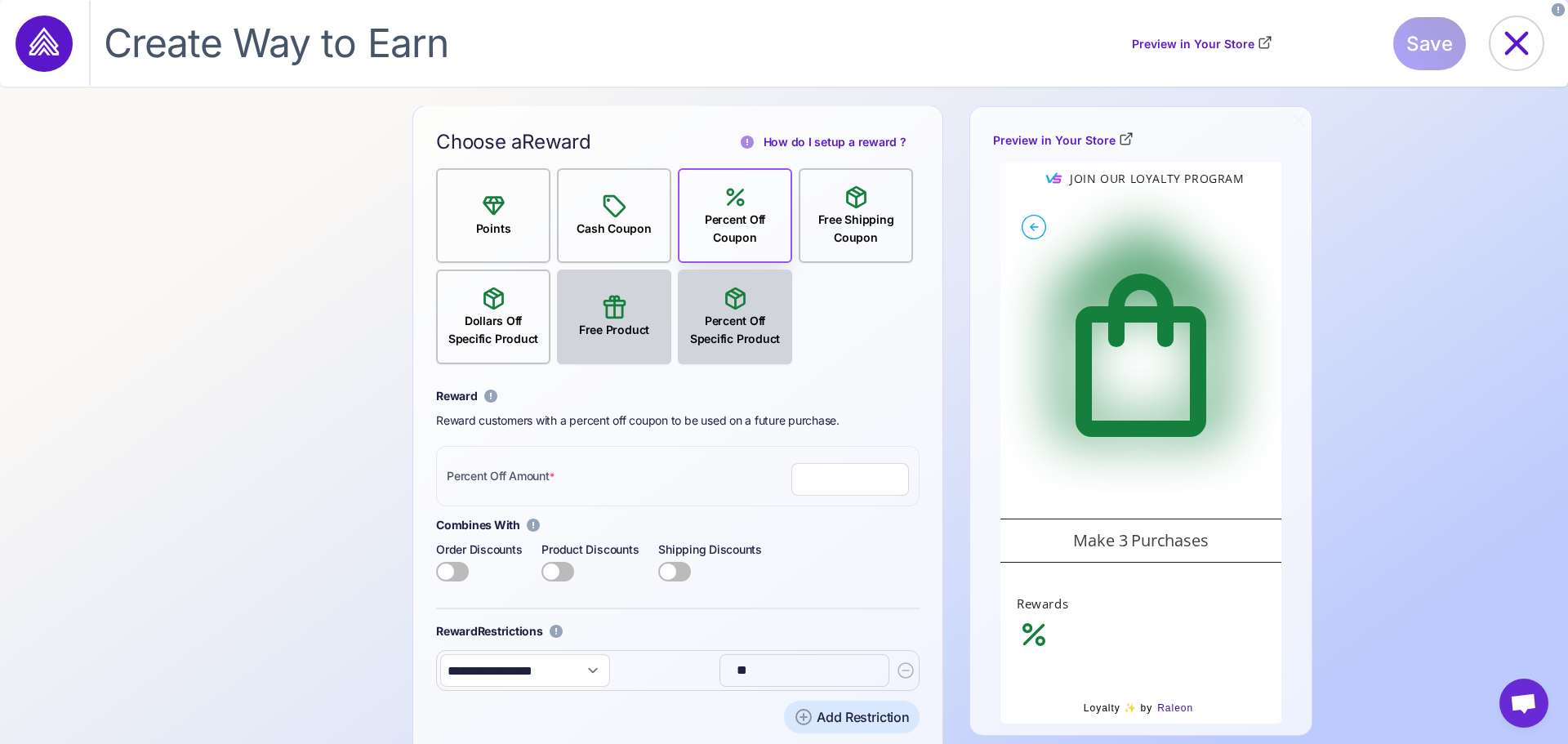
click at [590, 233] on div "Cash Coupon" at bounding box center [613, 229] width 87 height 18
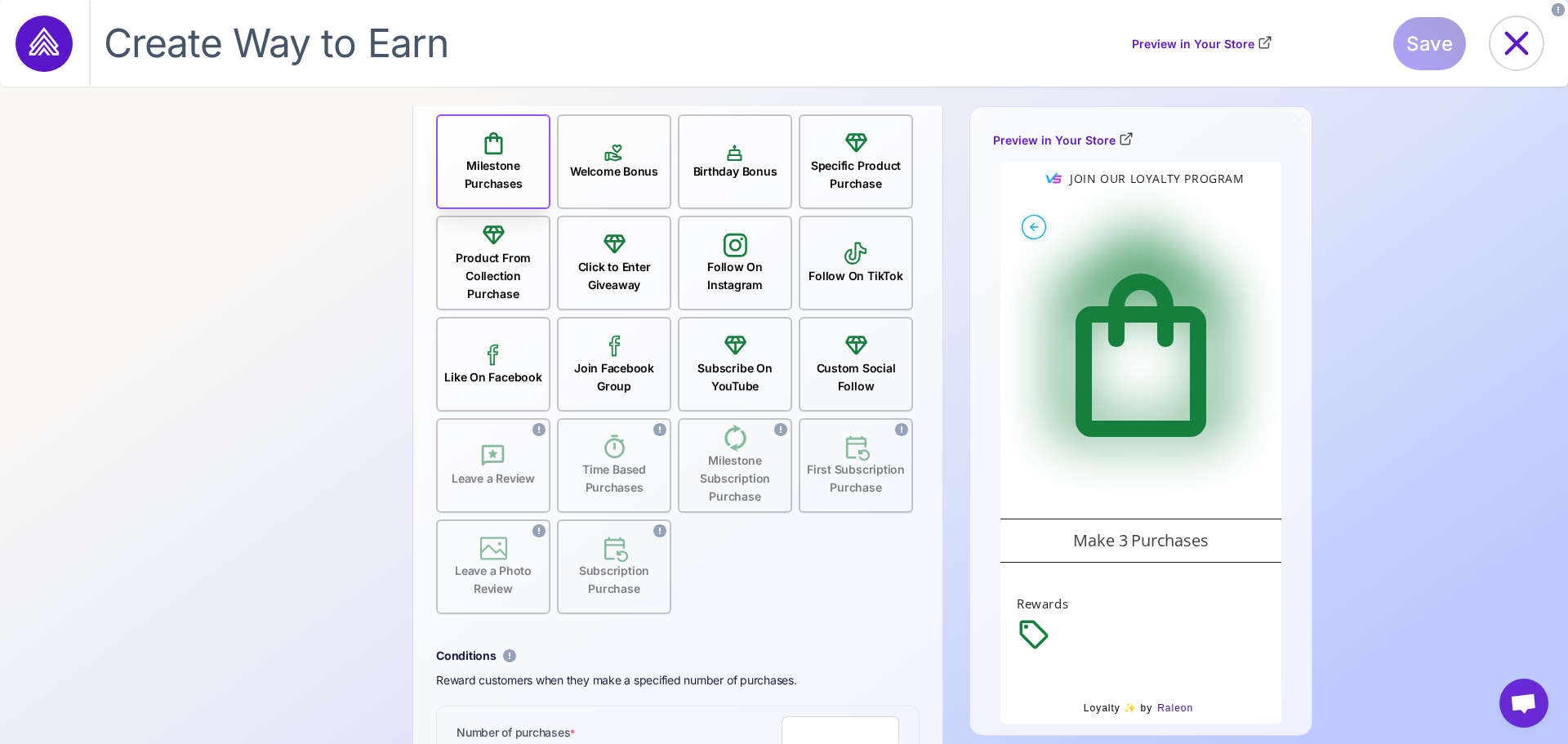
scroll to position [0, 0]
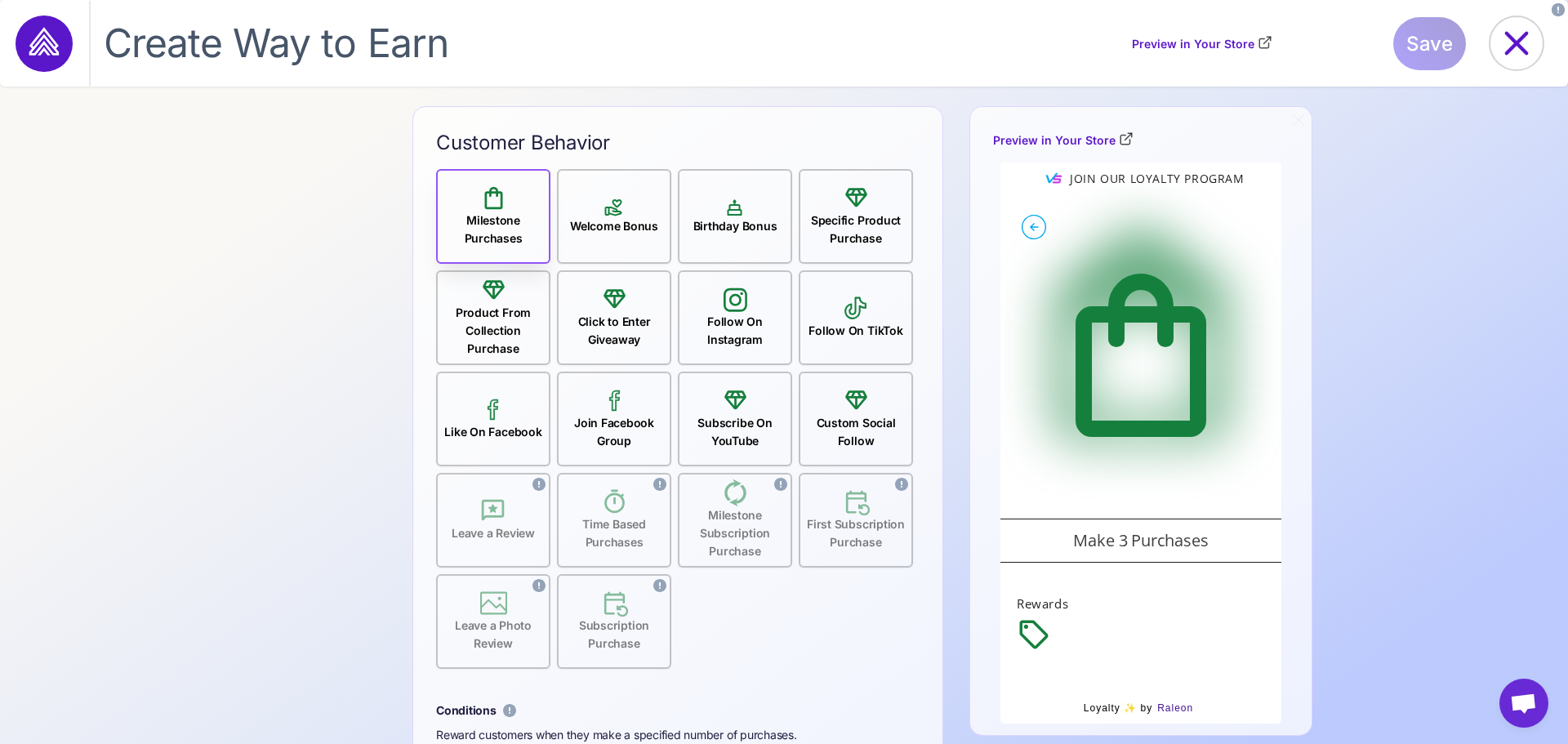
click at [486, 320] on div "Product From Collection Purchase" at bounding box center [494, 330] width 111 height 54
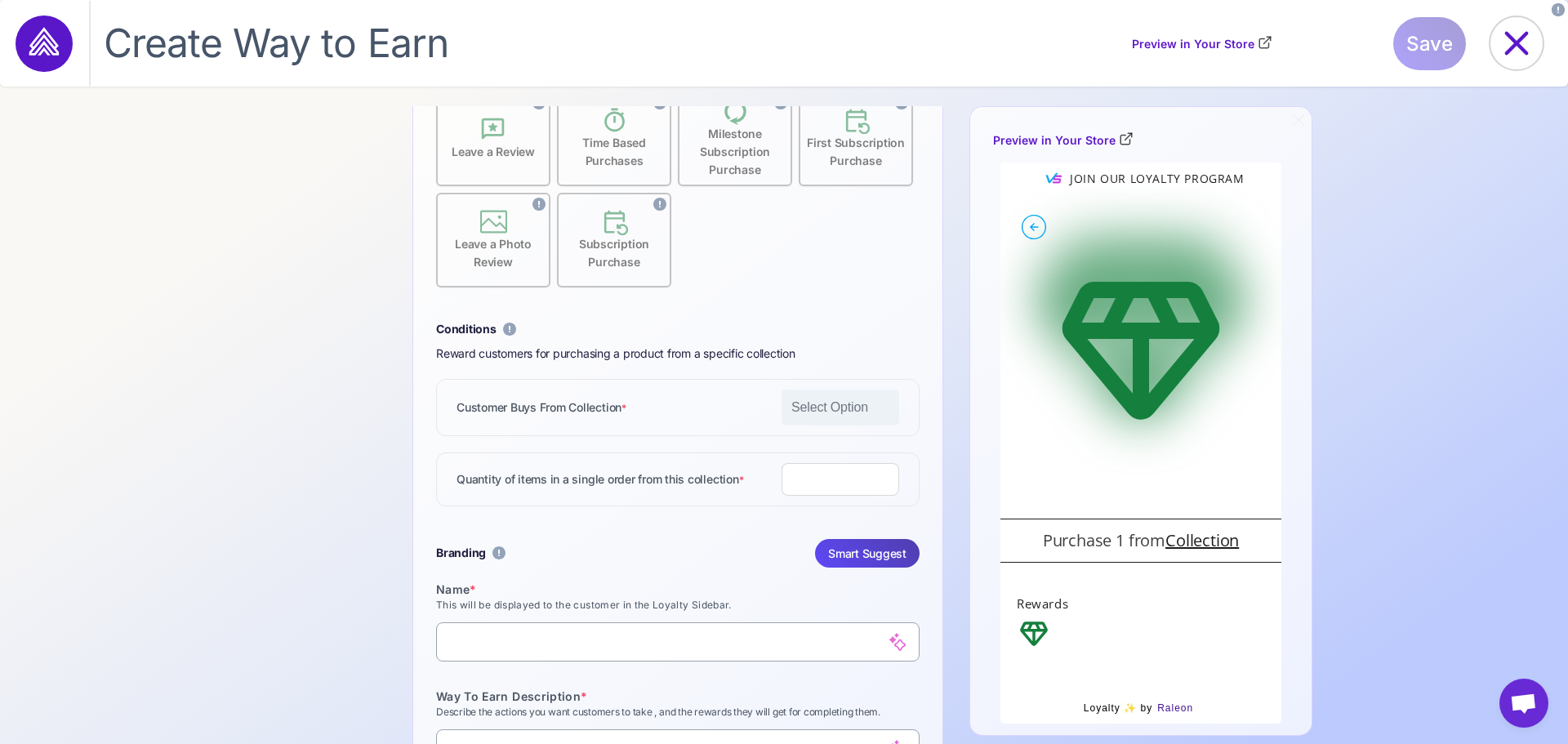
click at [834, 410] on span "Select Option" at bounding box center [835, 407] width 88 height 19
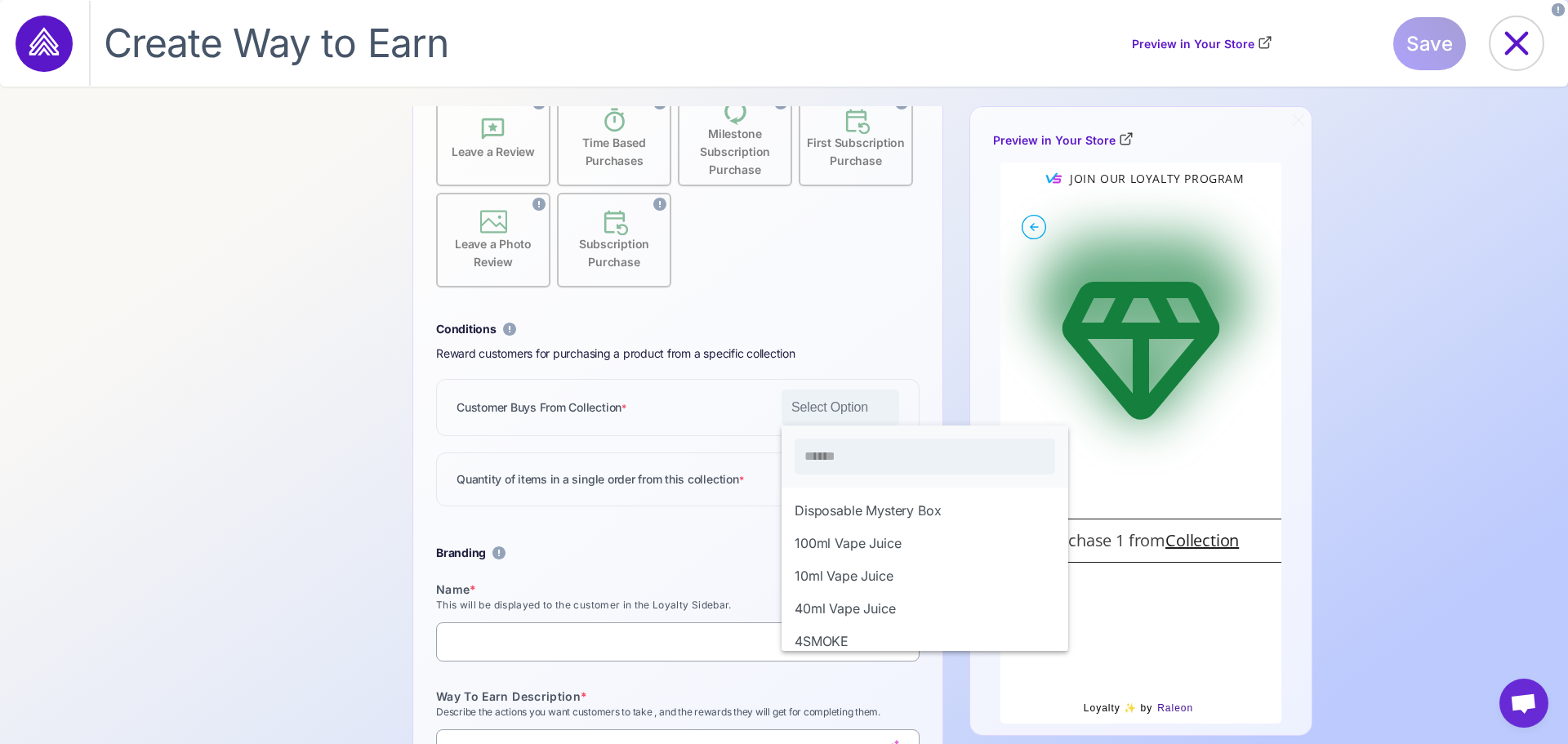
scroll to position [17, 90]
click at [839, 508] on li "Disposable Mystery Box" at bounding box center [925, 510] width 287 height 33
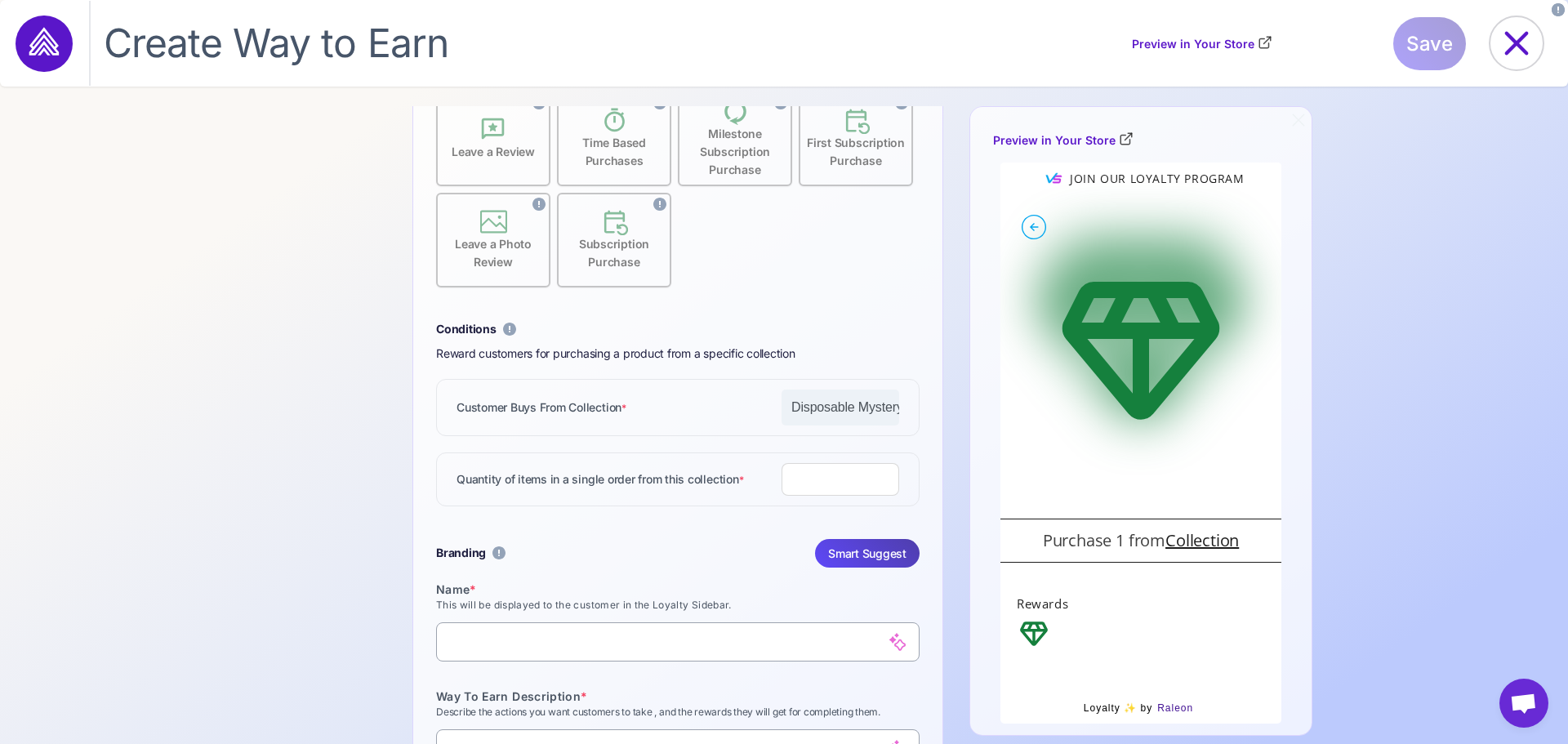
click at [807, 476] on input "*" at bounding box center [840, 478] width 118 height 33
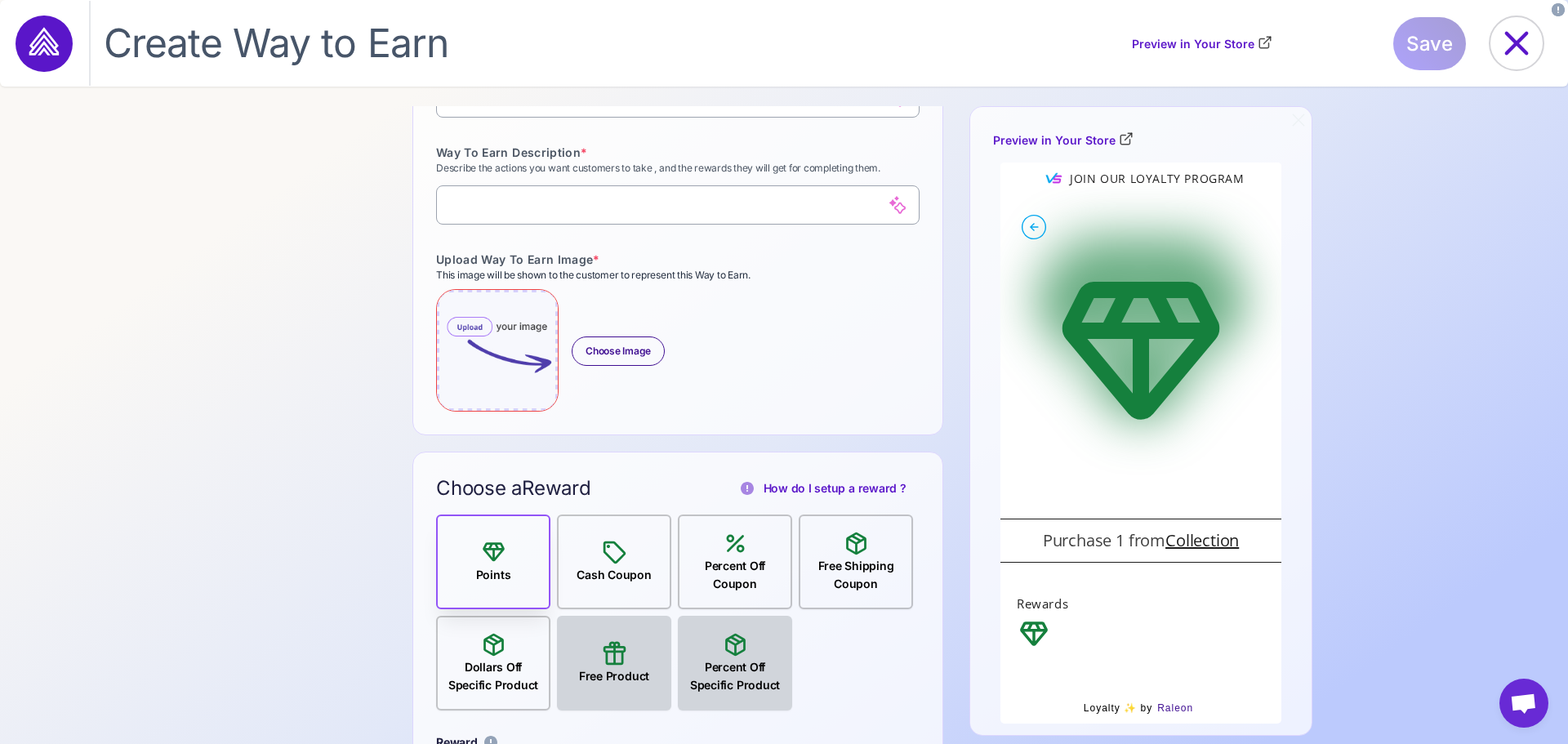
scroll to position [708, 0]
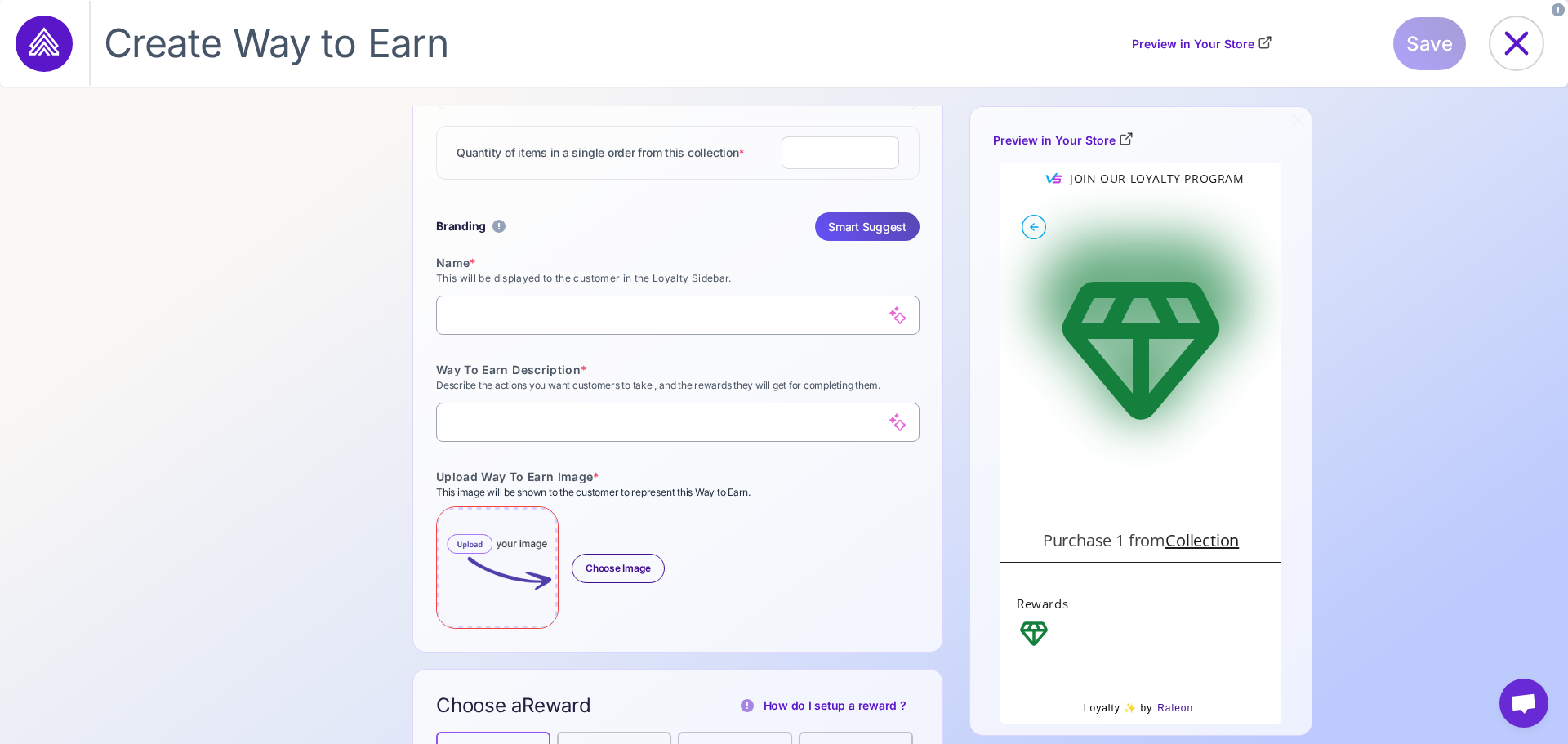
click at [884, 233] on span "Smart Suggest" at bounding box center [867, 226] width 78 height 28
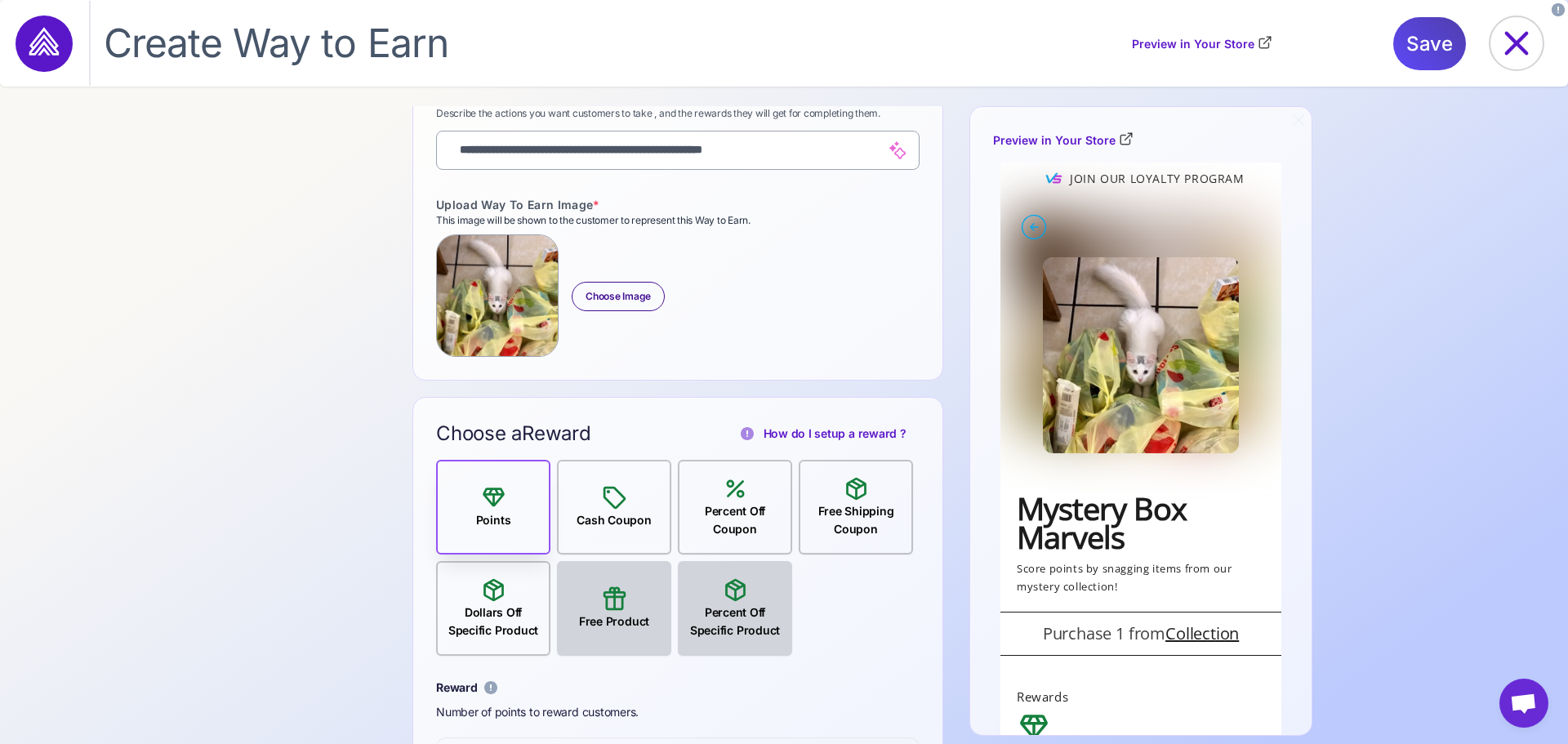
scroll to position [1088, 0]
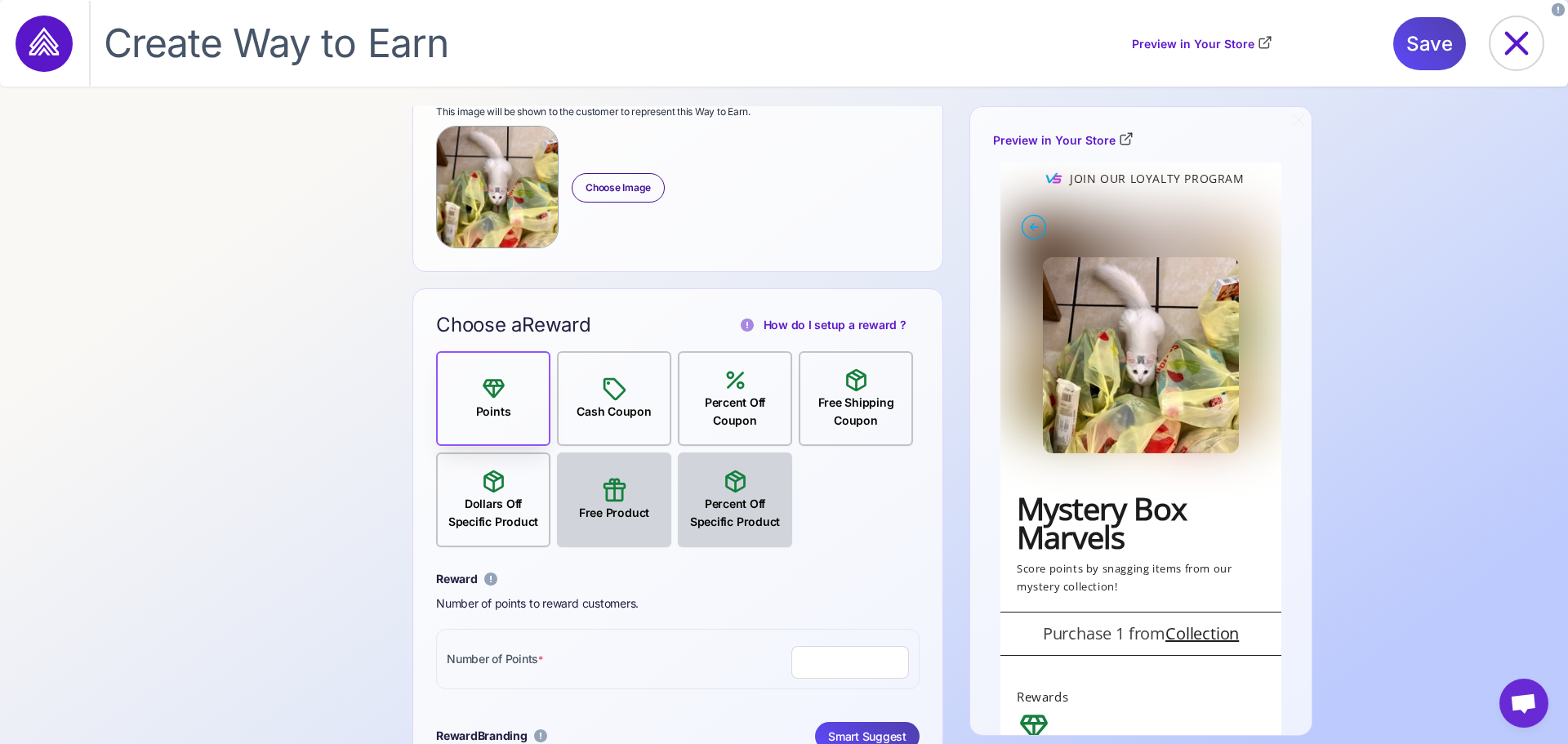
click at [850, 666] on input "number" at bounding box center [850, 661] width 118 height 33
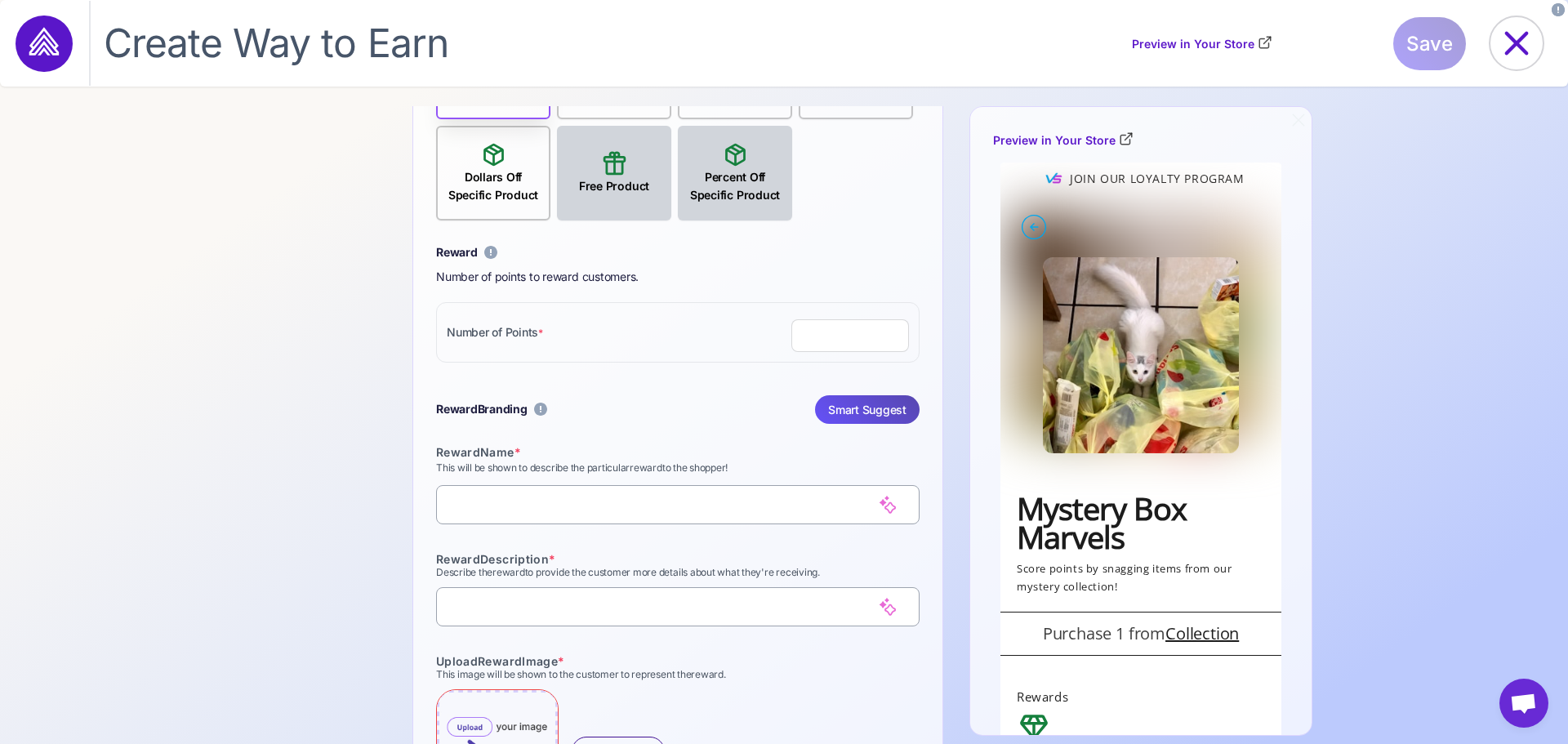
type input "***"
click at [834, 399] on span "Smart Suggest" at bounding box center [867, 409] width 78 height 28
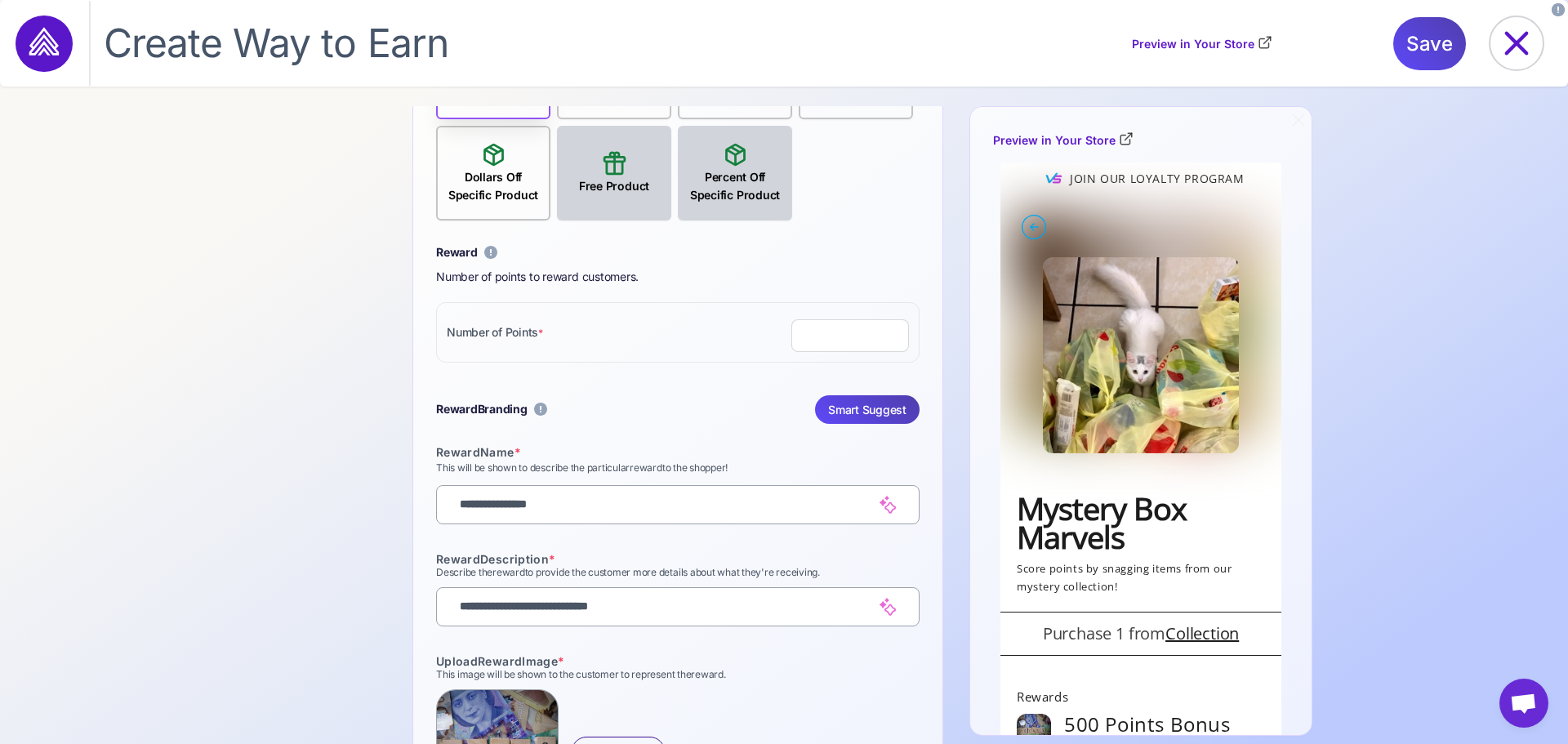
scroll to position [1585, 0]
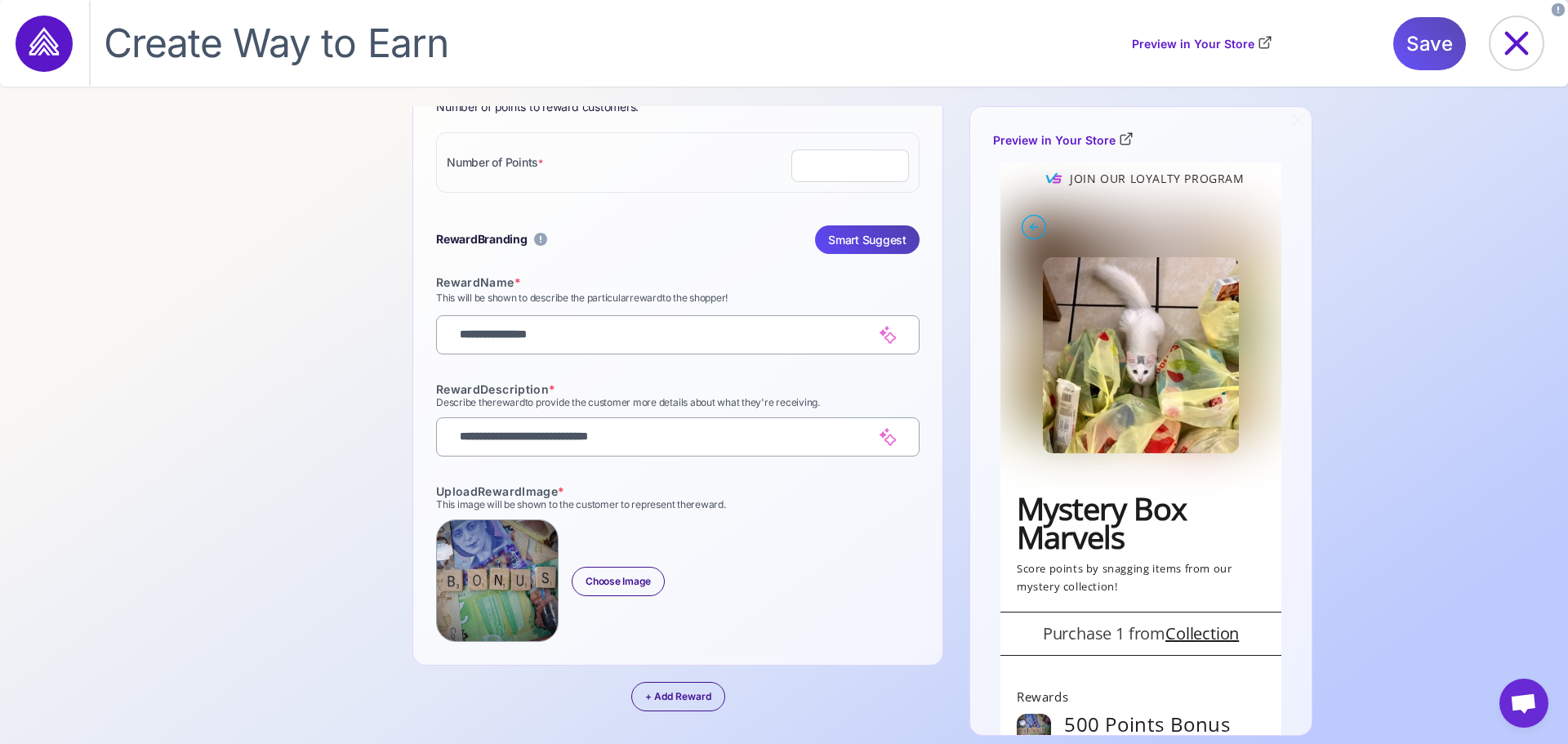
click at [1418, 49] on span "Save" at bounding box center [1429, 43] width 47 height 53
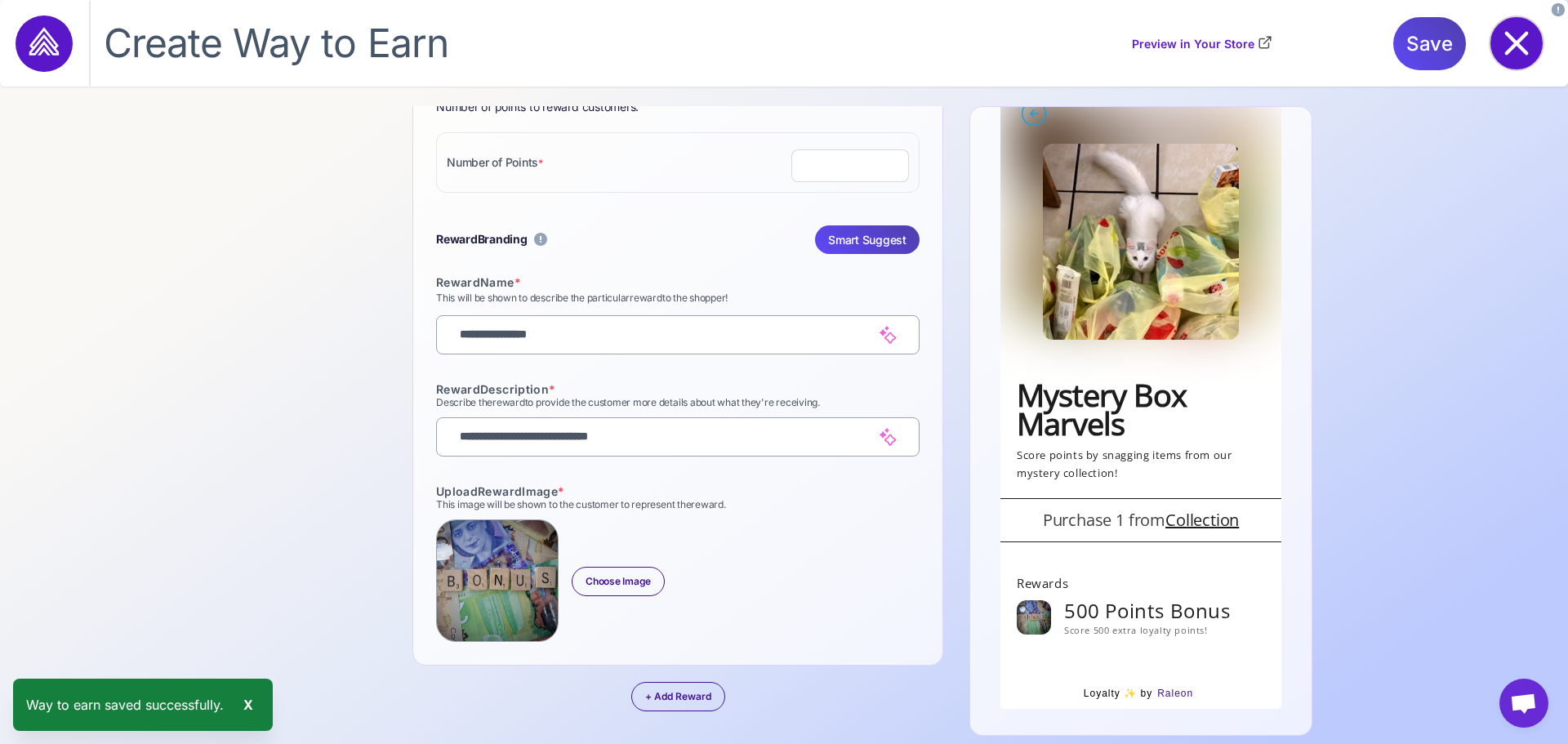
click at [1520, 40] on icon at bounding box center [1517, 43] width 24 height 24
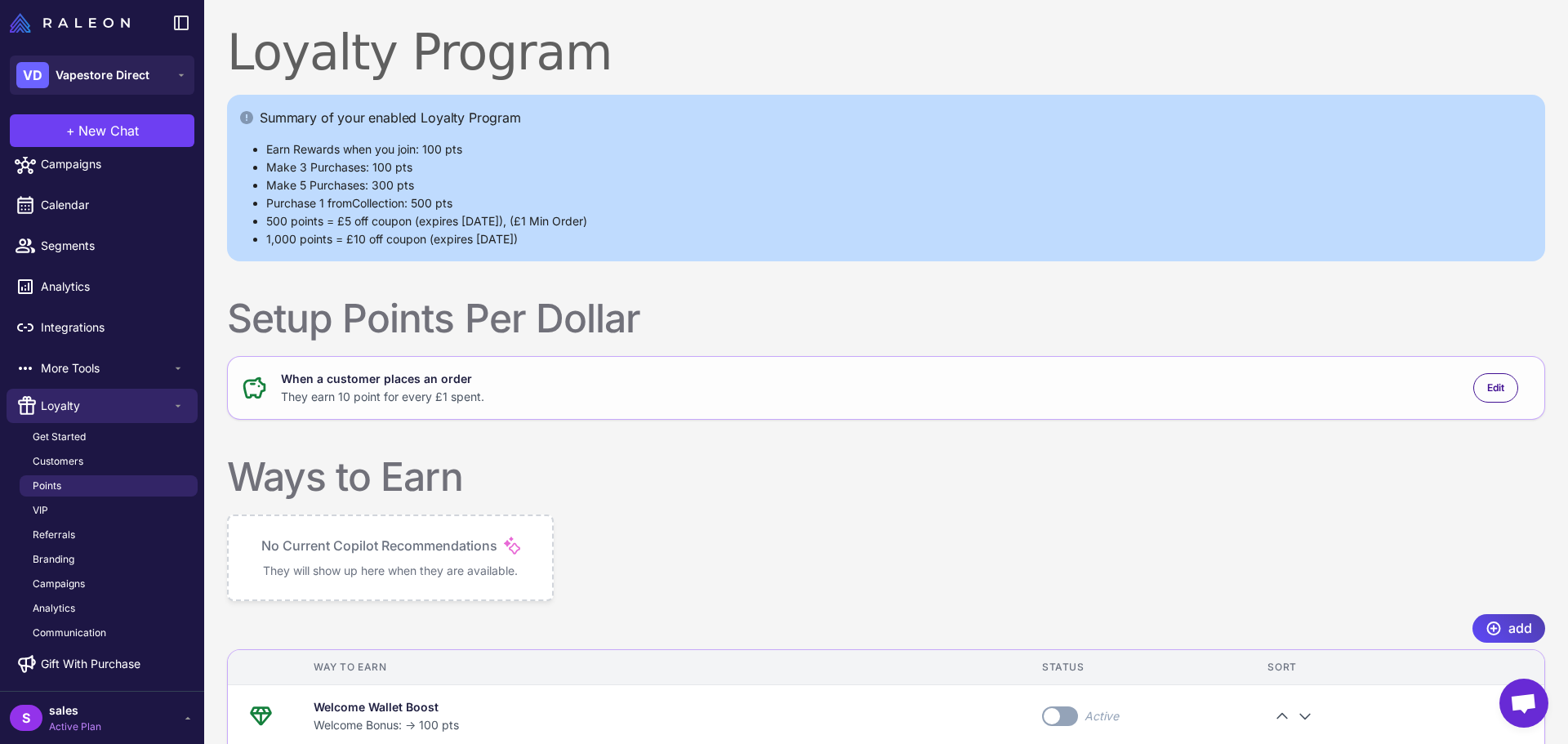
scroll to position [587, 0]
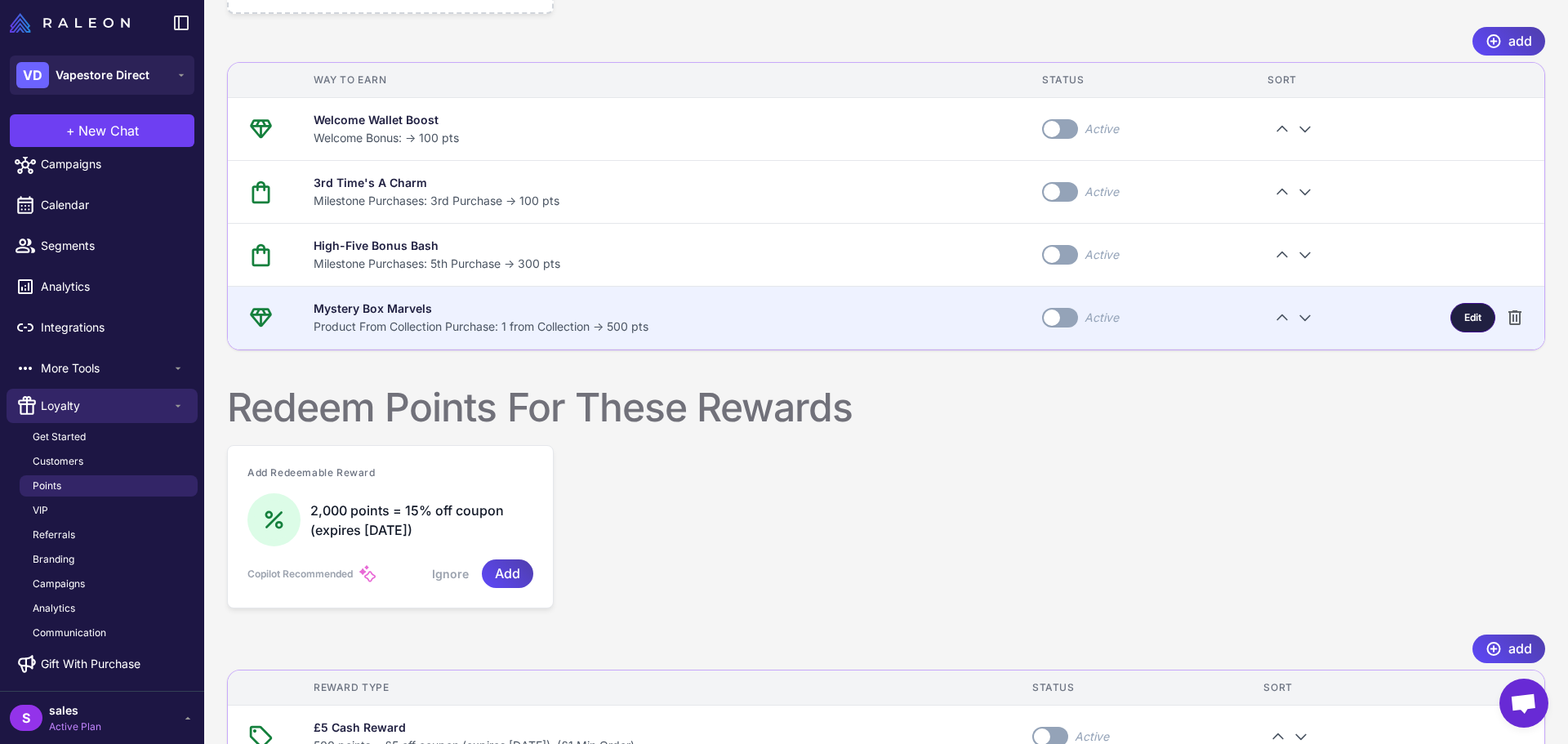
click at [1469, 320] on div "Edit" at bounding box center [1473, 317] width 45 height 29
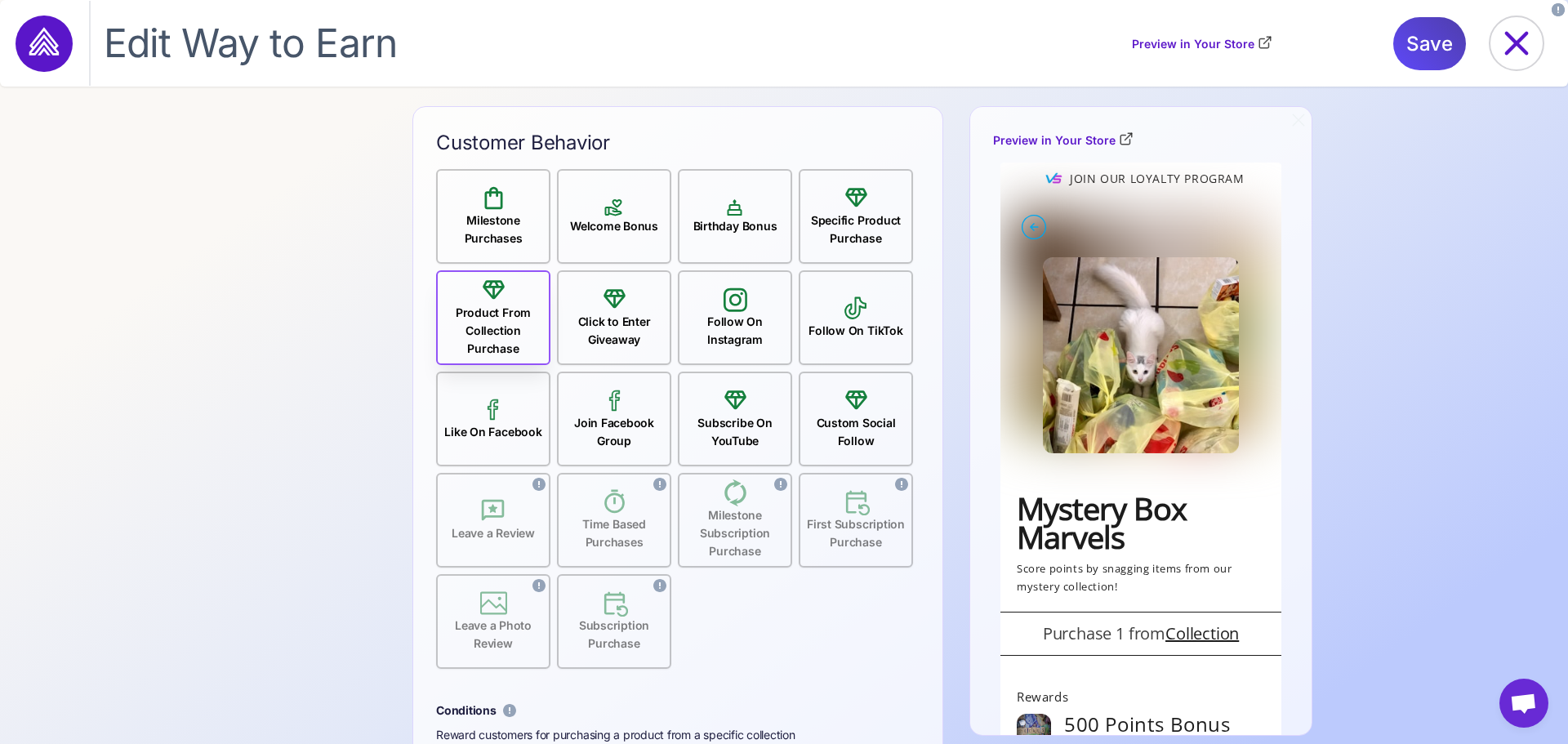
scroll to position [126, 0]
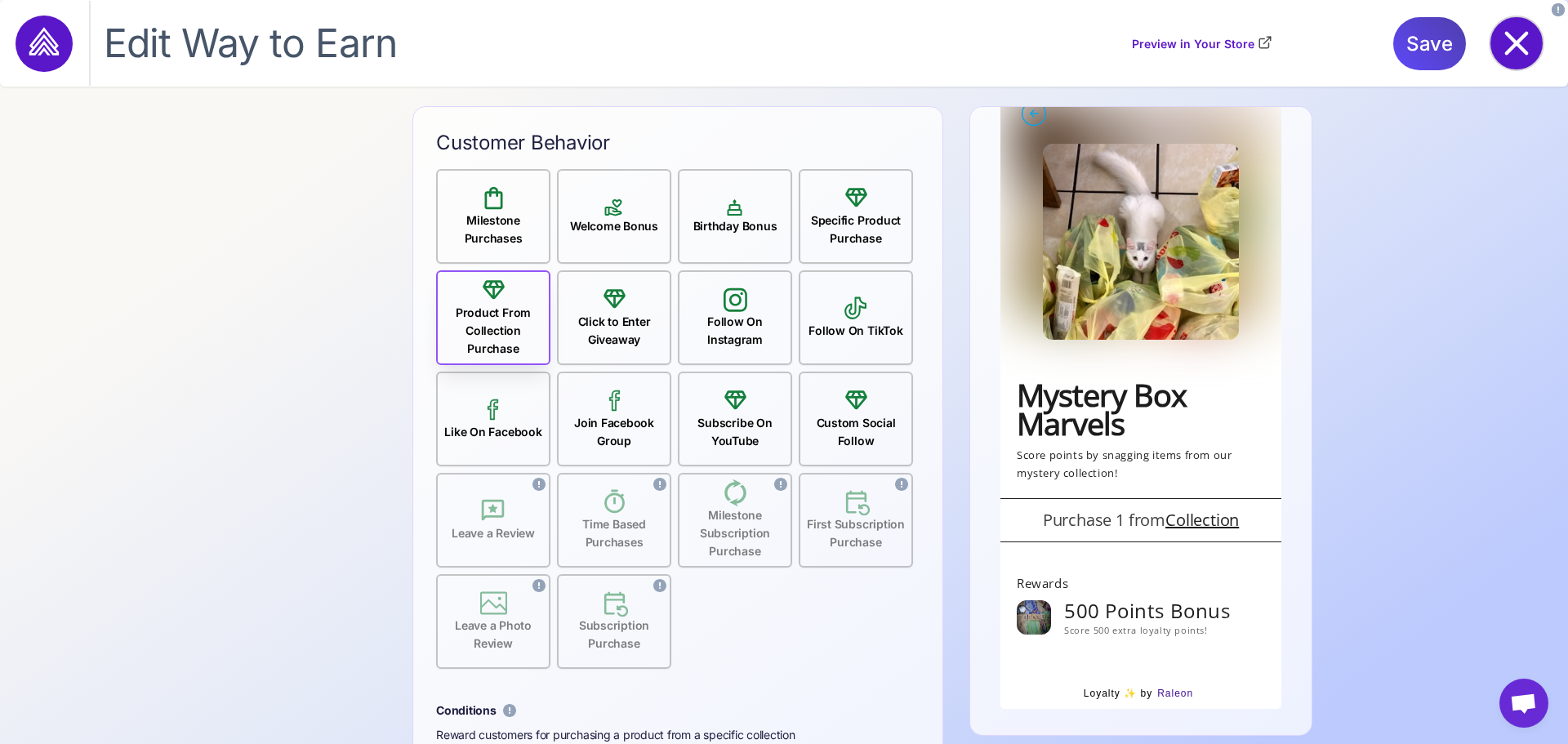
click at [1520, 56] on icon at bounding box center [1516, 42] width 52 height 52
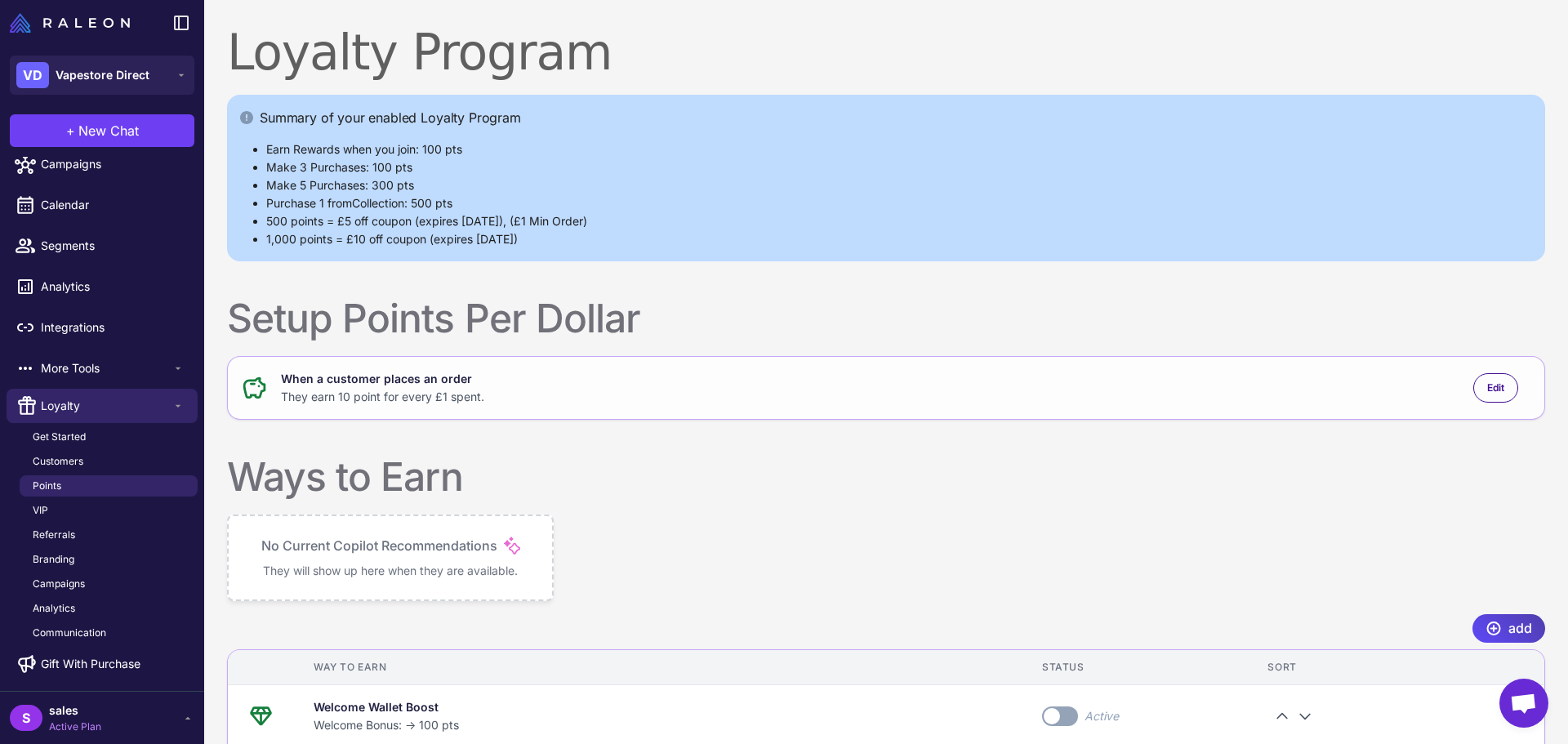
scroll to position [533, 0]
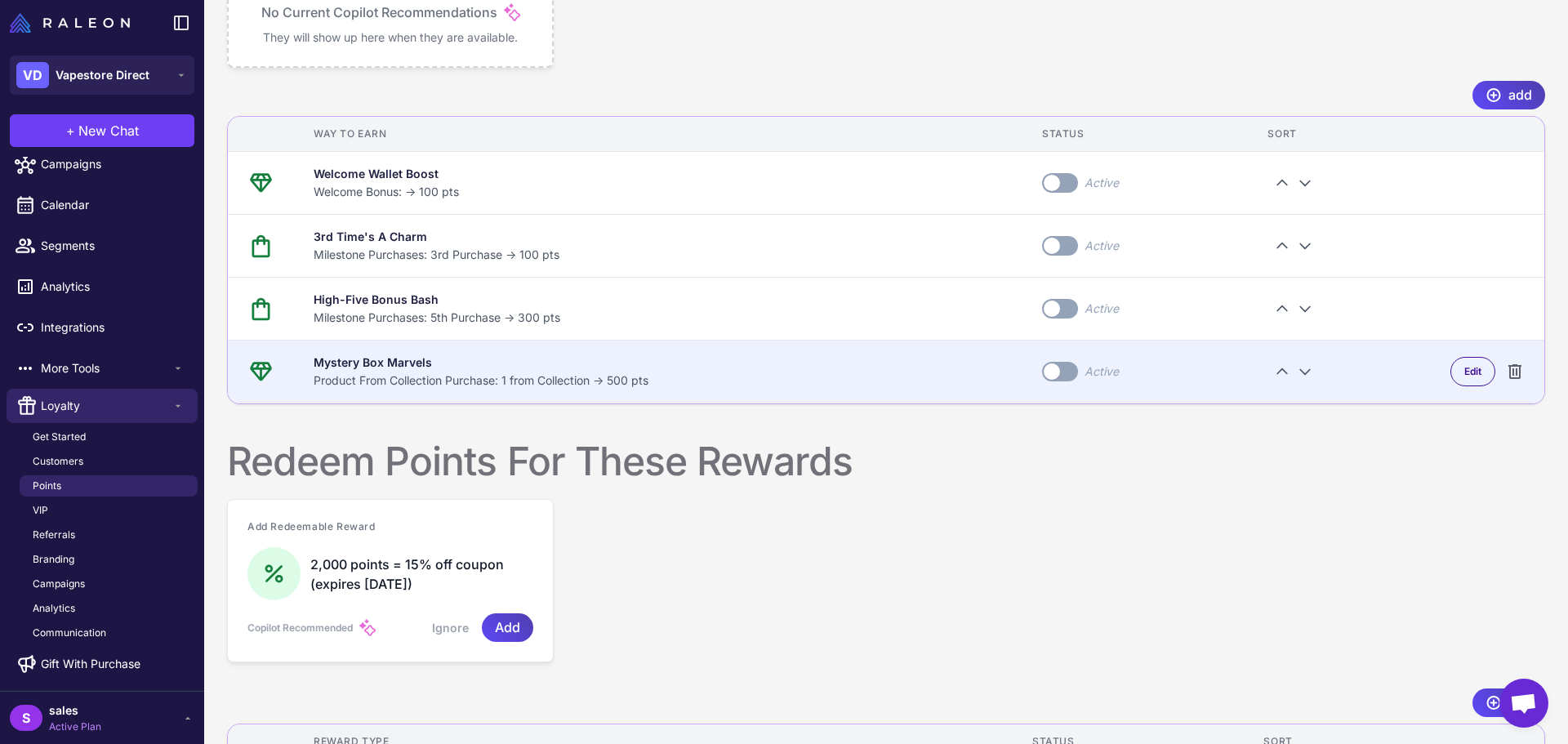
click at [1060, 364] on span at bounding box center [1051, 371] width 17 height 17
click at [1469, 379] on div "Edit" at bounding box center [1473, 371] width 45 height 29
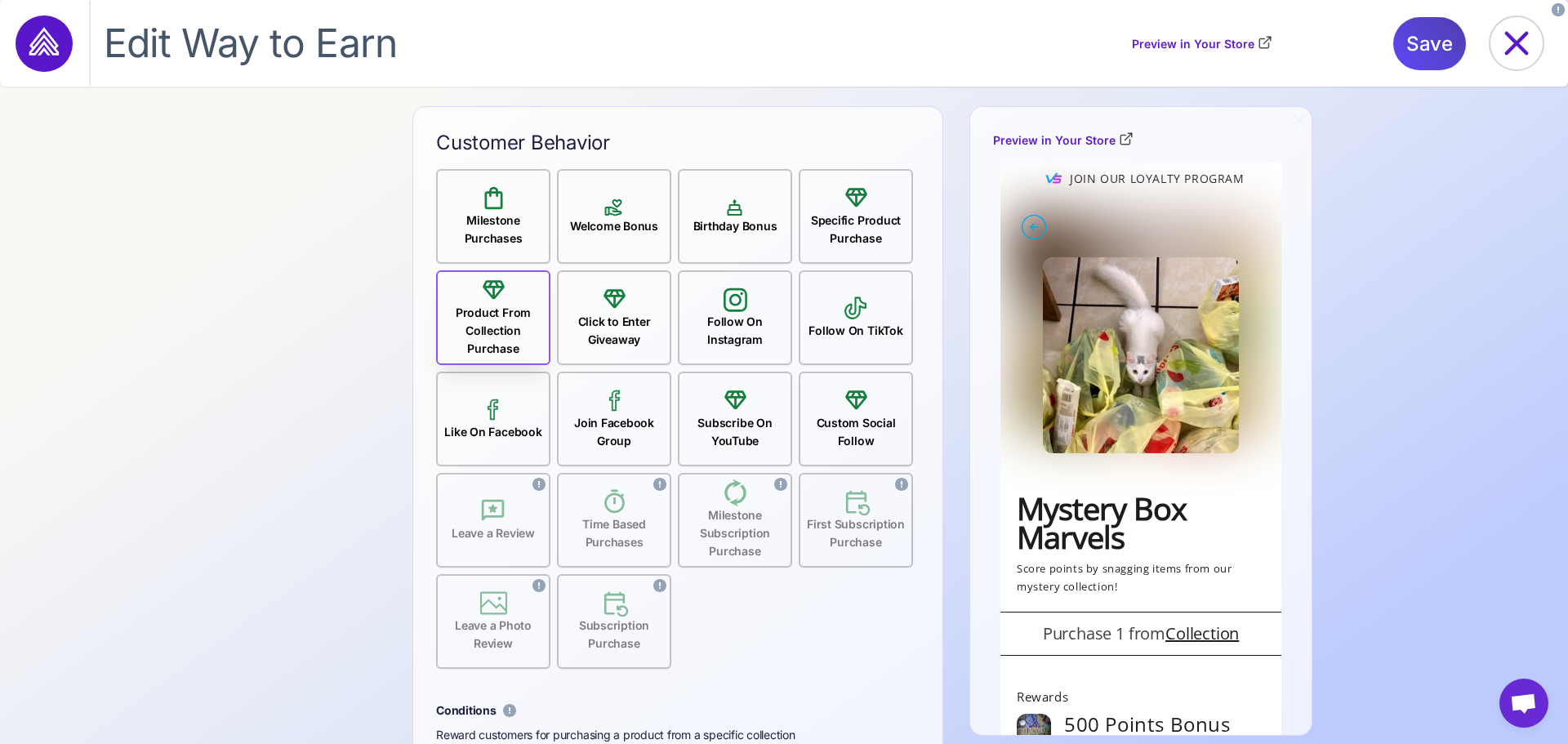
click at [597, 238] on div "Welcome Bonus" at bounding box center [614, 216] width 114 height 95
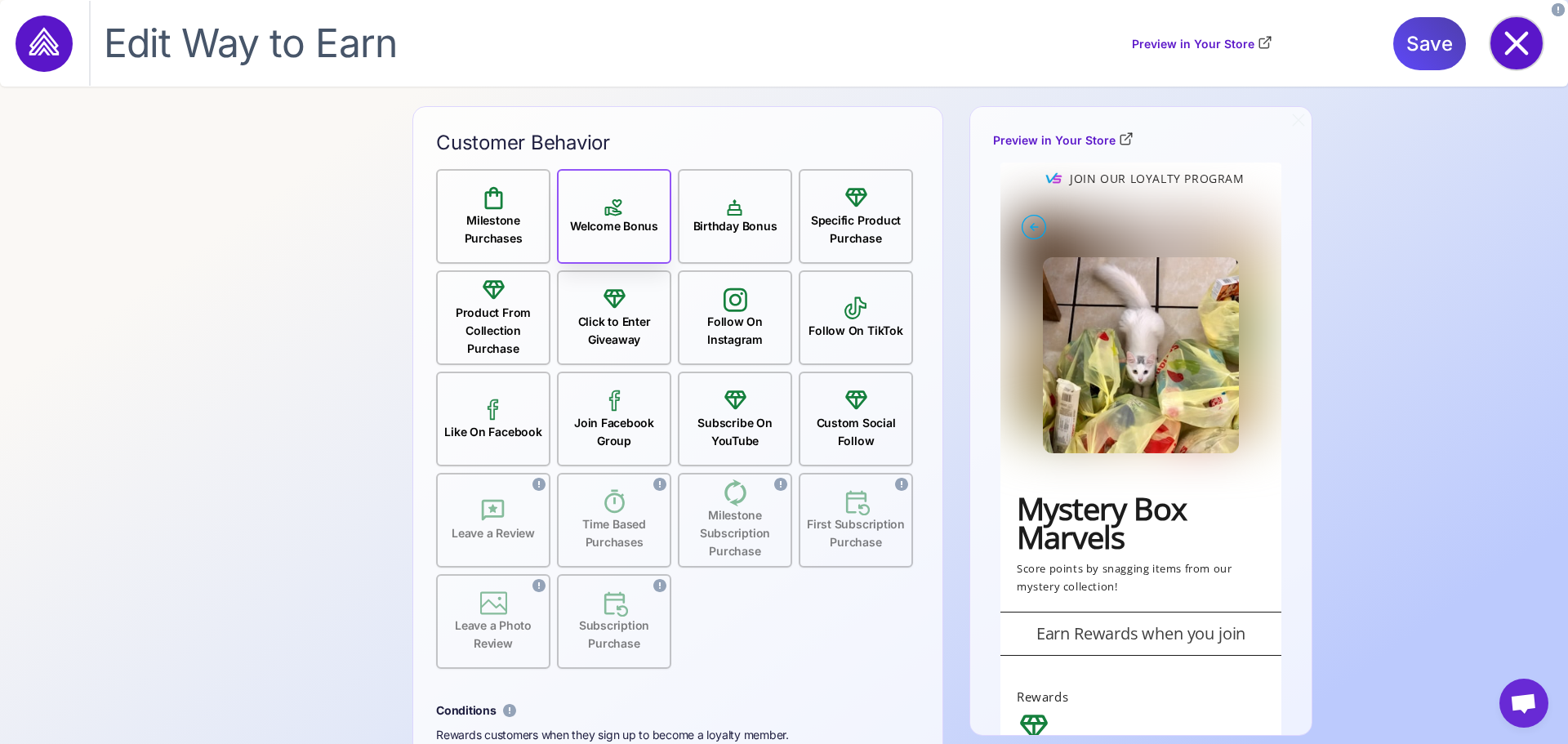
click at [1514, 36] on icon at bounding box center [1516, 42] width 52 height 52
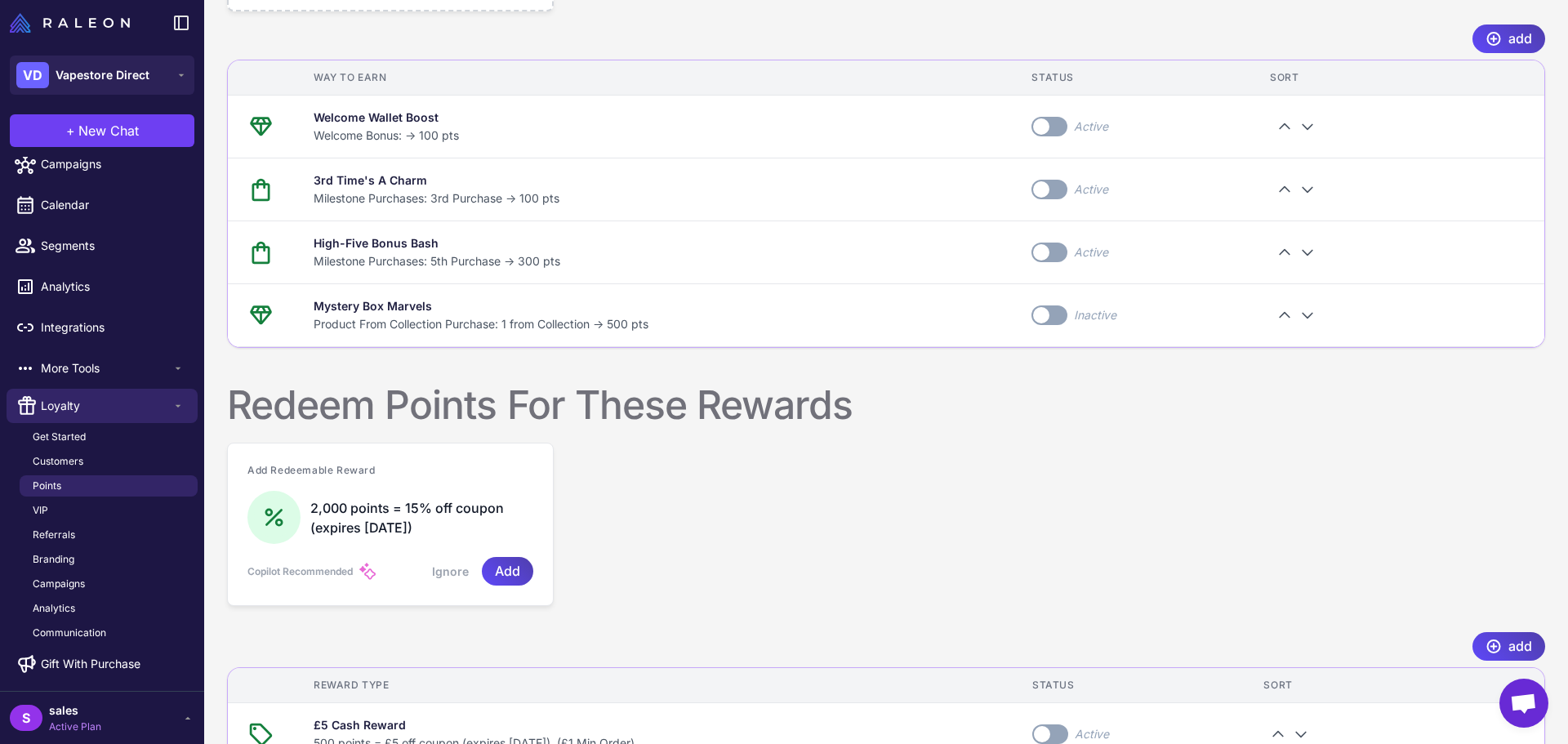
scroll to position [517, 0]
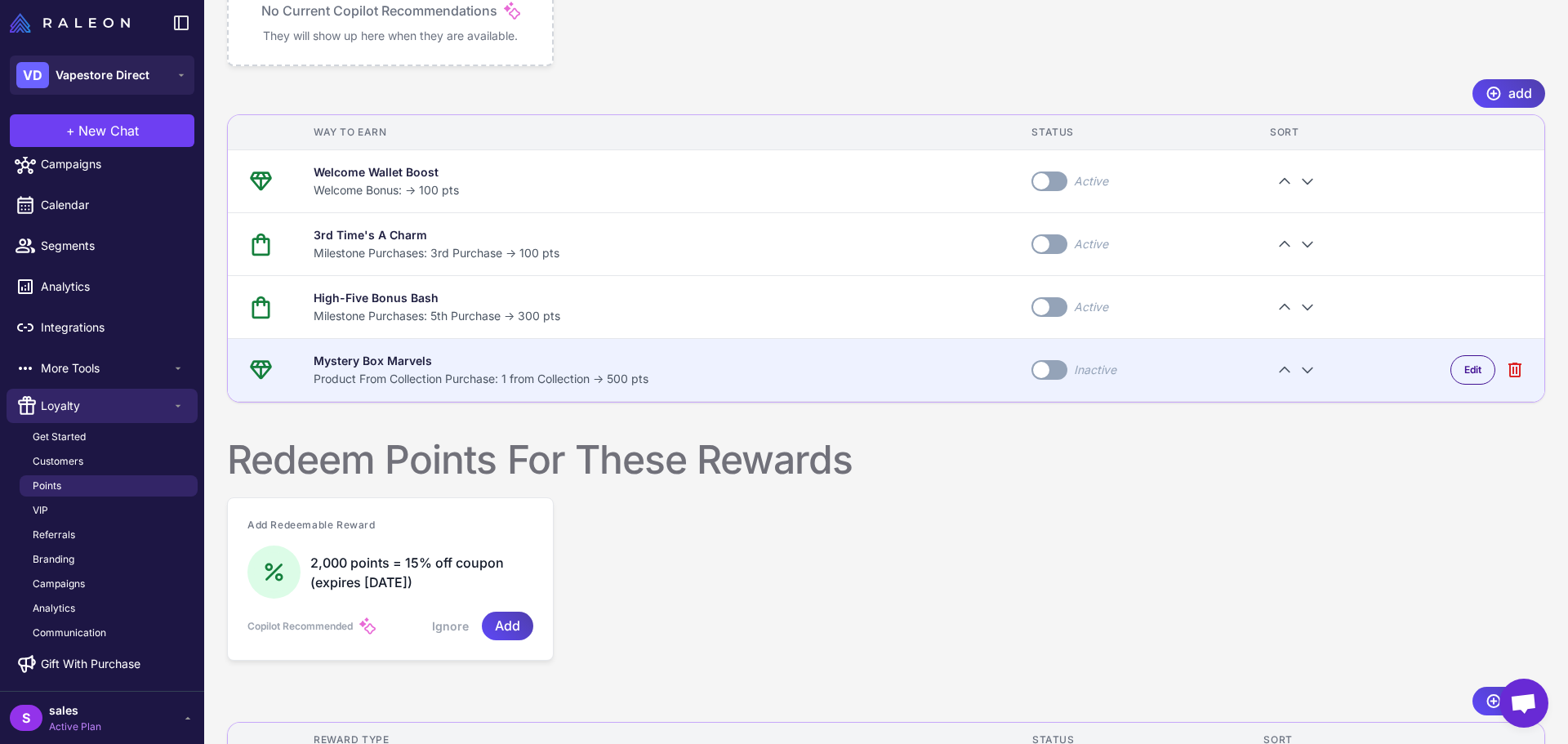
click at [1506, 375] on icon at bounding box center [1515, 369] width 19 height 19
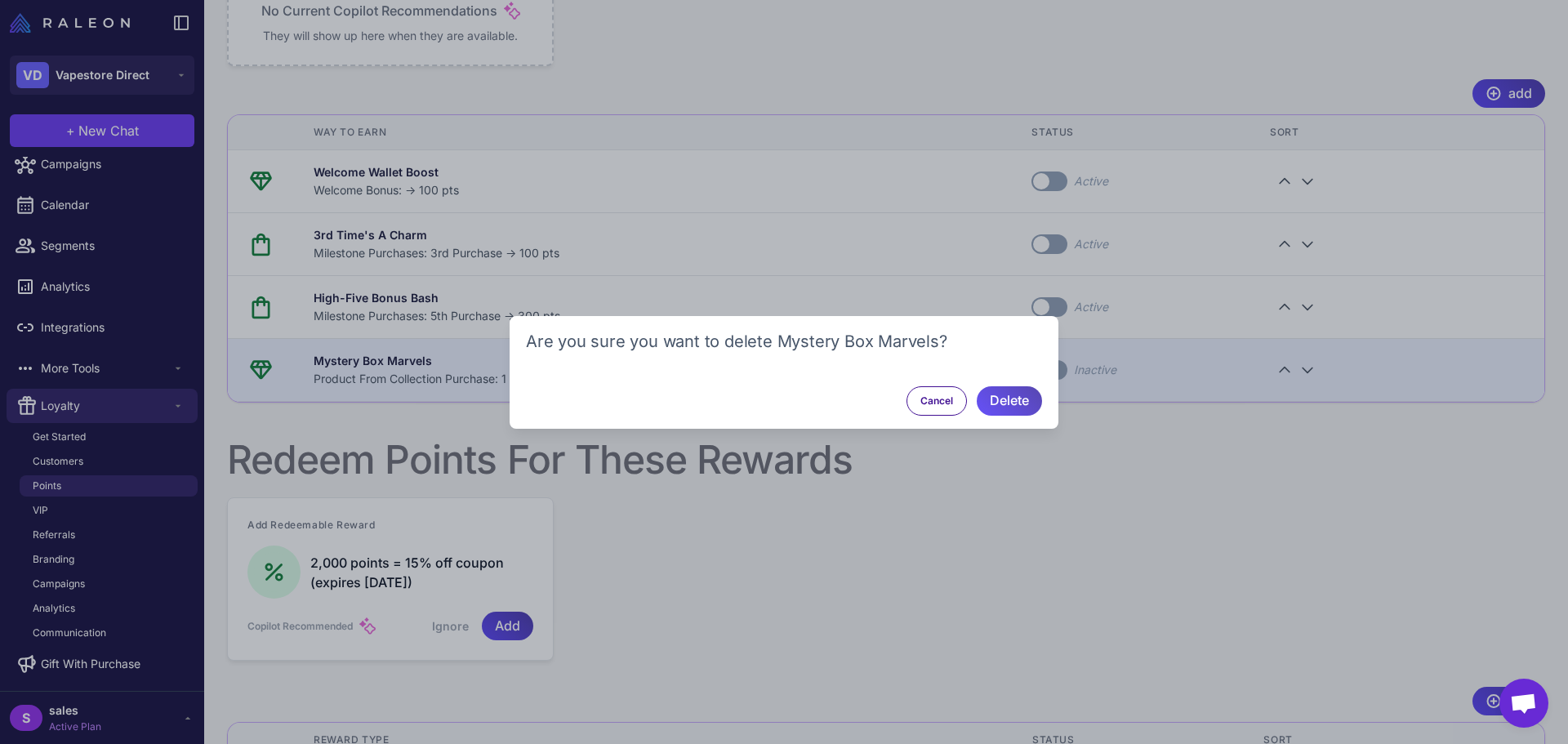
click at [1001, 405] on span "Delete" at bounding box center [1009, 400] width 40 height 28
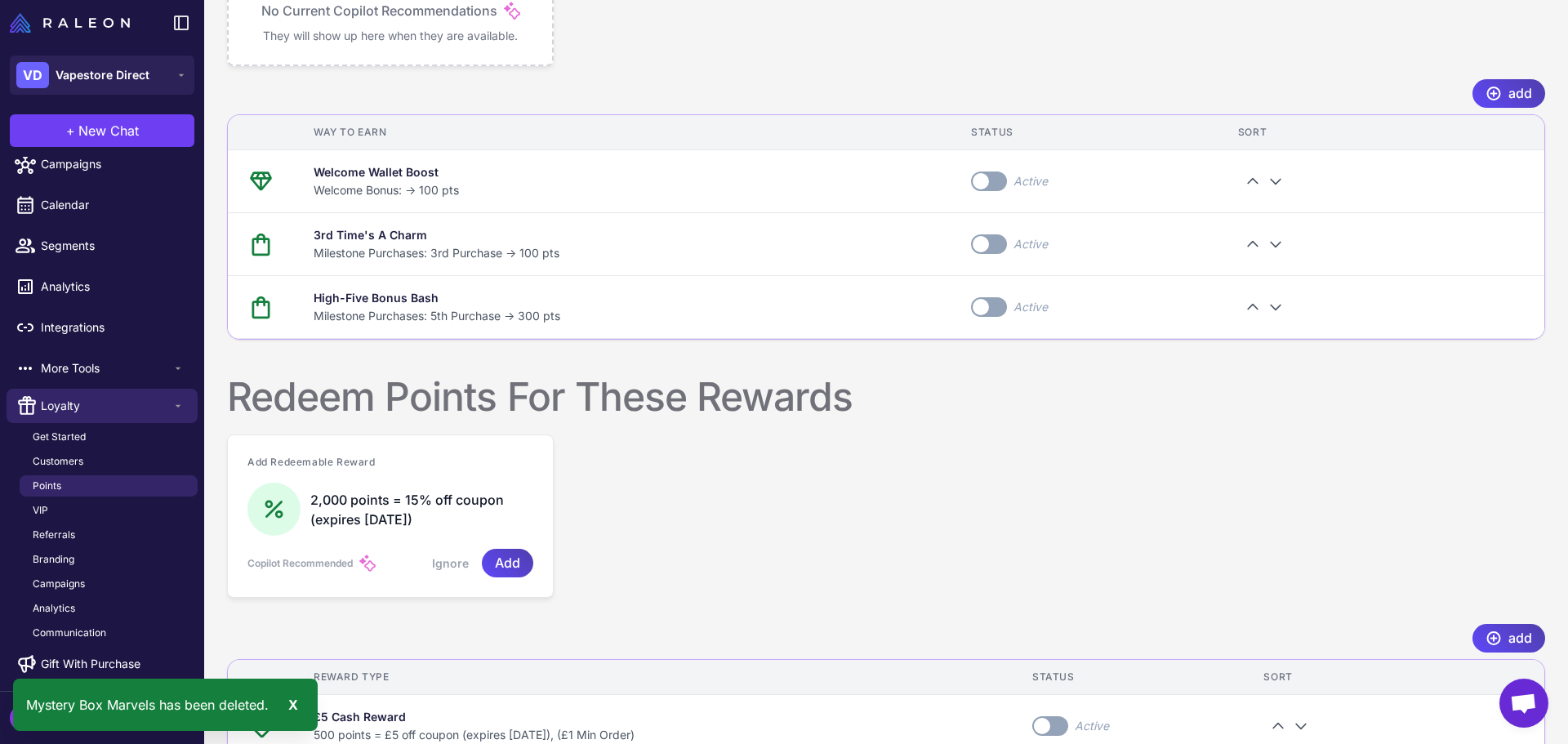
scroll to position [617, 0]
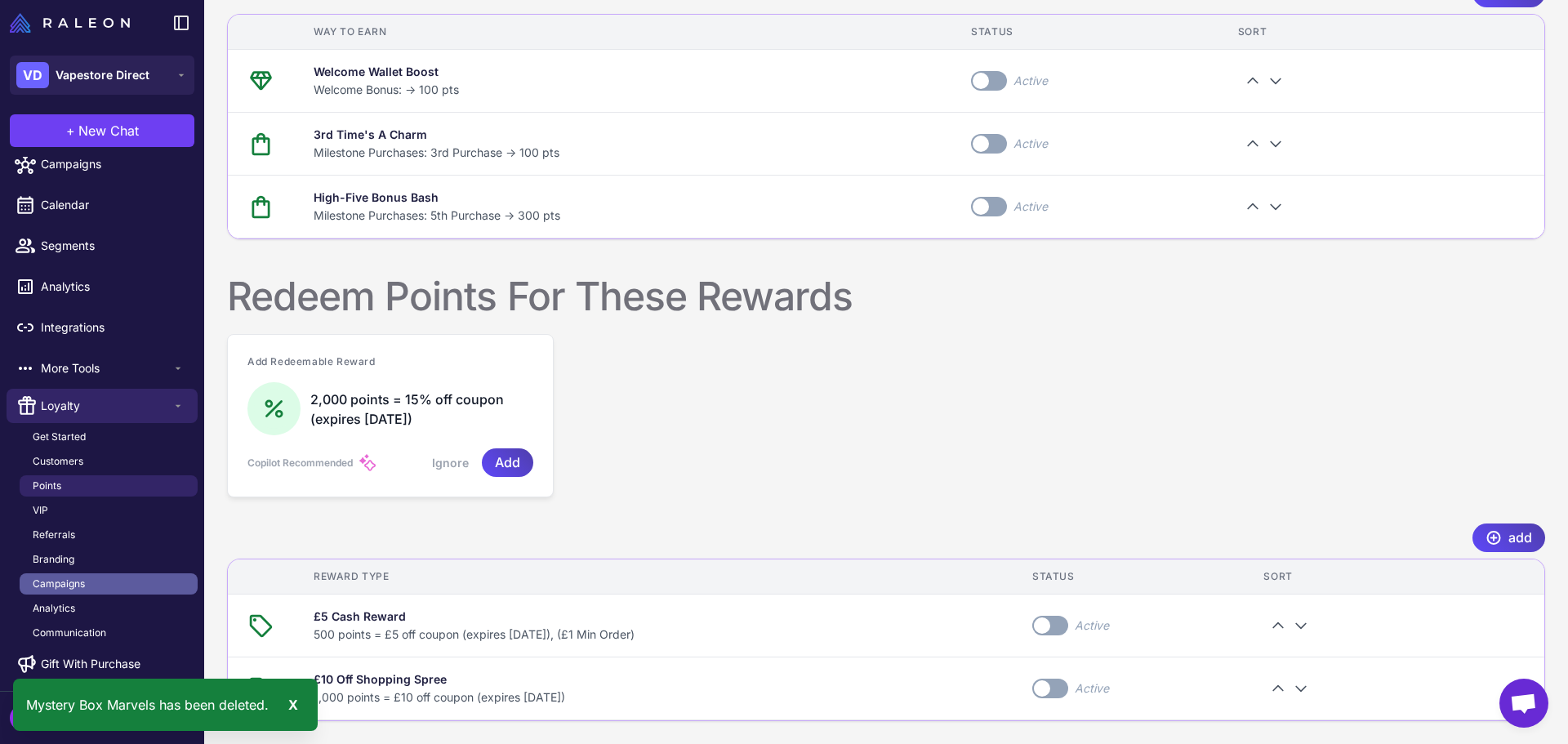
click at [50, 584] on span "Campaigns" at bounding box center [58, 583] width 52 height 15
